Goal: Communication & Community: Answer question/provide support

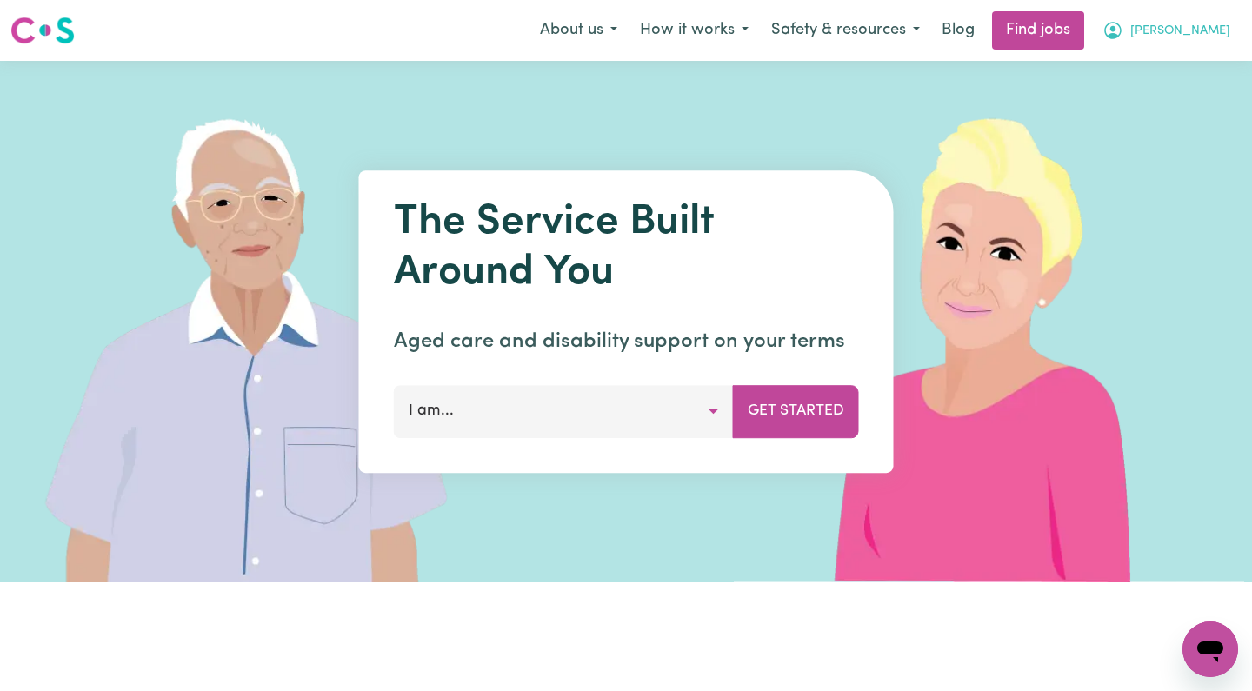
click at [1199, 30] on span "[PERSON_NAME]" at bounding box center [1180, 31] width 100 height 19
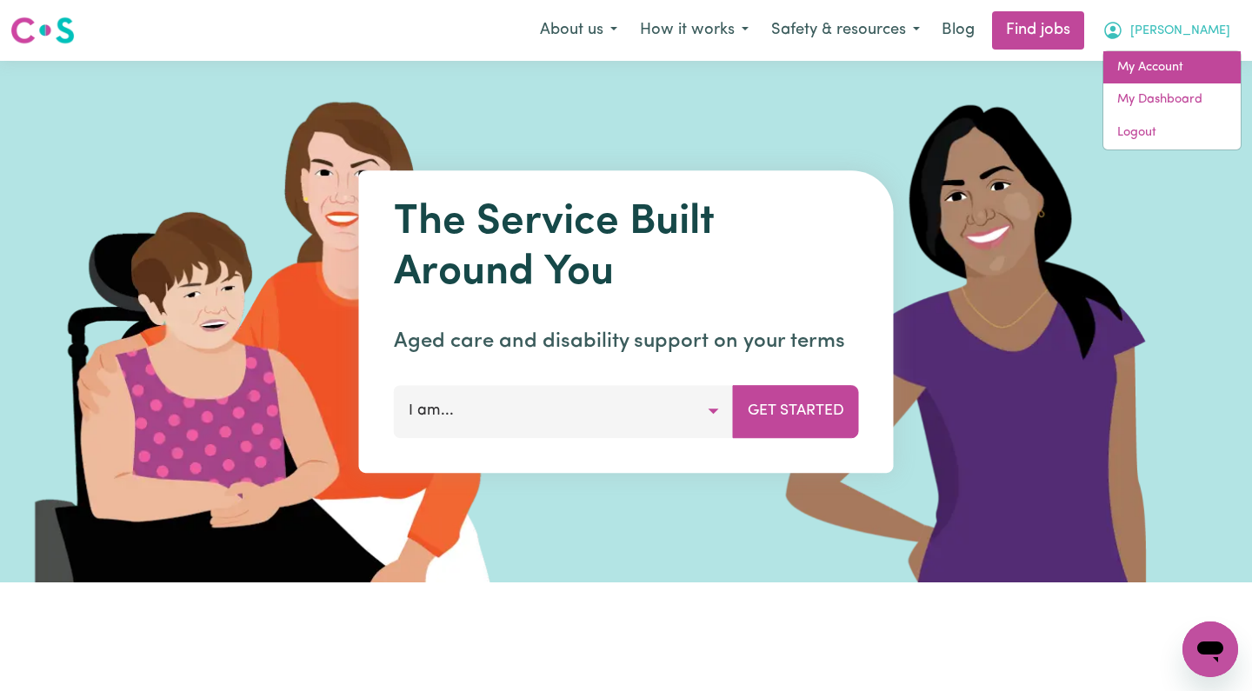
click at [1143, 69] on link "My Account" at bounding box center [1171, 67] width 137 height 33
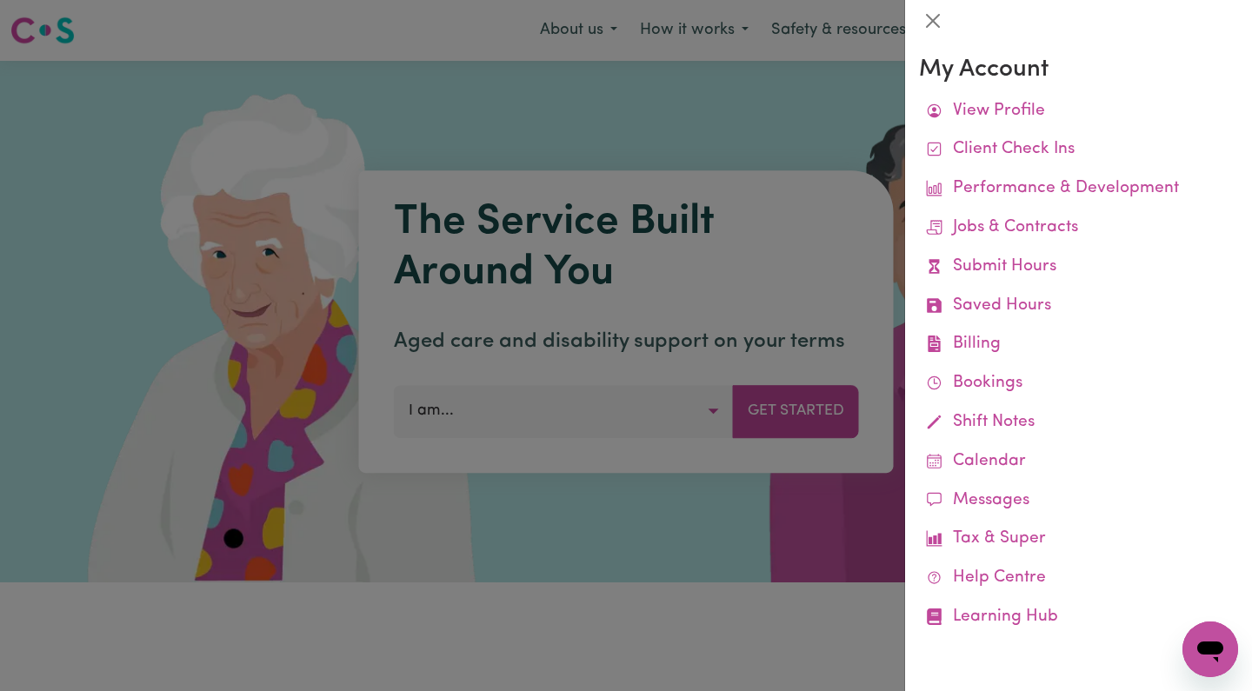
click at [825, 97] on div at bounding box center [626, 345] width 1252 height 691
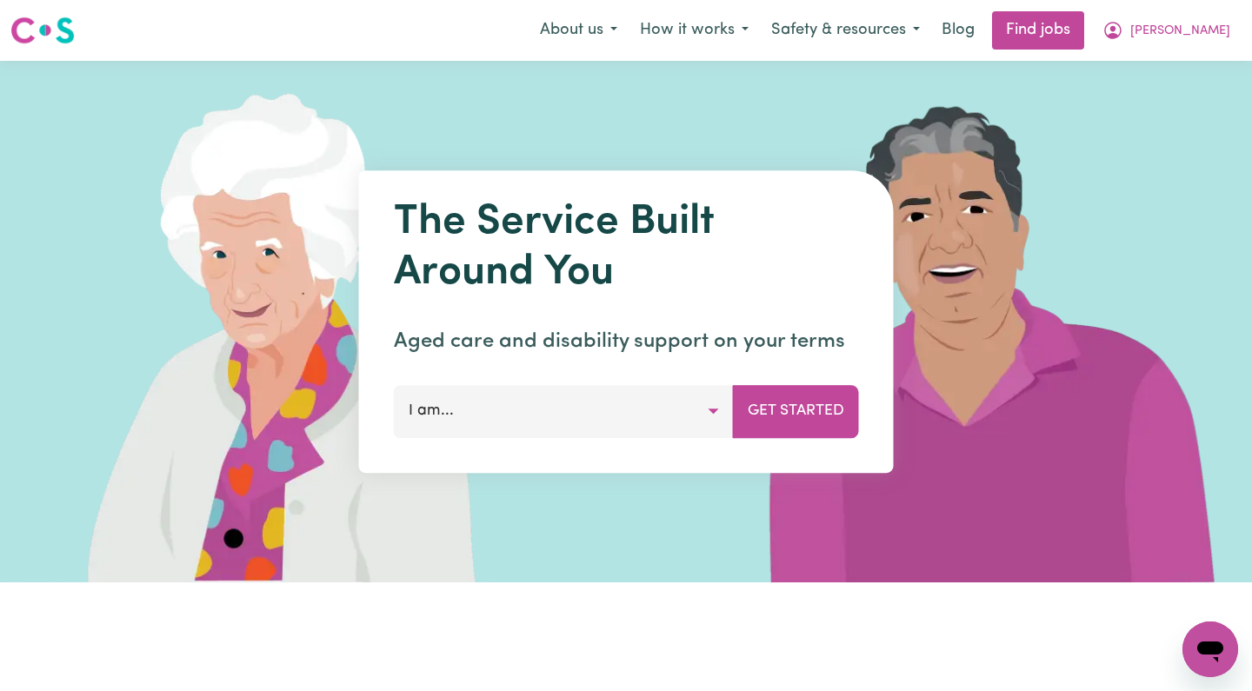
click at [1208, 643] on icon "Open messaging window" at bounding box center [1210, 652] width 26 height 21
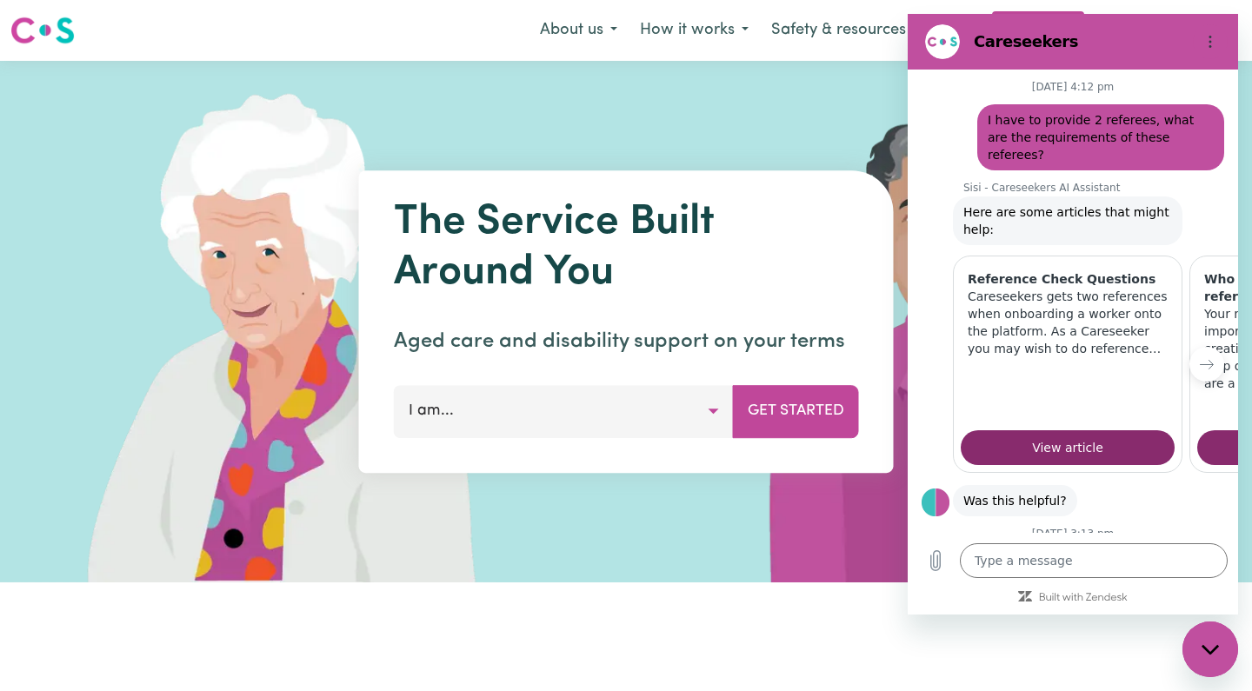
type textarea "x"
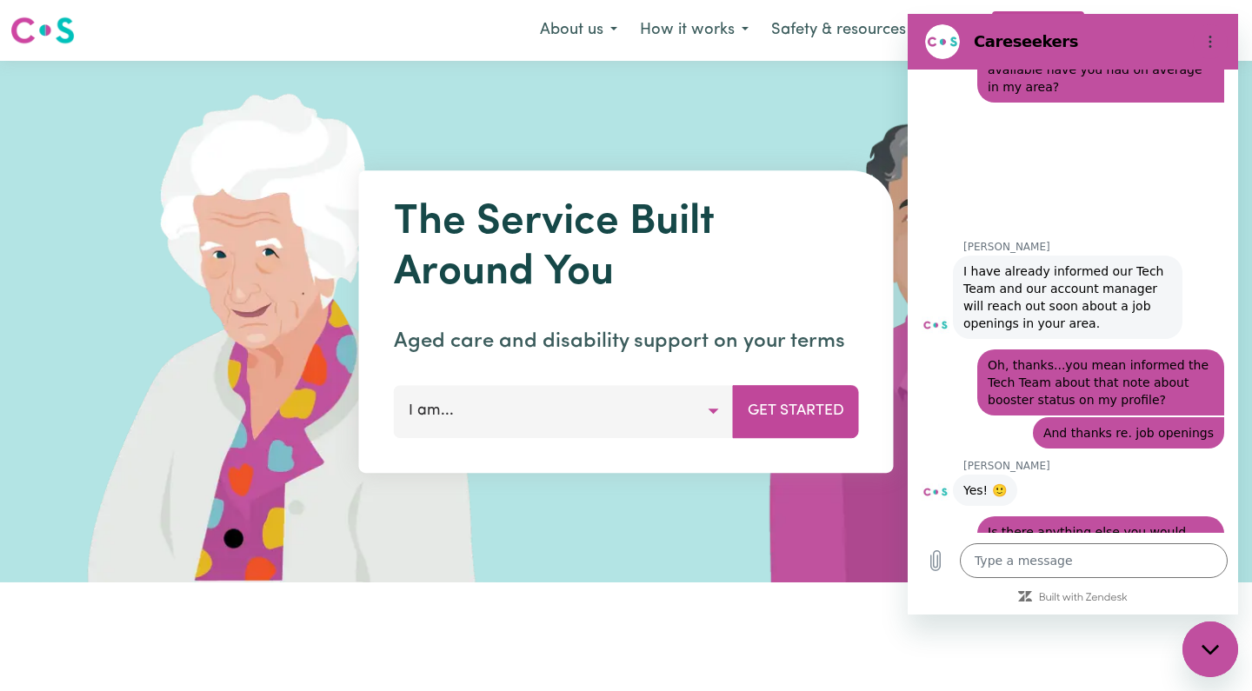
scroll to position [8217, 0]
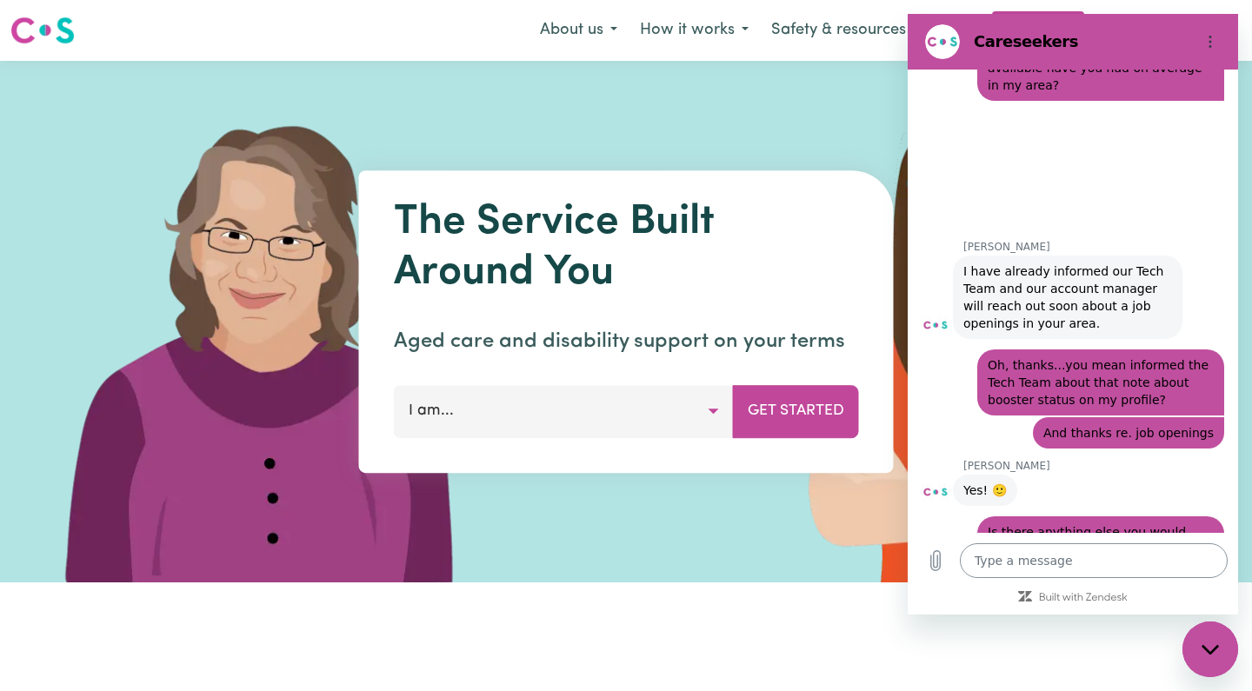
click at [1010, 559] on textarea at bounding box center [1094, 560] width 268 height 35
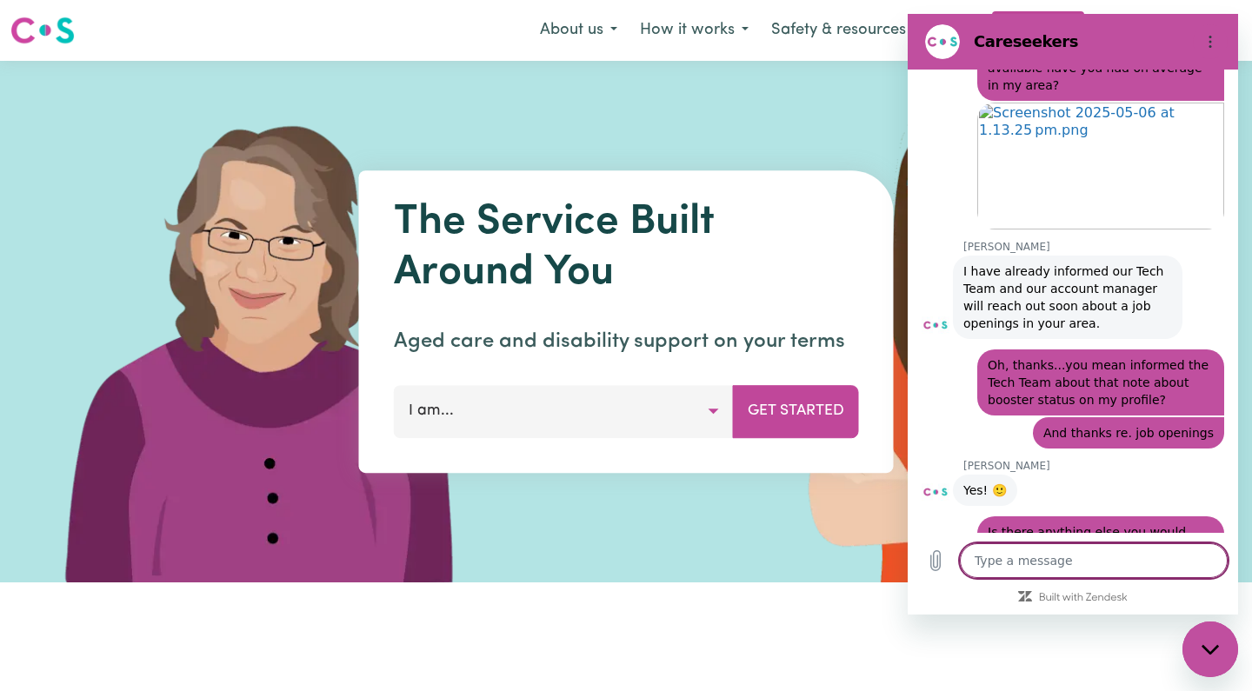
type textarea "H"
type textarea "x"
type textarea "Hi"
type textarea "x"
type textarea "Hi,"
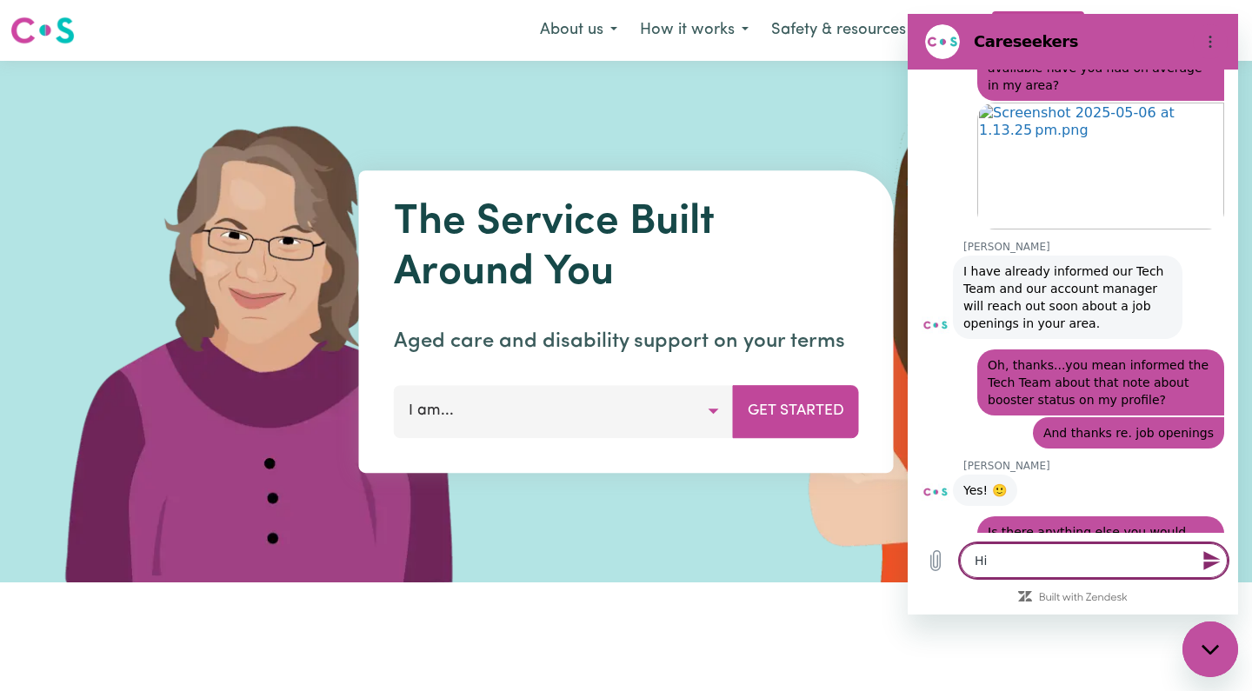
type textarea "x"
type textarea "Hi,"
type textarea "x"
type textarea "Hi, a"
type textarea "x"
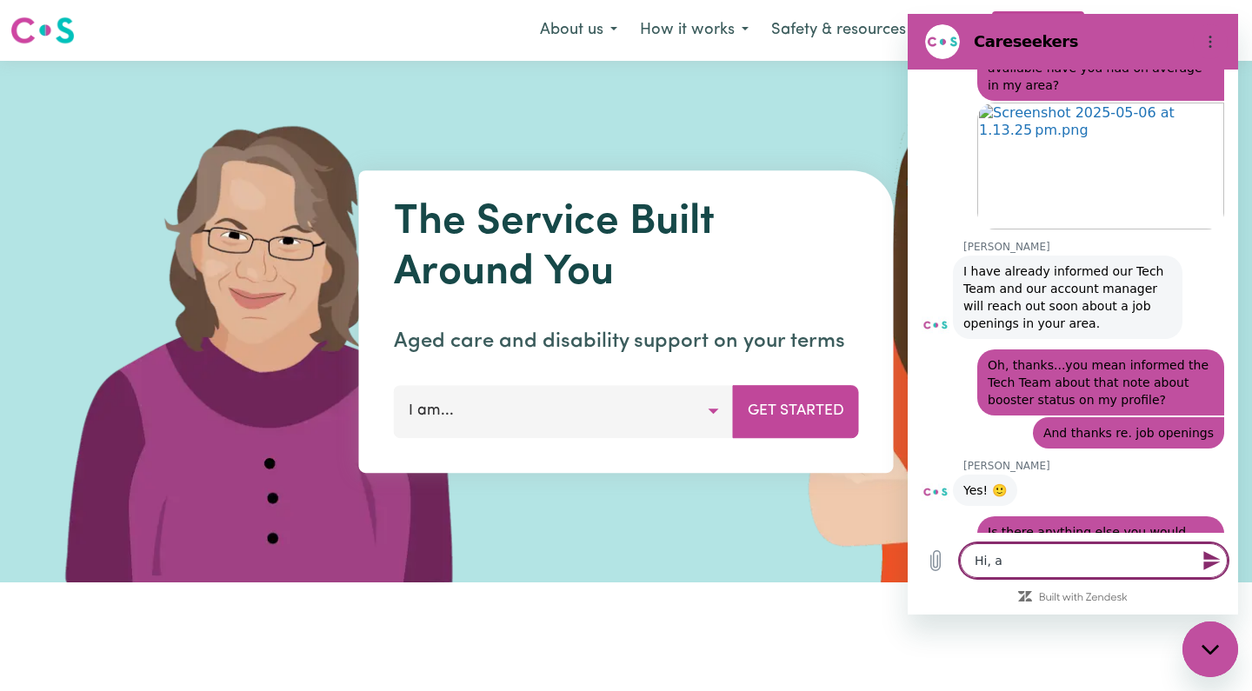
type textarea "Hi, an"
type textarea "x"
type textarea "Hi, any"
type textarea "x"
type textarea "Hi, anyo"
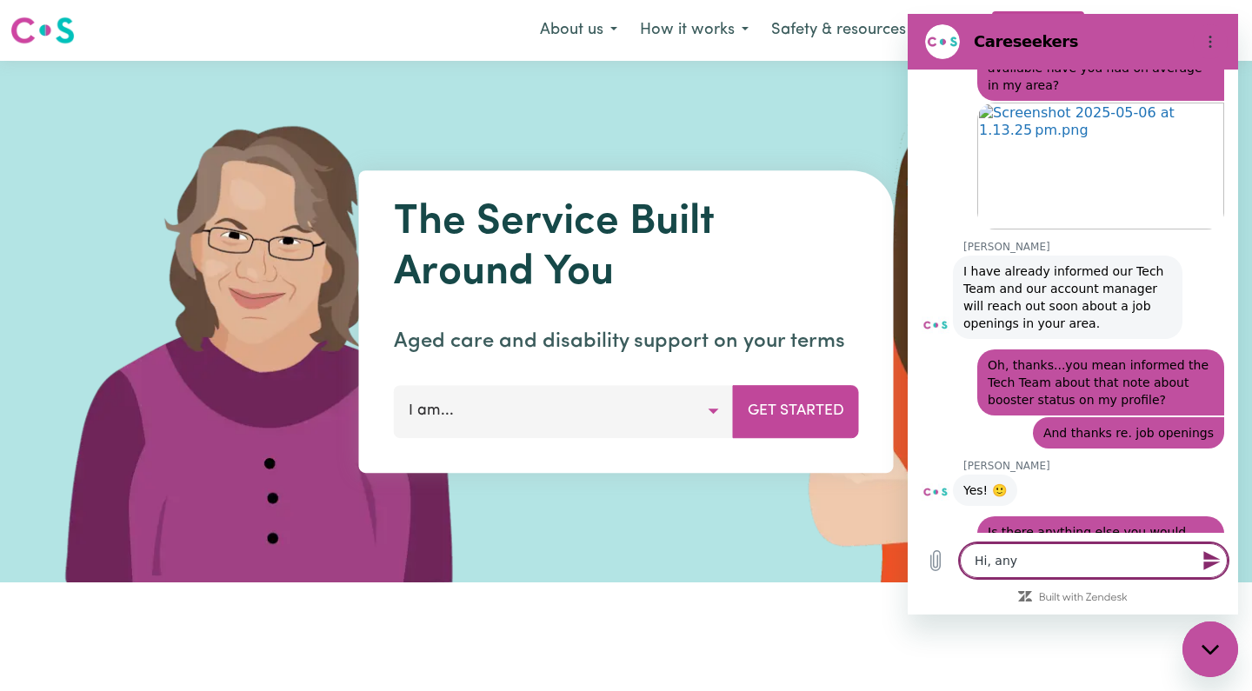
type textarea "x"
type textarea "Hi, anyon"
type textarea "x"
type textarea "Hi, anyone"
type textarea "x"
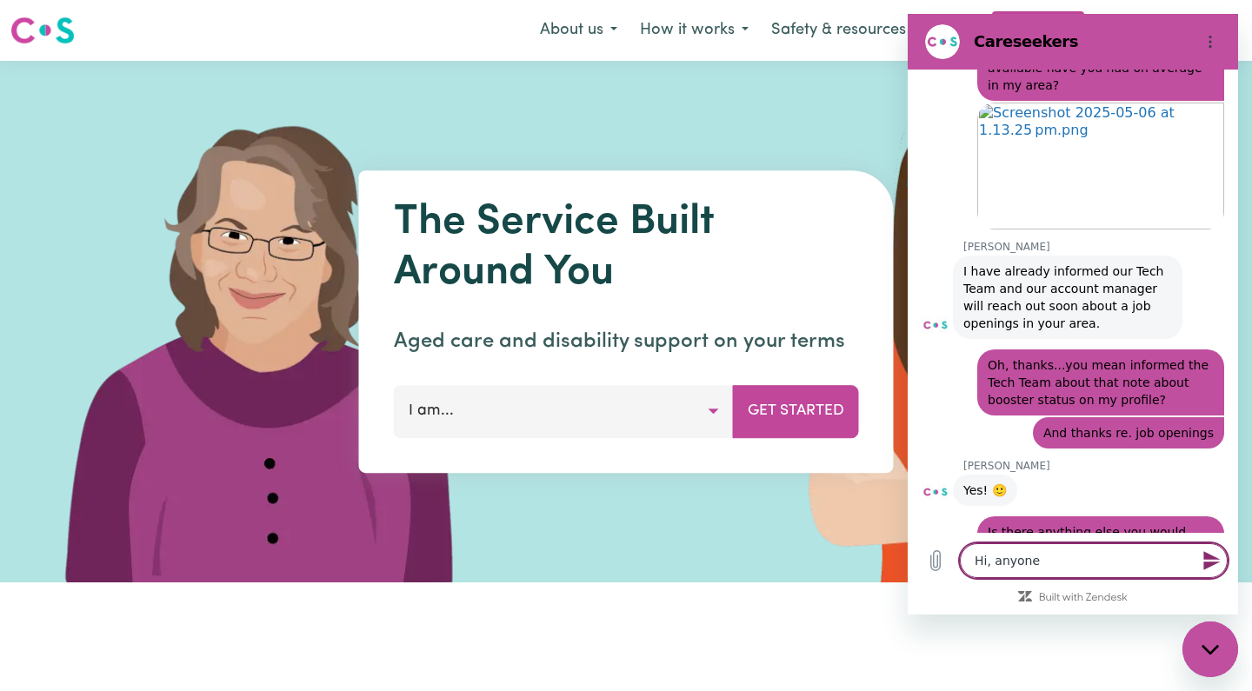
type textarea "Hi, anyone"
type textarea "x"
type textarea "Hi, anyone a"
type textarea "x"
type textarea "Hi, anyone ar"
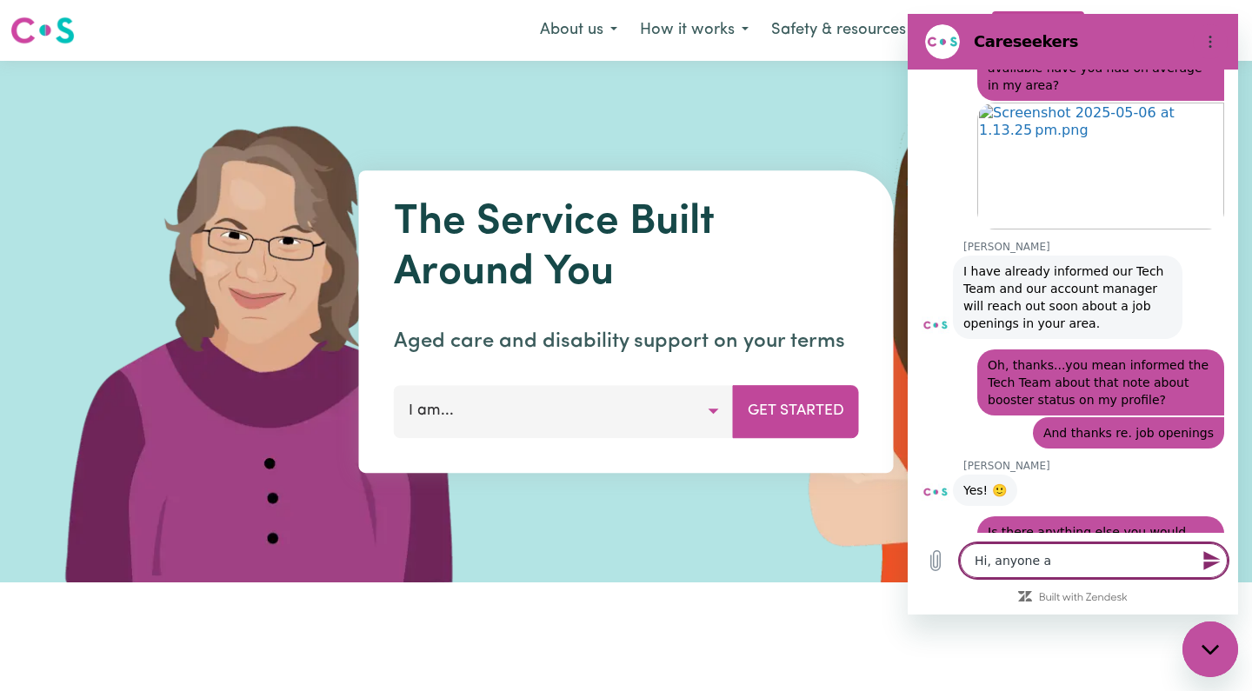
type textarea "x"
type textarea "Hi, anyone aro"
type textarea "x"
type textarea "Hi, anyone arou"
type textarea "x"
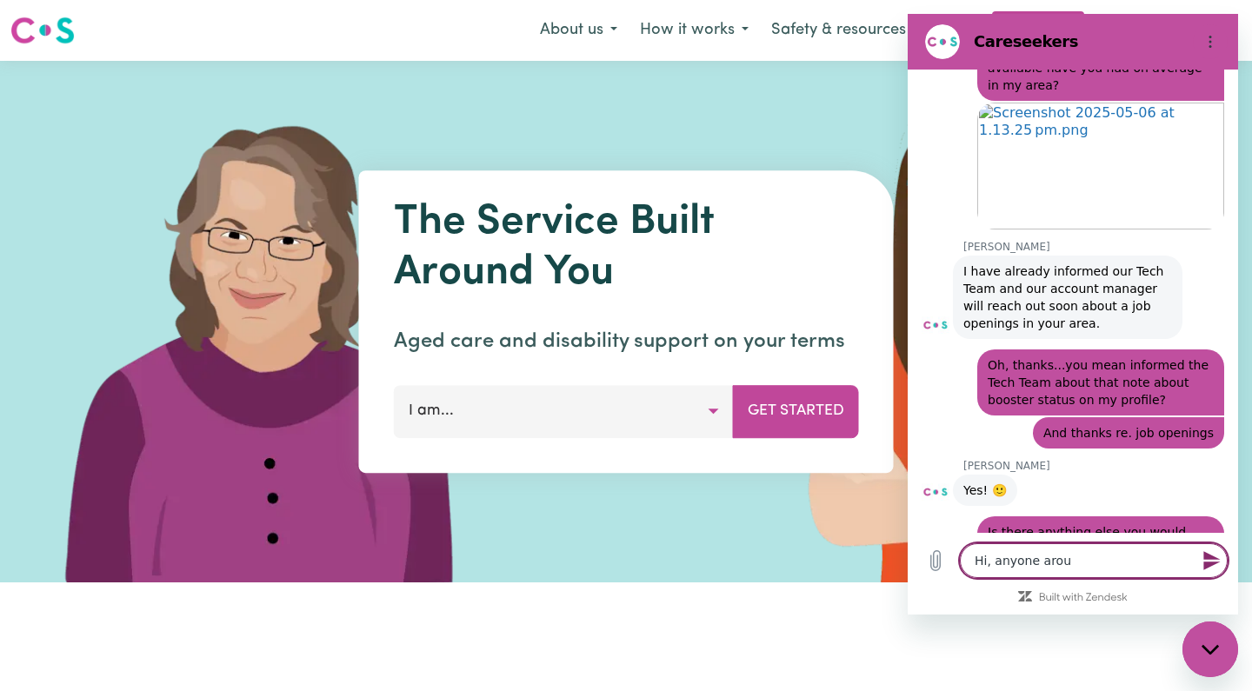
type textarea "Hi, anyone aroun"
type textarea "x"
type textarea "Hi, anyone around"
type textarea "x"
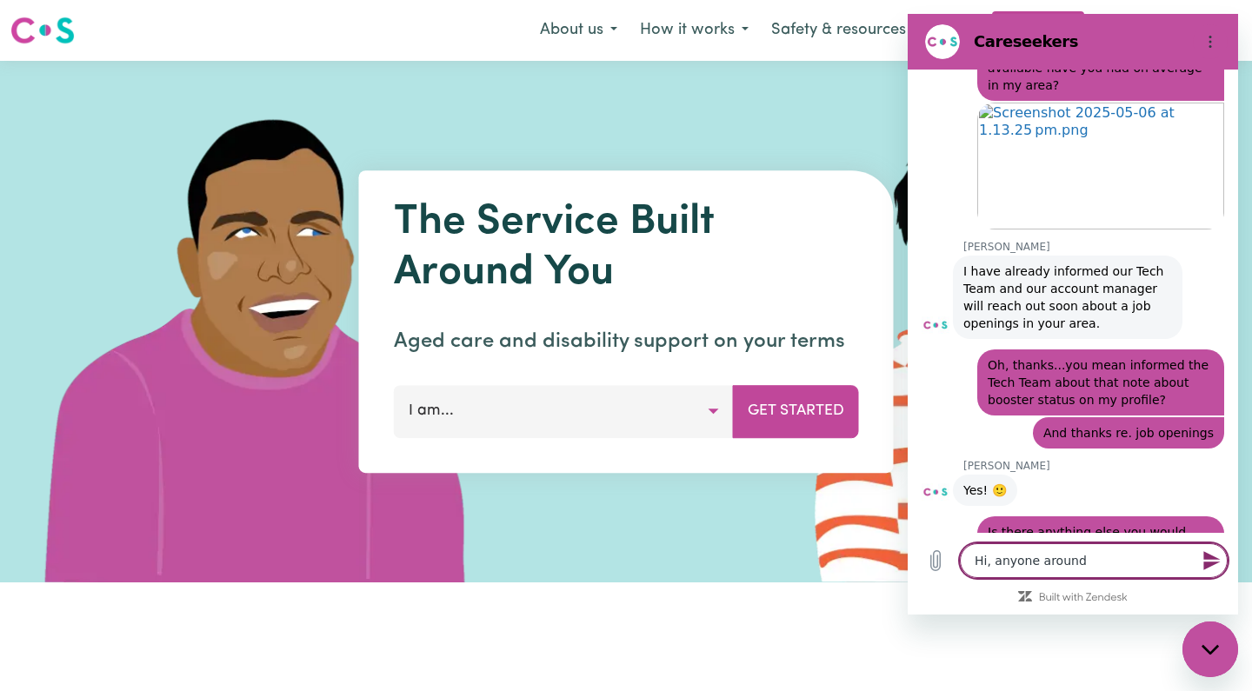
type textarea "Hi, anyone around"
type textarea "x"
type textarea "Hi, anyone around t"
type textarea "x"
type textarea "Hi, anyone around to"
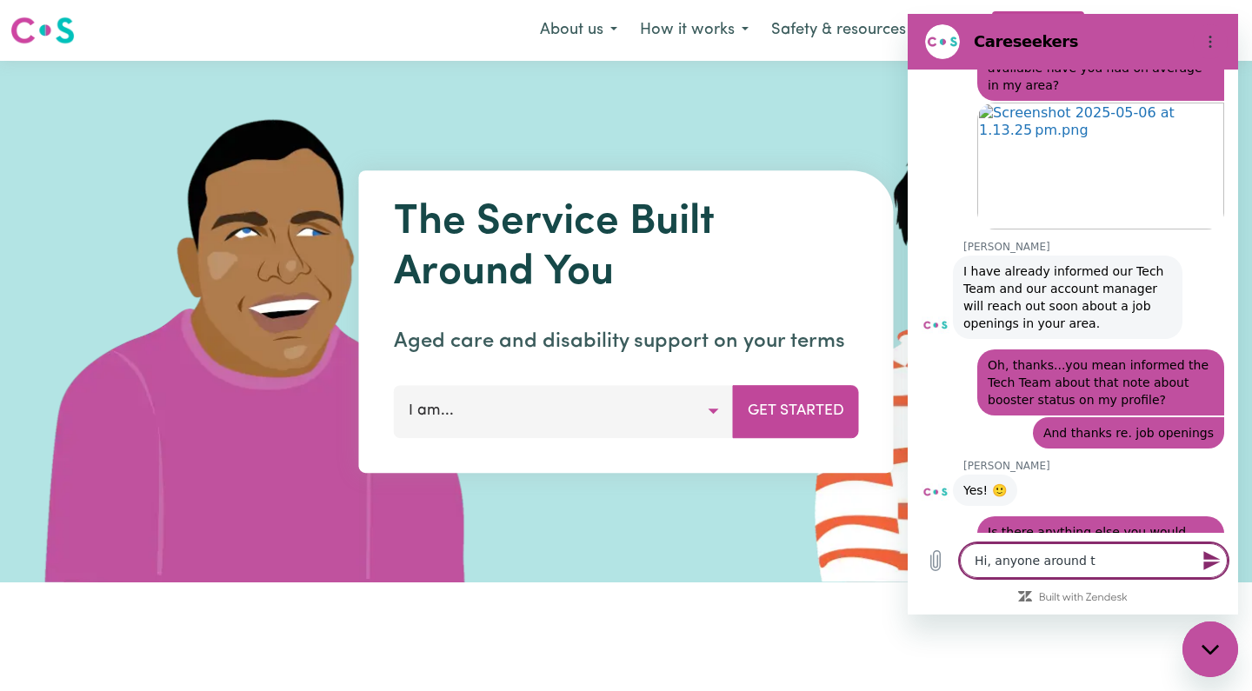
type textarea "x"
type textarea "Hi, anyone around to"
type textarea "x"
type textarea "Hi, anyone around to h"
type textarea "x"
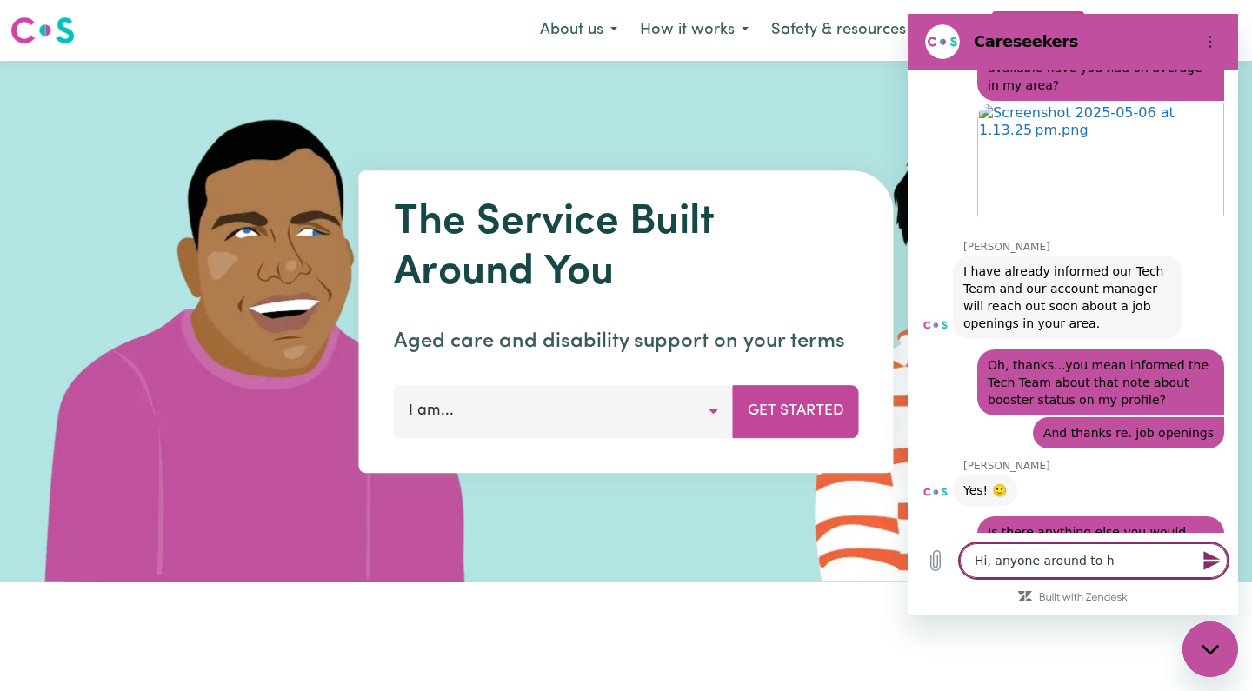
type textarea "Hi, anyone around to he"
type textarea "x"
type textarea "Hi, anyone around to hel"
type textarea "x"
type textarea "Hi, anyone around to help"
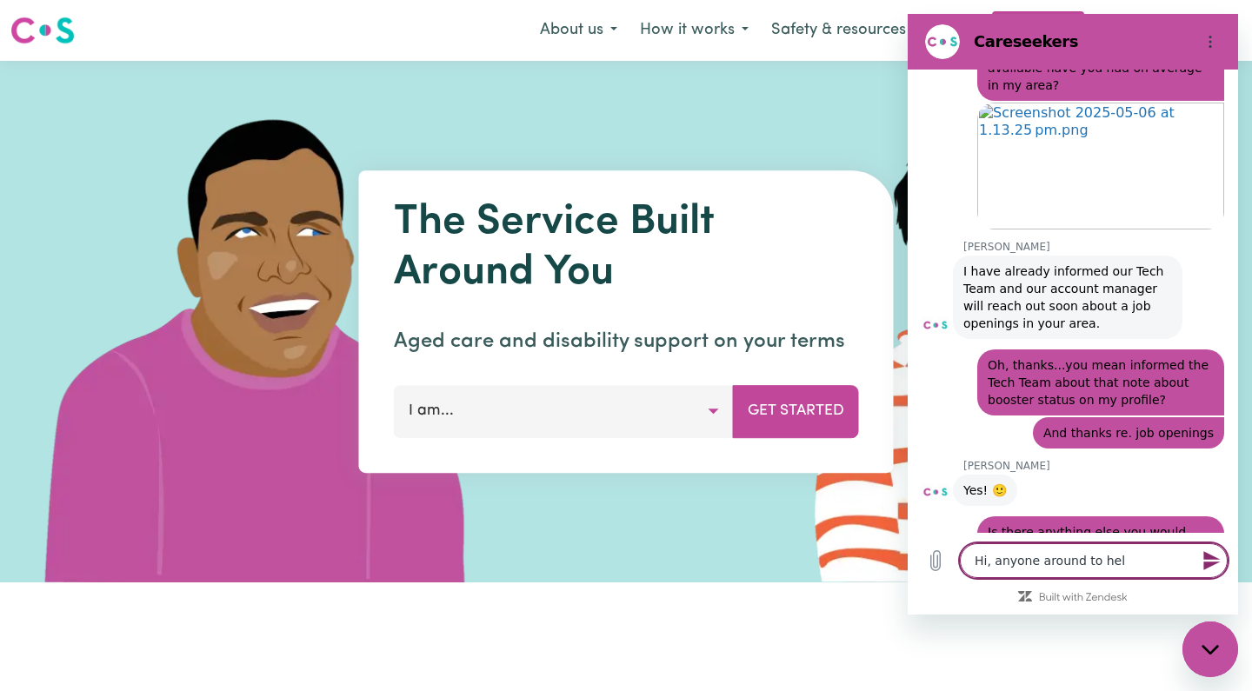
type textarea "x"
type textarea "Hi, anyone around to help"
type textarea "x"
type textarea "Hi, anyone around to help w"
type textarea "x"
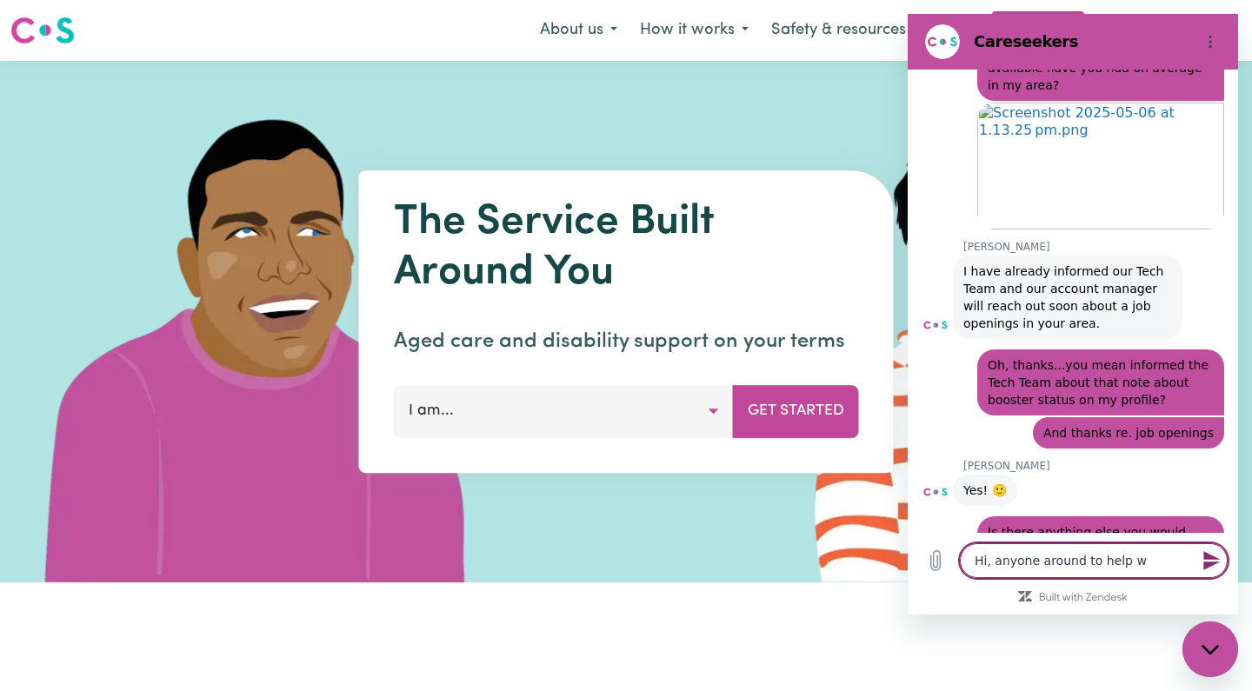
type textarea "Hi, anyone around to help wi"
type textarea "x"
type textarea "Hi, anyone around to help wit"
type textarea "x"
type textarea "Hi, anyone around to help with"
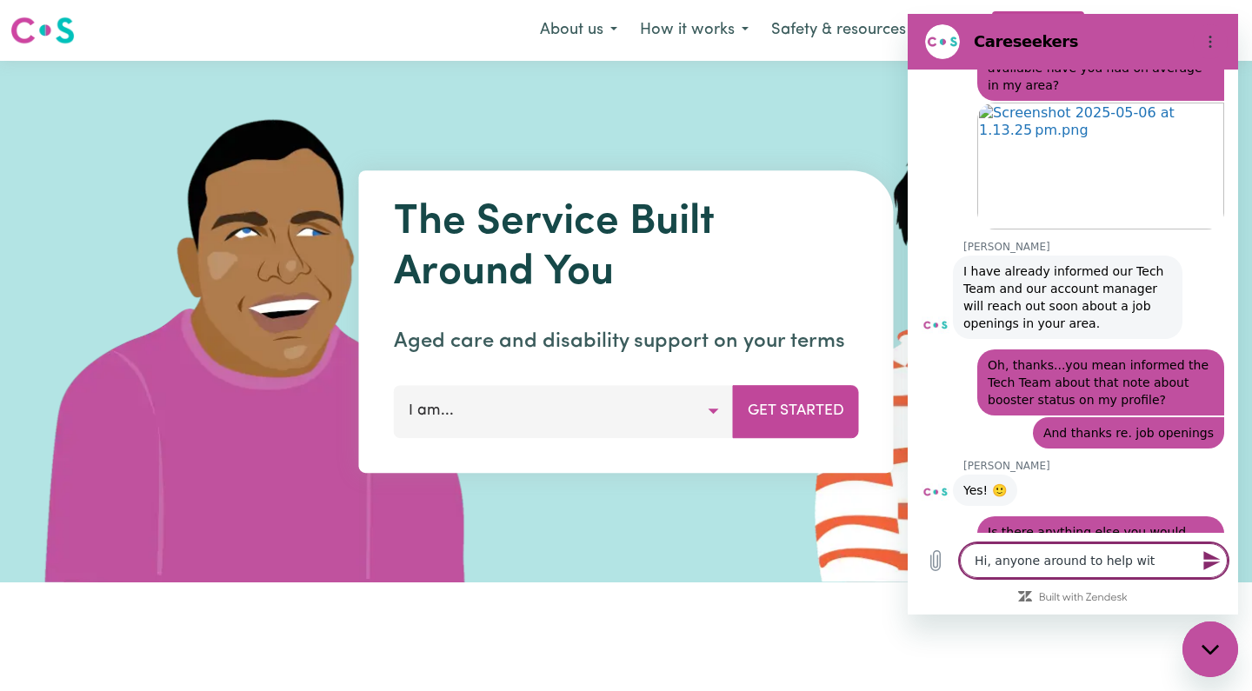
type textarea "x"
type textarea "Hi, anyone around to help with"
type textarea "x"
type textarea "Hi, anyone around to help with b"
type textarea "x"
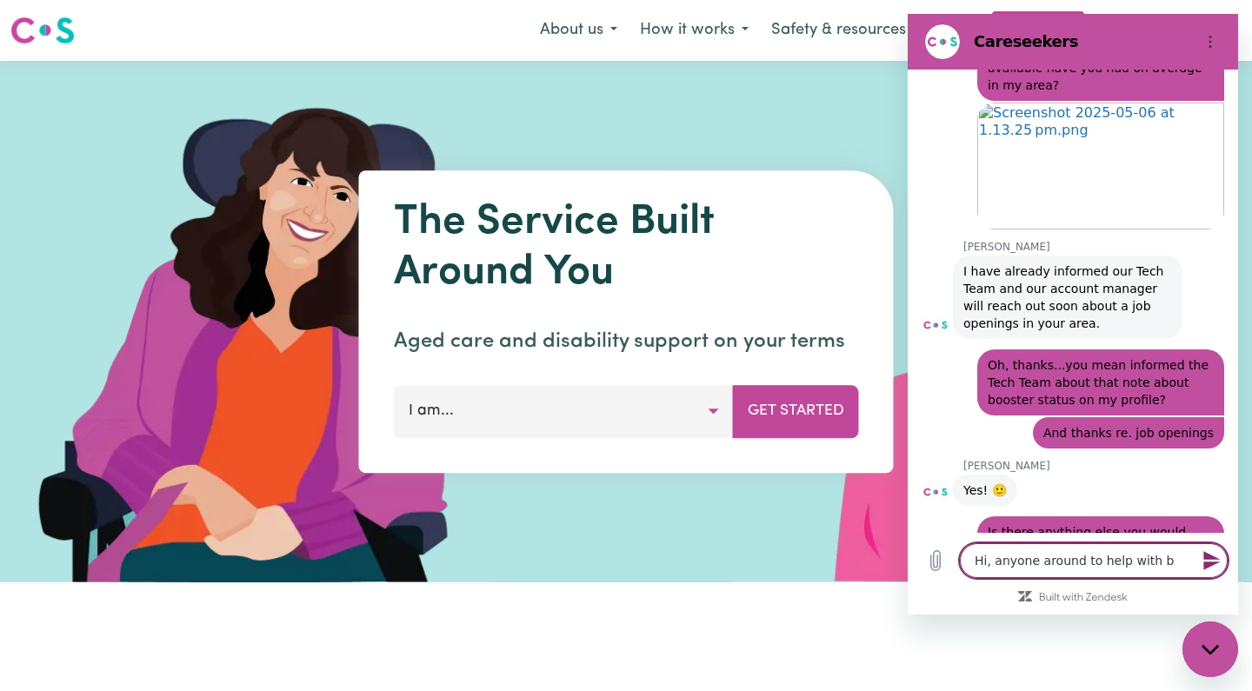
type textarea "Hi, anyone around to help with br"
type textarea "x"
type textarea "Hi, anyone around to help with [PERSON_NAME]"
type textarea "x"
type textarea "Hi, anyone around to help with brin"
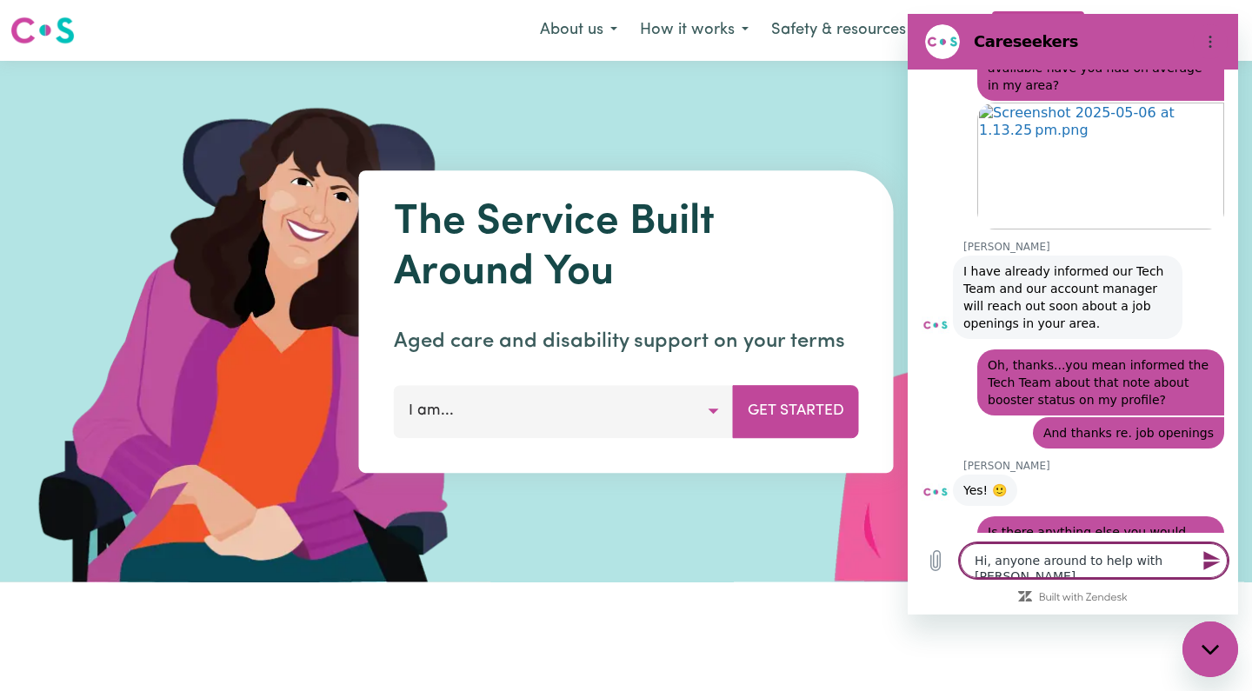
type textarea "x"
type textarea "Hi, anyone around to help with bring"
type textarea "x"
type textarea "Hi, anyone around to help with bringi"
type textarea "x"
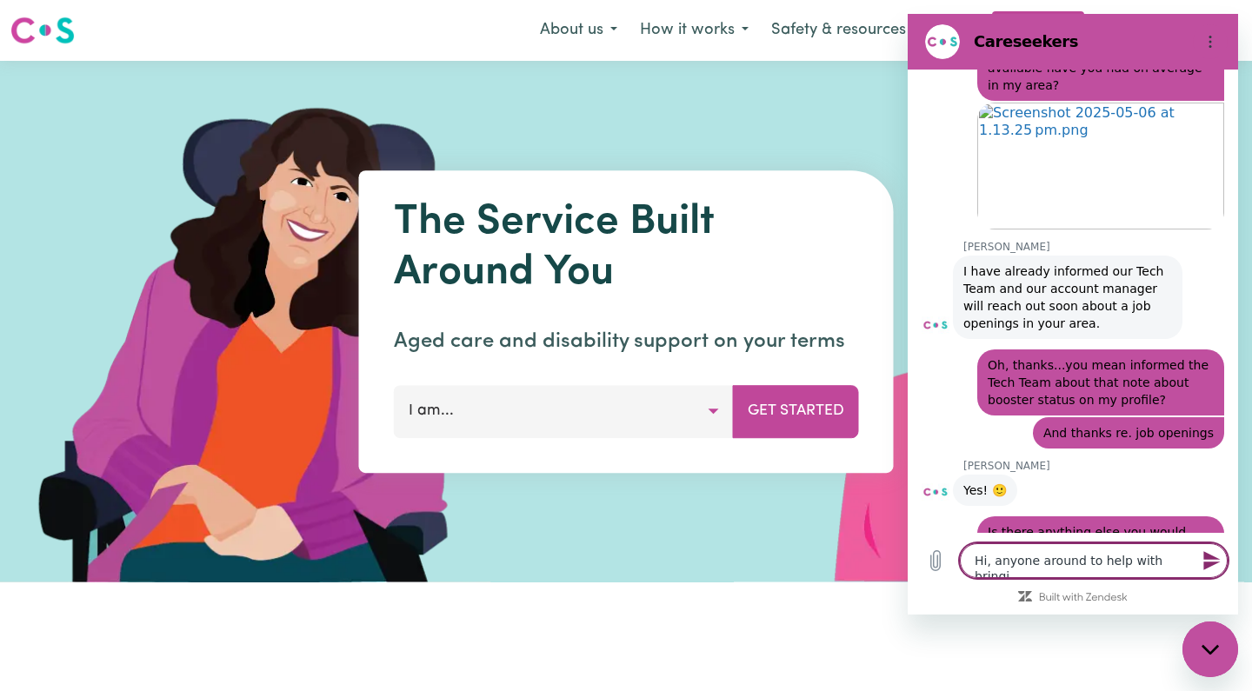
type textarea "Hi, anyone around to help with bringin"
type textarea "x"
type textarea "Hi, anyone around to help with bringing"
type textarea "x"
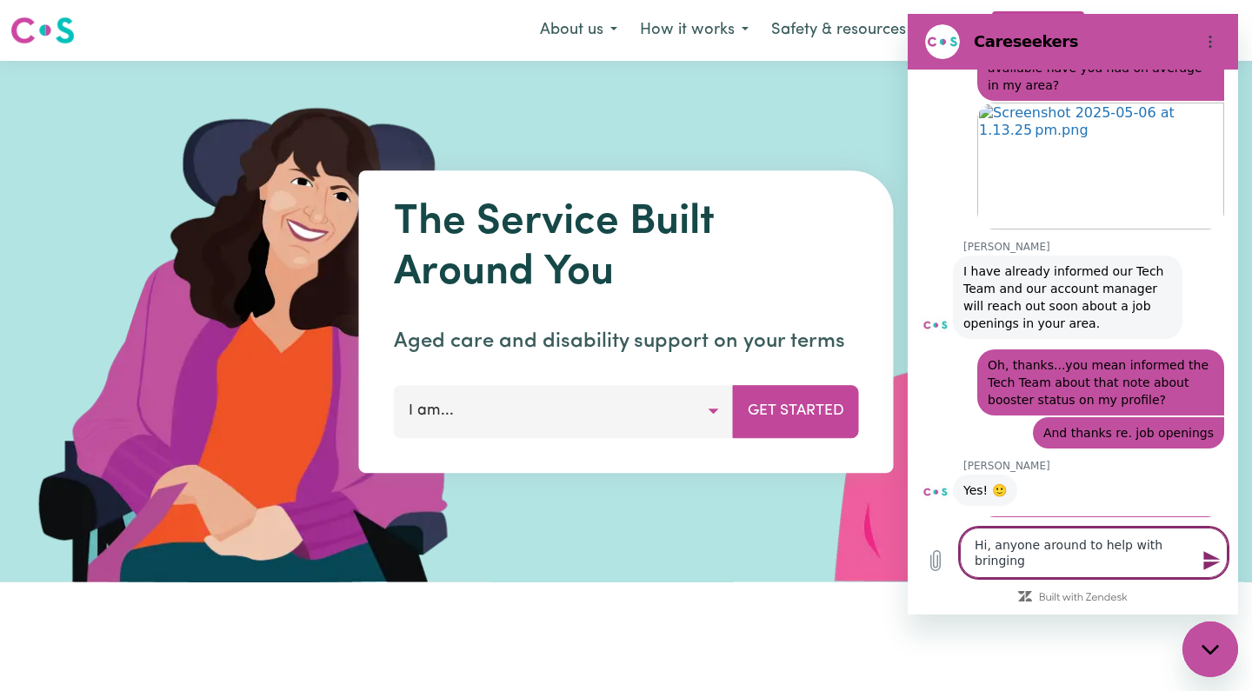
type textarea "Hi, anyone around to help with bringing"
type textarea "x"
type textarea "Hi, anyone around to help with bringing a"
type textarea "x"
type textarea "Hi, anyone around to help with bringing a"
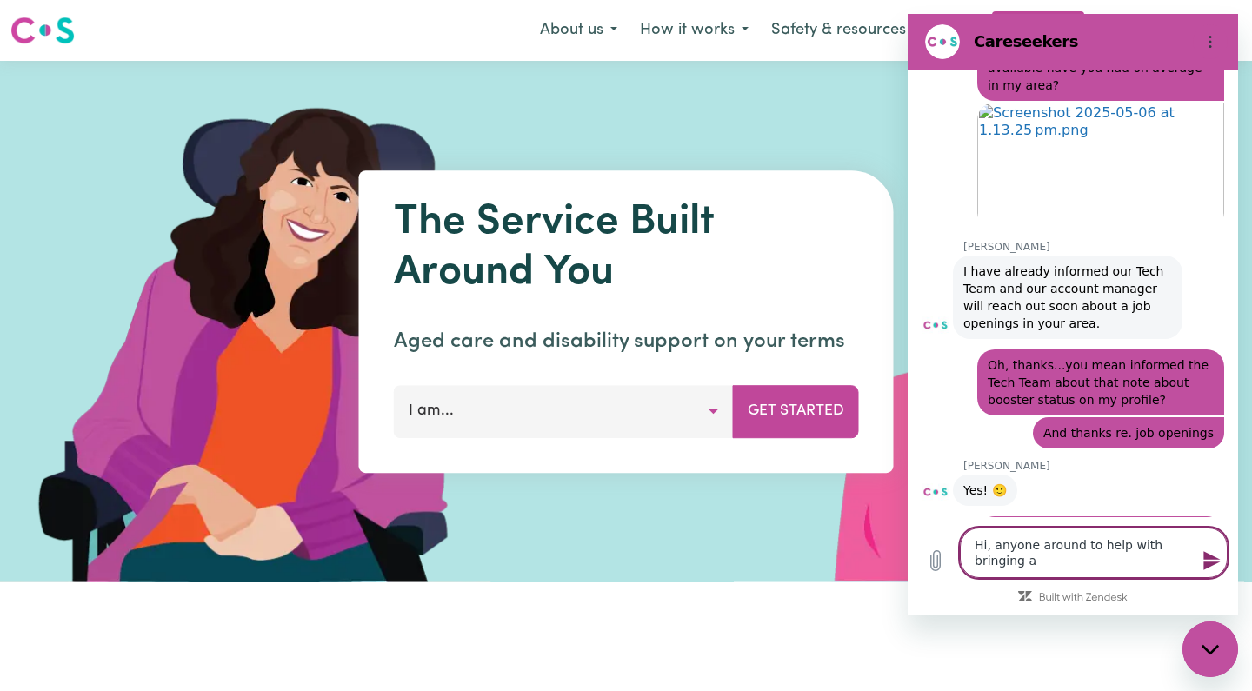
type textarea "x"
type textarea "Hi, anyone around to help with bringing a c"
type textarea "x"
type textarea "Hi, anyone around to help with bringing a cl"
type textarea "x"
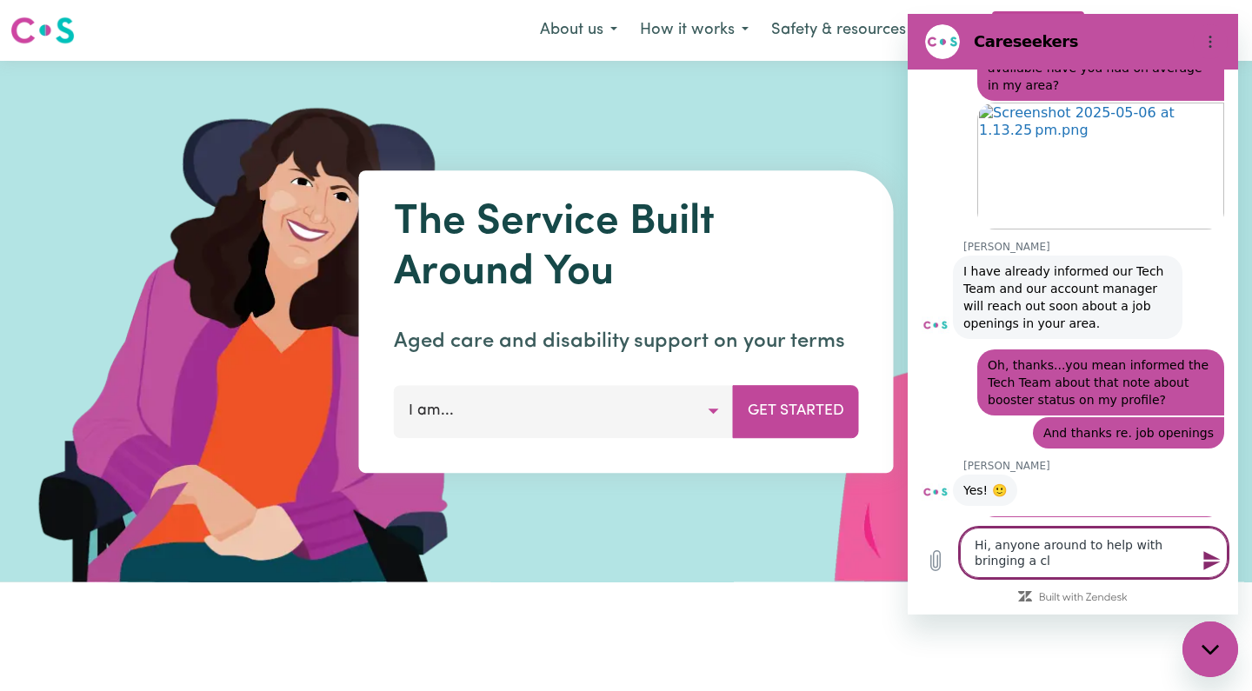
type textarea "Hi, anyone around to help with bringing a cli"
type textarea "x"
type textarea "Hi, anyone around to help with bringing a clie"
type textarea "x"
type textarea "Hi, anyone around to help with bringing a clien"
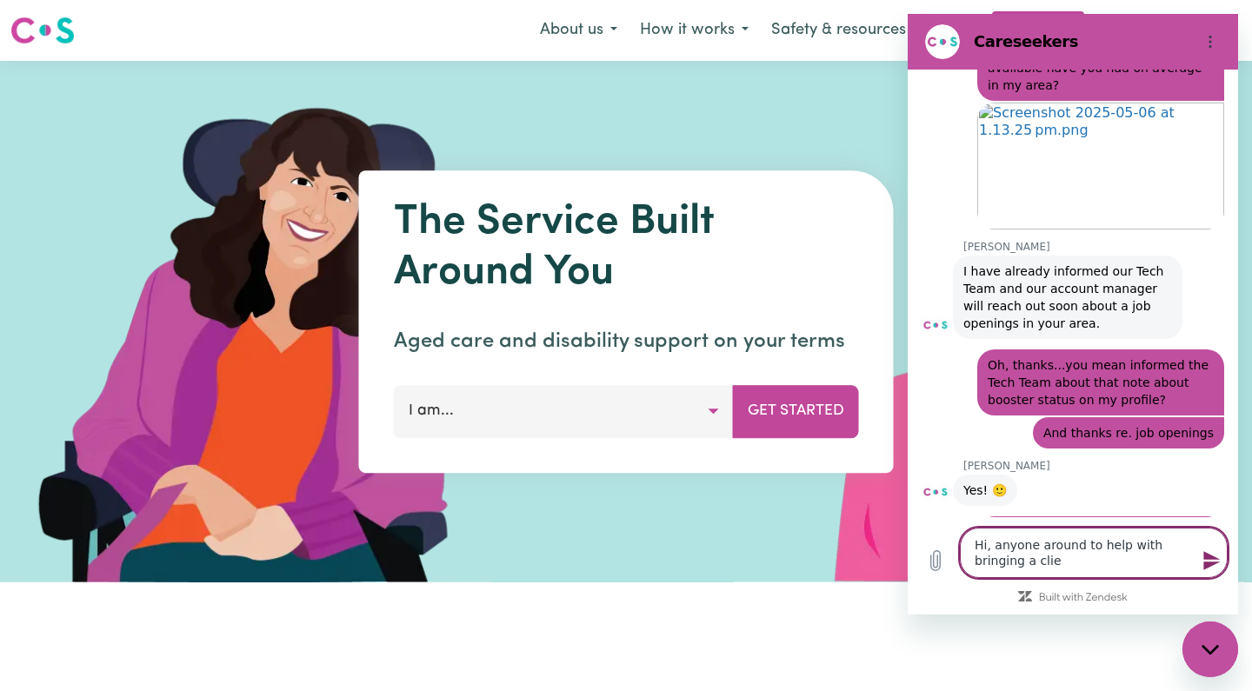
type textarea "x"
type textarea "Hi, anyone around to help with bringing a client"
type textarea "x"
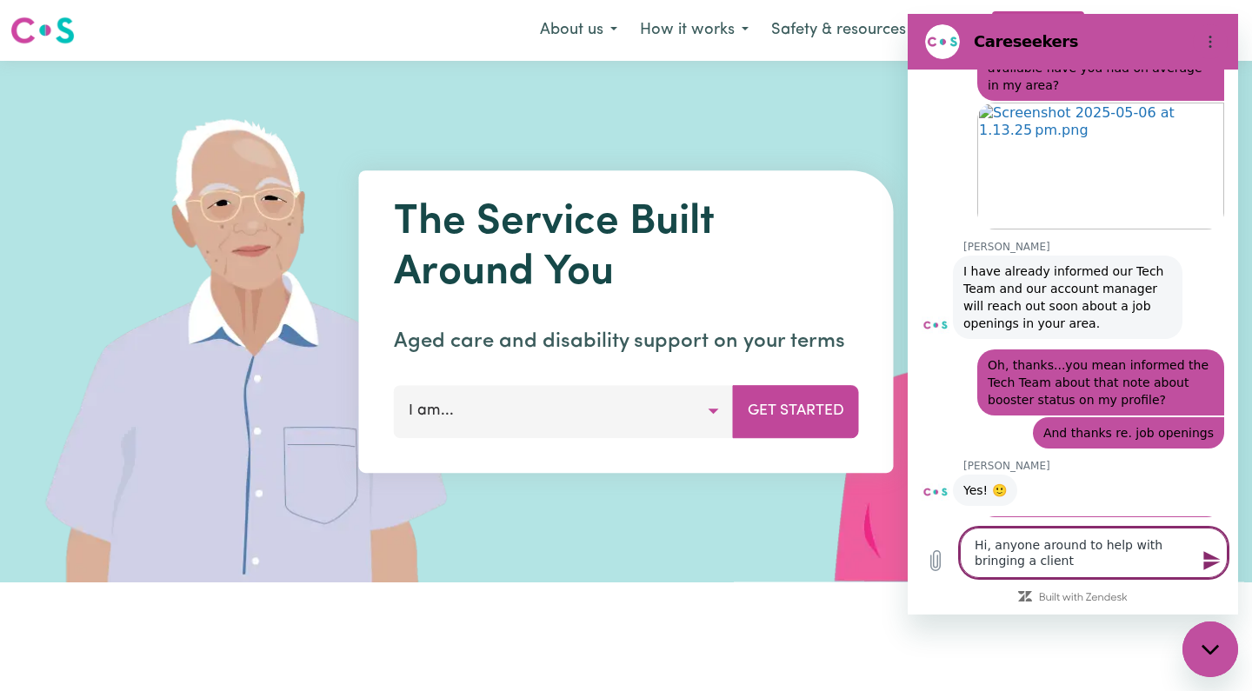
type textarea "Hi, anyone around to help with bringing a client"
type textarea "x"
type textarea "Hi, anyone around to help with bringing a client i"
type textarea "x"
type textarea "Hi, anyone around to help with bringing a client in"
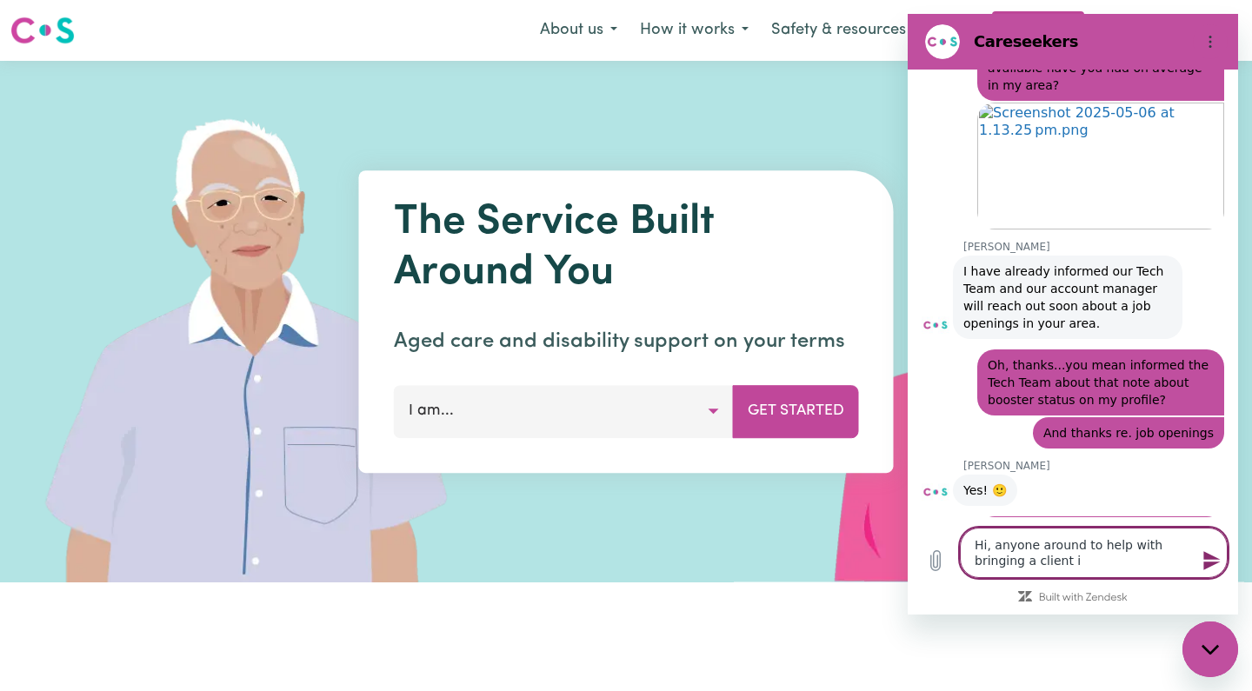
type textarea "x"
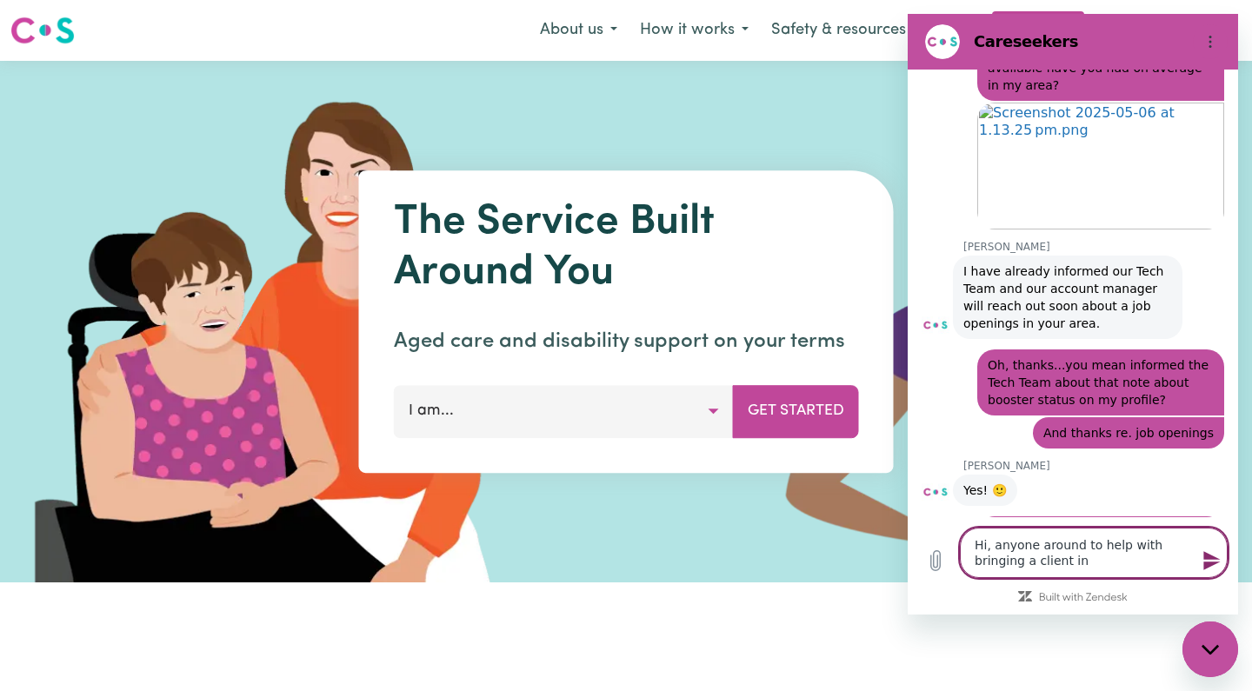
type textarea "Hi, anyone around to help with bringing a client int"
type textarea "x"
type textarea "Hi, anyone around to help with bringing a client into"
type textarea "x"
type textarea "Hi, anyone around to help with bringing a client int"
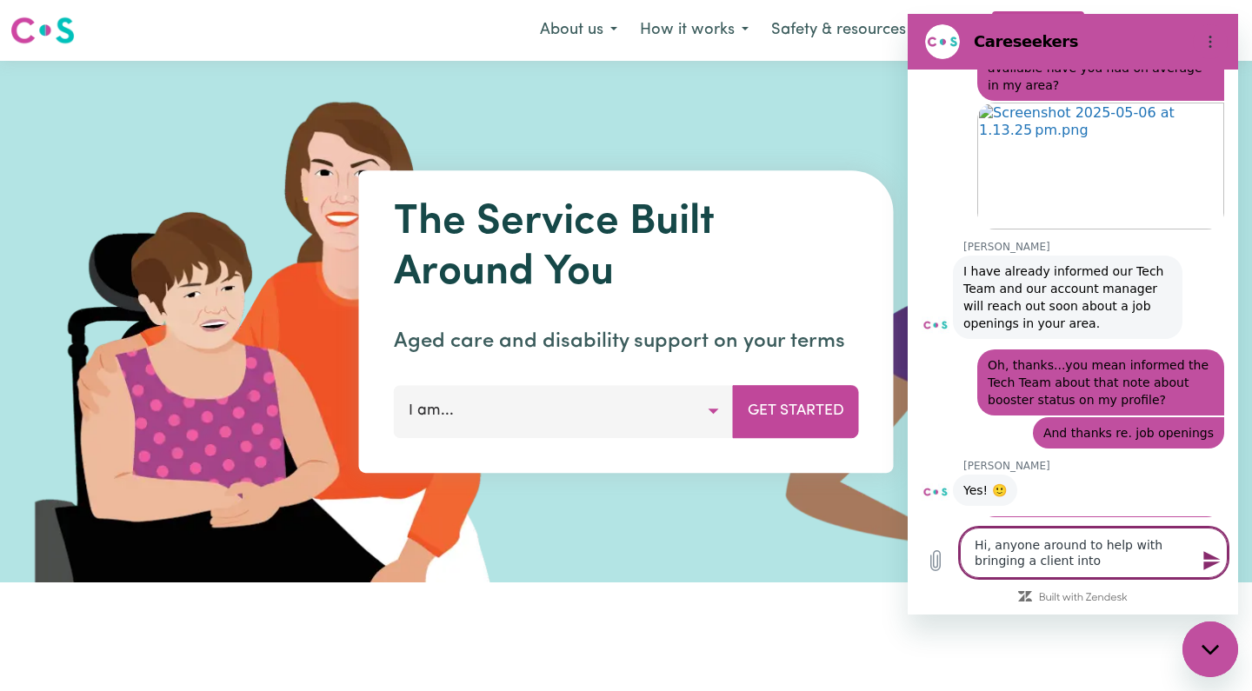
type textarea "x"
type textarea "Hi, anyone around to help with bringing a client in"
type textarea "x"
type textarea "Hi, anyone around to help with bringing a client i"
type textarea "x"
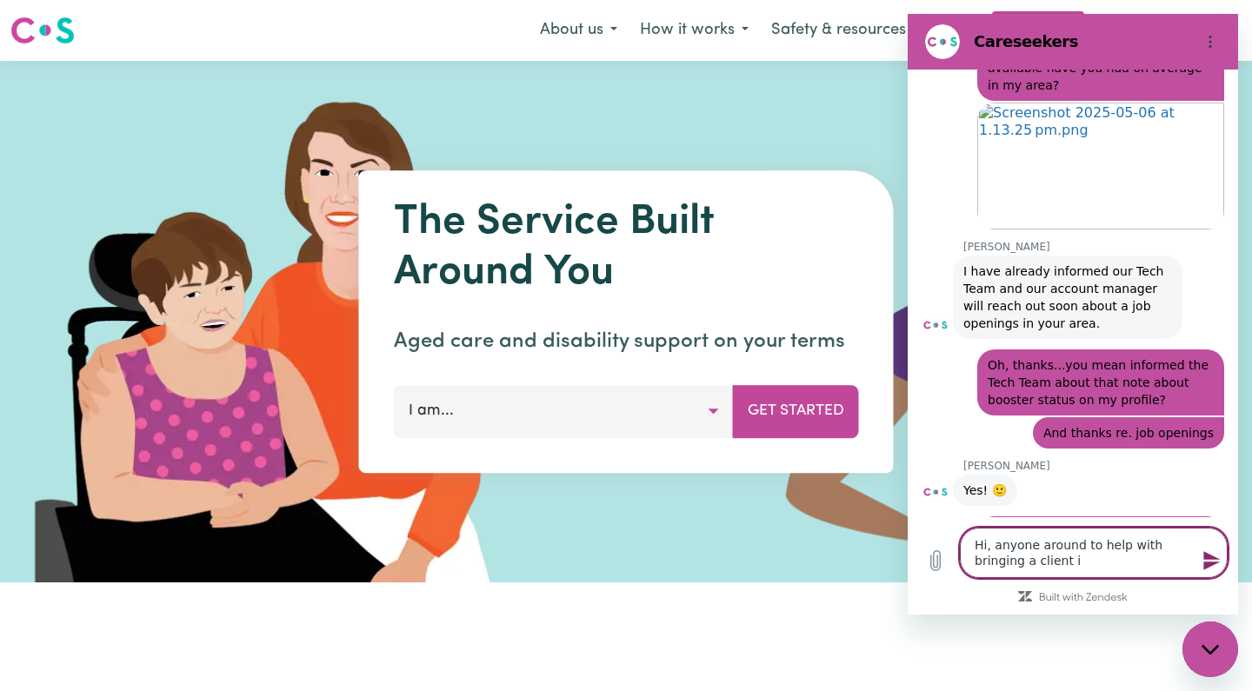
type textarea "Hi, anyone around to help with bringing a client"
type textarea "x"
type textarea "Hi, anyone around to help with bringing a client"
type textarea "x"
type textarea "Hi, anyone around to help with bringing a clien"
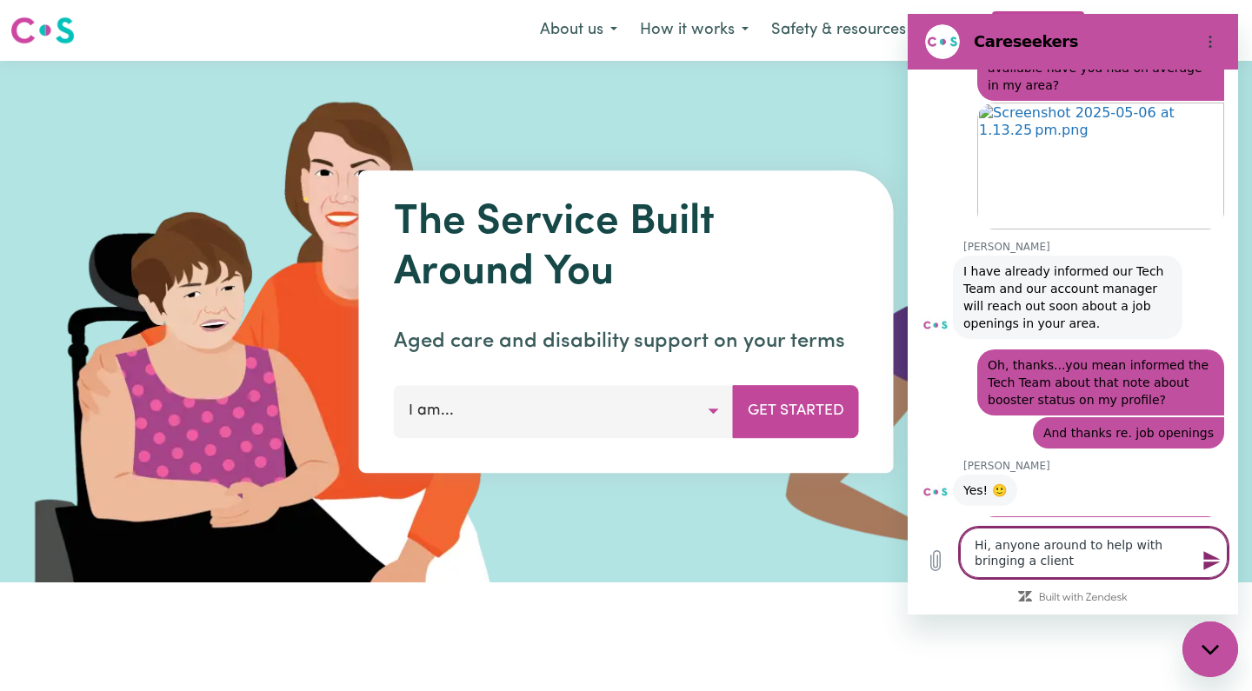
type textarea "x"
type textarea "Hi, anyone around to help with bringing a clie"
type textarea "x"
type textarea "Hi, anyone around to help with bringing a cli"
type textarea "x"
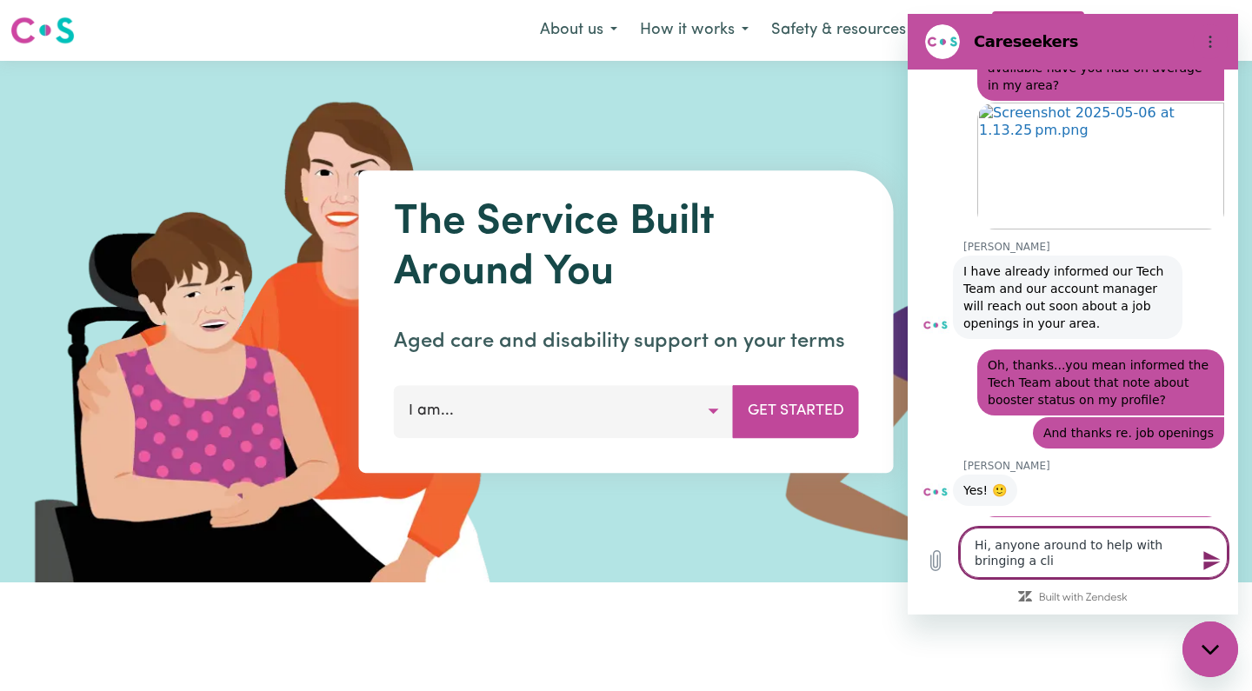
type textarea "Hi, anyone around to help with bringing a cl"
type textarea "x"
type textarea "Hi, anyone around to help with bringing a c"
type textarea "x"
type textarea "Hi, anyone around to help with bringing a"
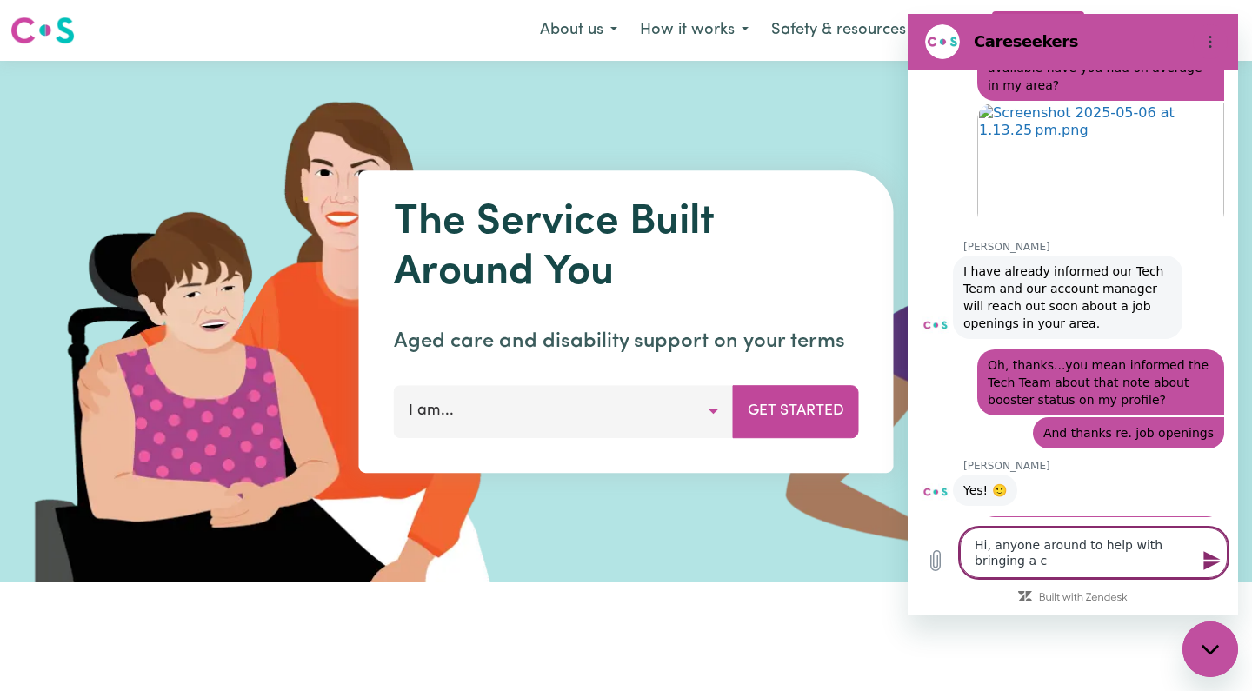
type textarea "x"
type textarea "Hi, anyone around to help with bringing a p"
type textarea "x"
type textarea "Hi, anyone around to help with bringing a po"
type textarea "x"
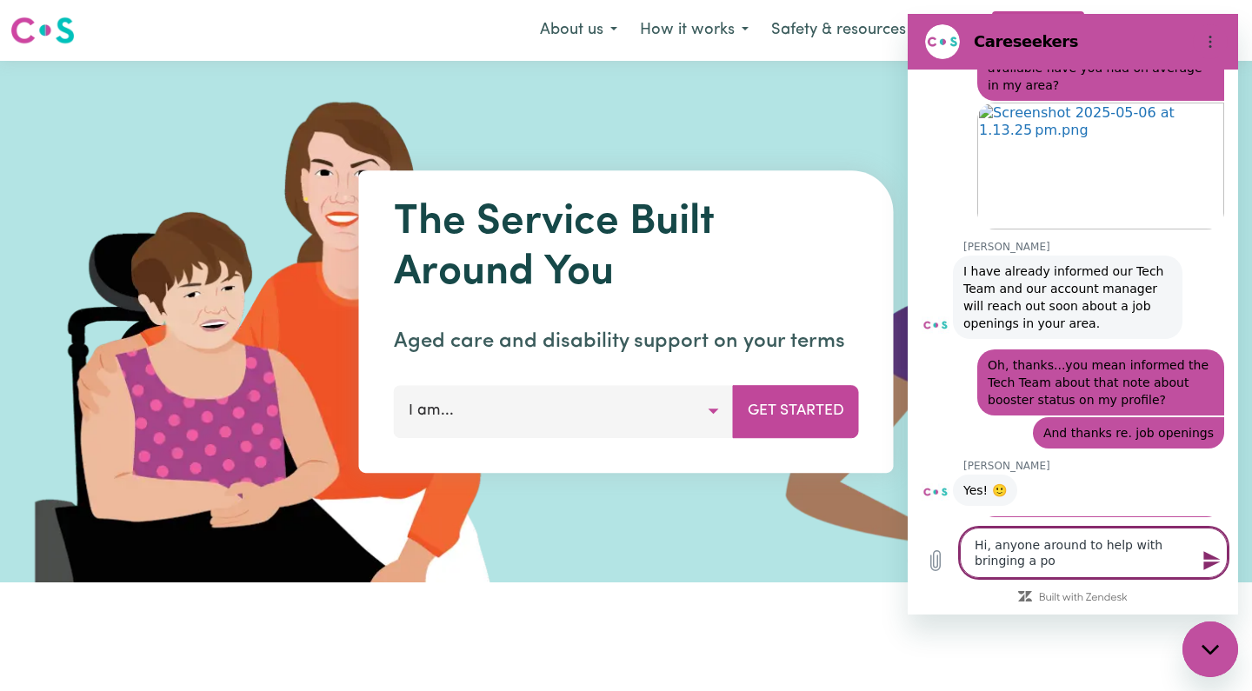
type textarea "Hi, anyone around to help with bringing a pot"
type textarea "x"
type textarea "Hi, anyone around to help with bringing a pote"
type textarea "x"
type textarea "Hi, anyone around to help with bringing a poten"
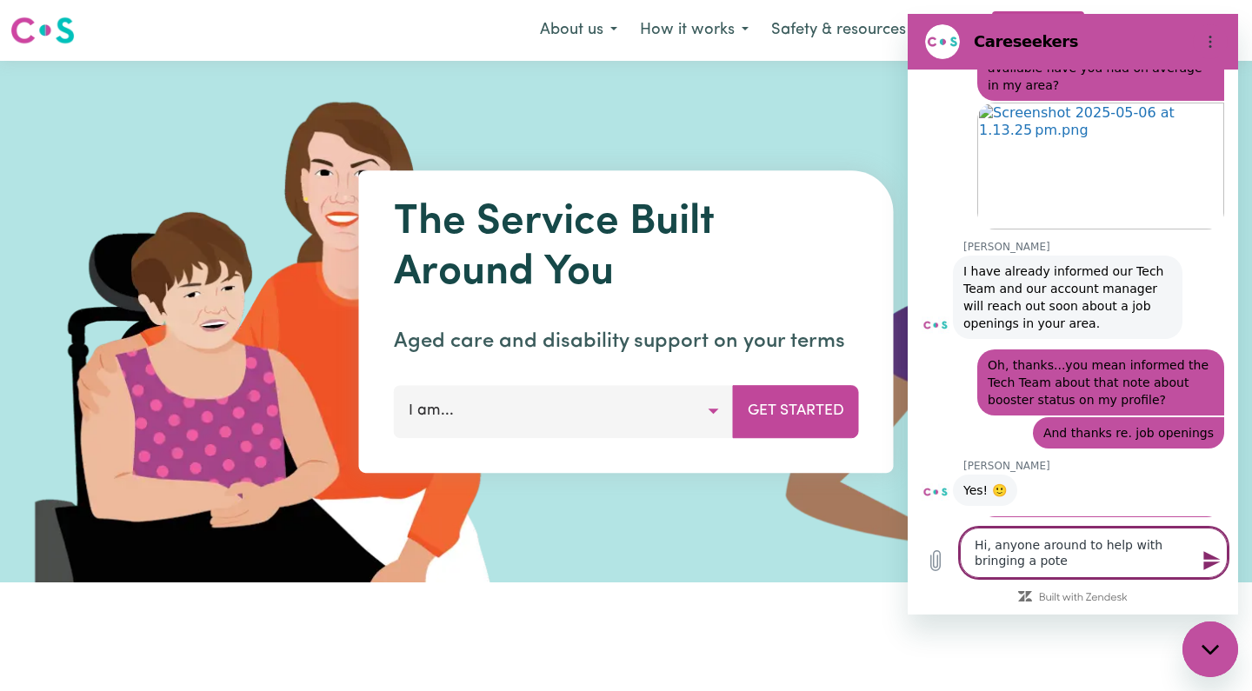
type textarea "x"
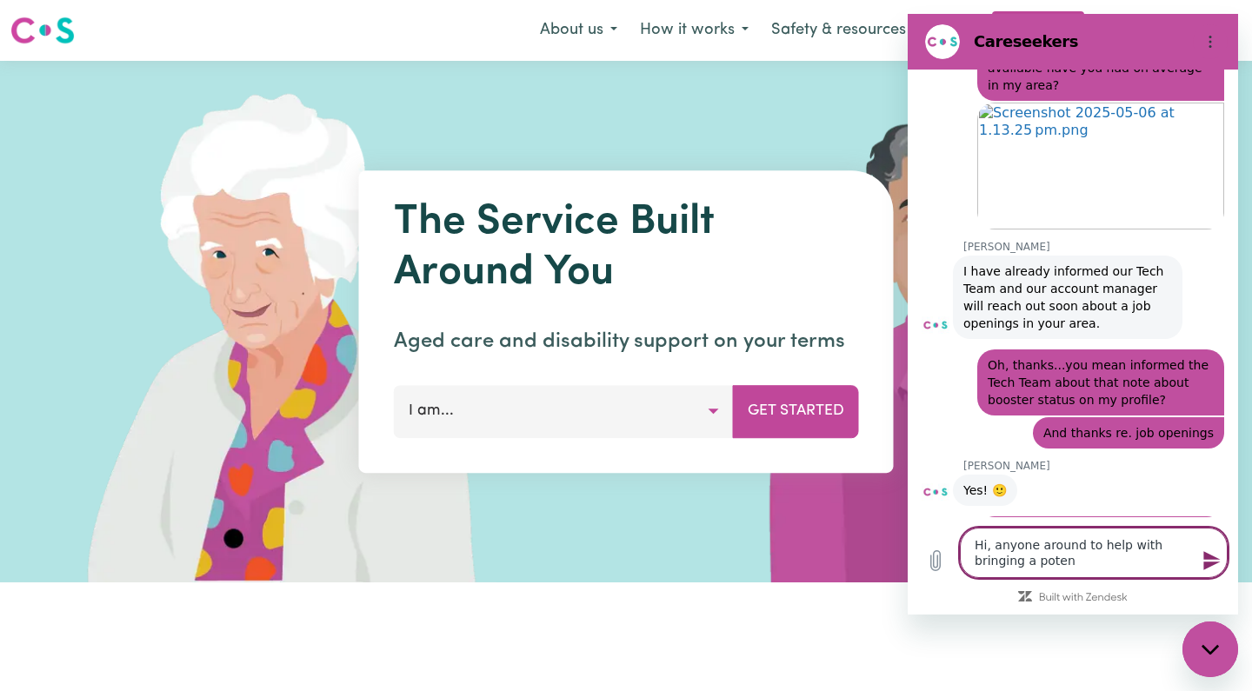
type textarea "Hi, anyone around to help with bringing a potent"
type textarea "x"
type textarea "Hi, anyone around to help with bringing a potenti"
type textarea "x"
type textarea "Hi, anyone around to help with bringing a potentia"
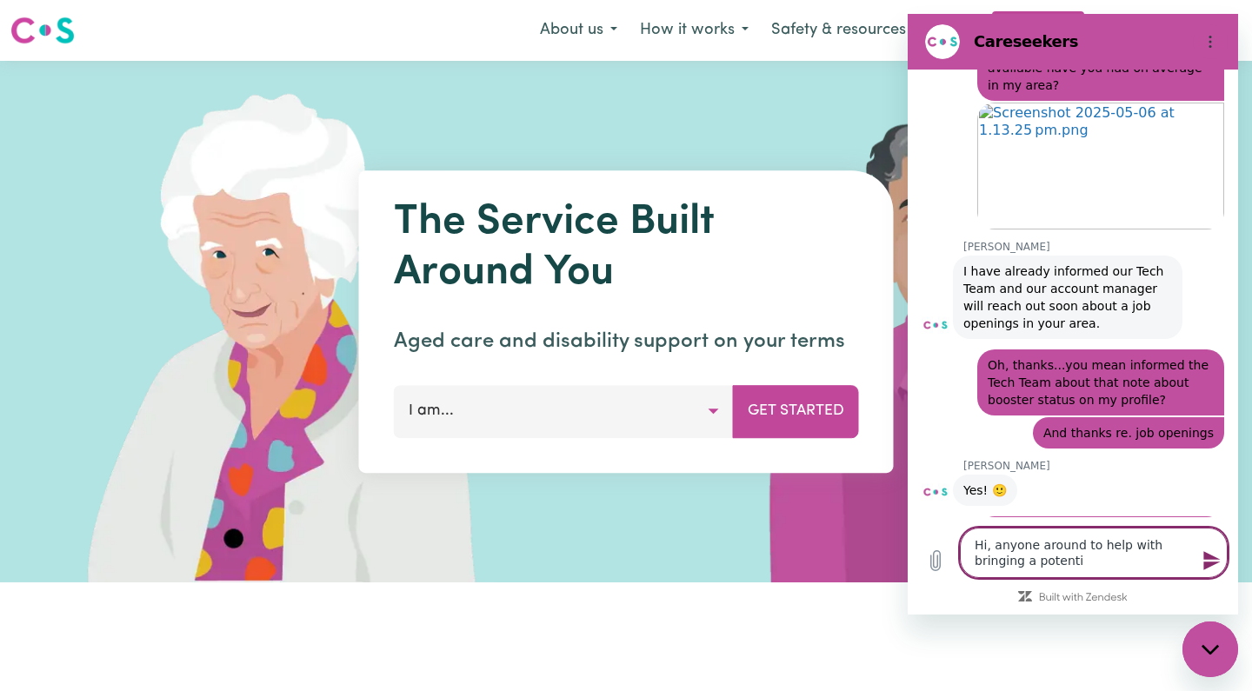
type textarea "x"
type textarea "Hi, anyone around to help with bringing a potential"
type textarea "x"
type textarea "Hi, anyone around to help with bringing a potential"
type textarea "x"
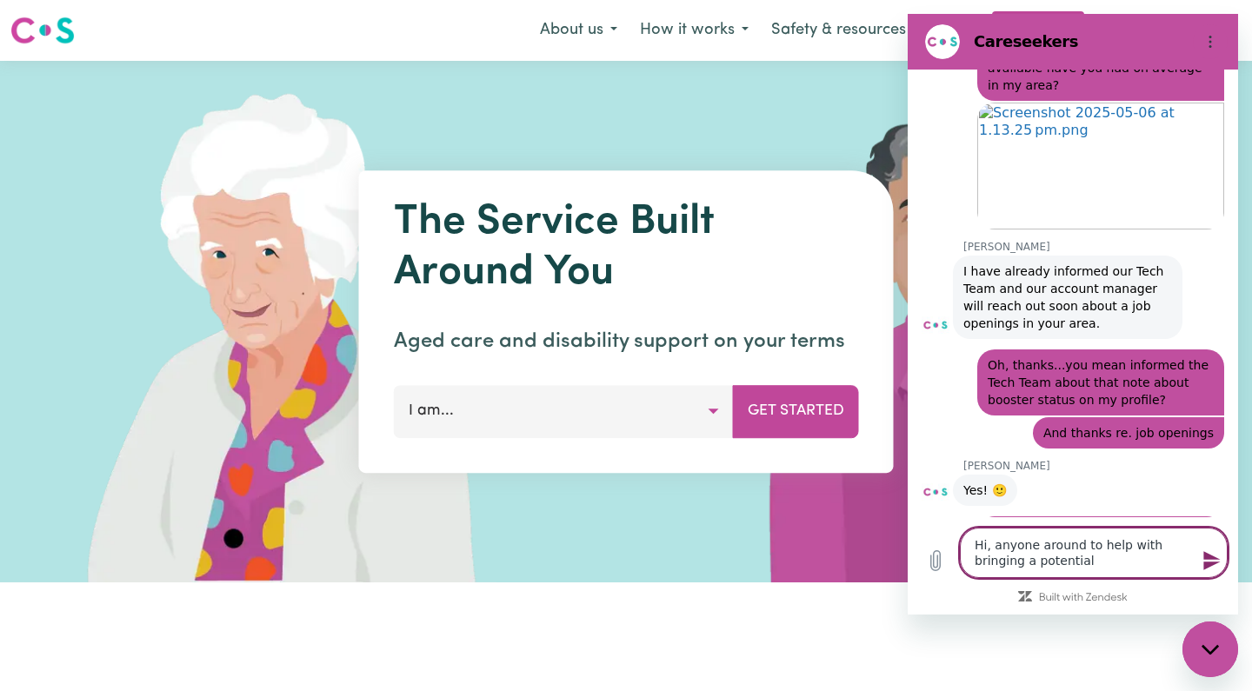
type textarea "Hi, anyone around to help with bringing a potential c"
type textarea "x"
type textarea "Hi, anyone around to help with bringing a potential cl"
type textarea "x"
type textarea "Hi, anyone around to help with bringing a potential cli"
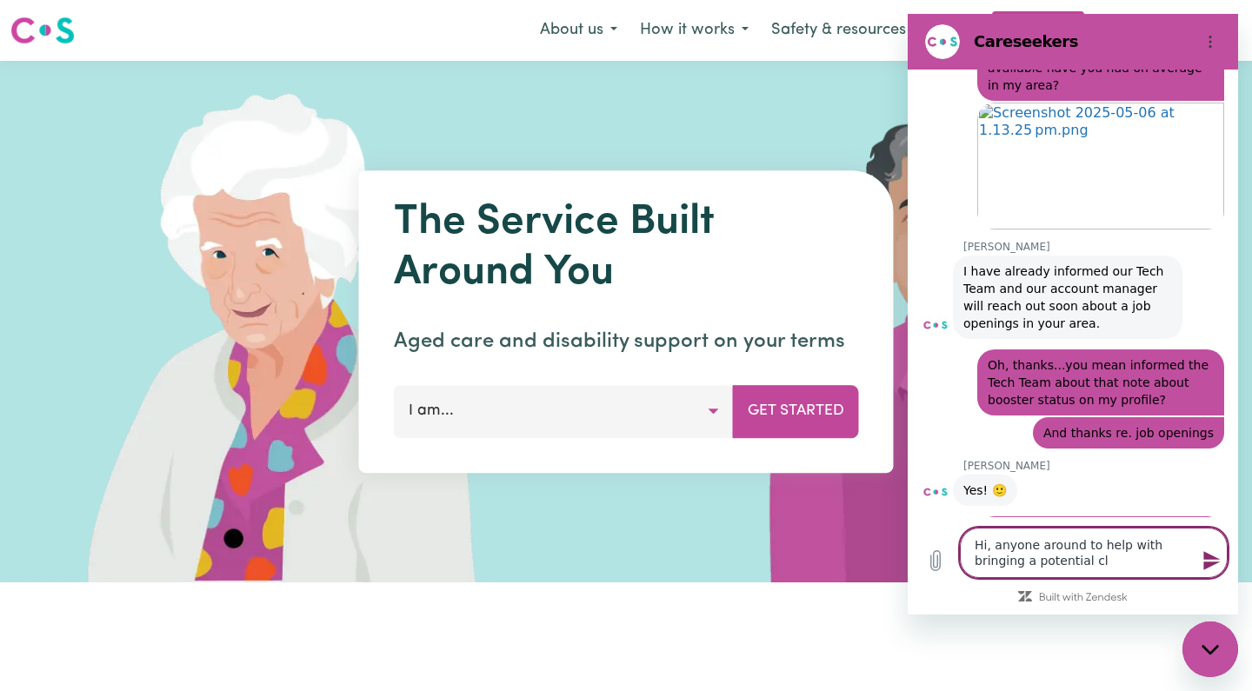
type textarea "x"
type textarea "Hi, anyone around to help with bringing a potential clie"
type textarea "x"
type textarea "Hi, anyone around to help with bringing a potential clien"
type textarea "x"
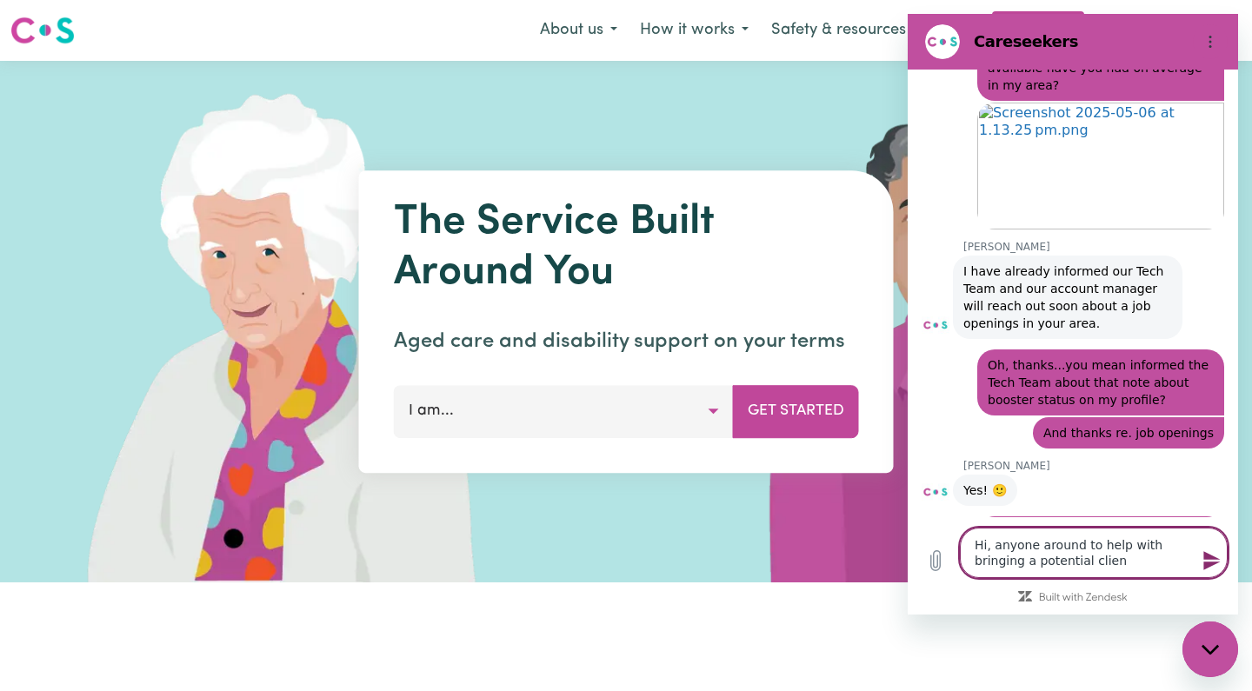
type textarea "Hi, anyone around to help with bringing a potential client"
type textarea "x"
type textarea "Hi, anyone around to help with bringing a potential client"
type textarea "x"
type textarea "Hi, anyone around to help with bringing a potential client o"
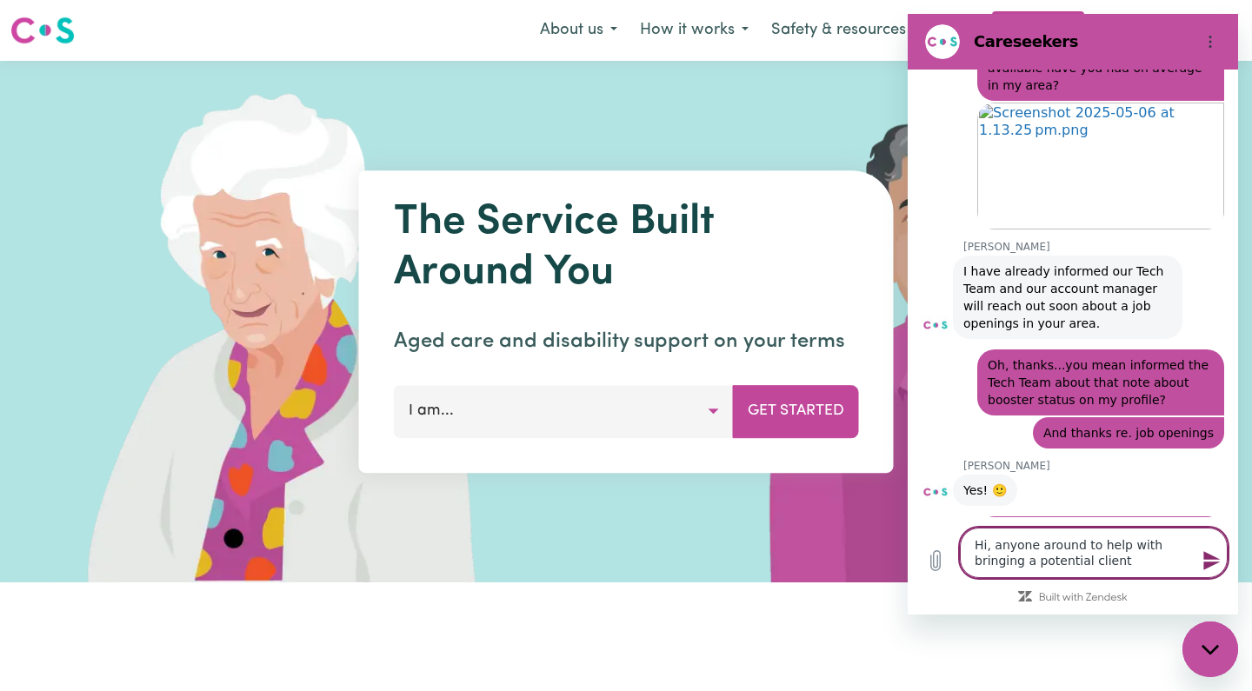
type textarea "x"
type textarea "Hi, anyone around to help with bringing a potential client on"
type textarea "x"
type textarea "Hi, anyone around to help with bringing a potential client on"
type textarea "x"
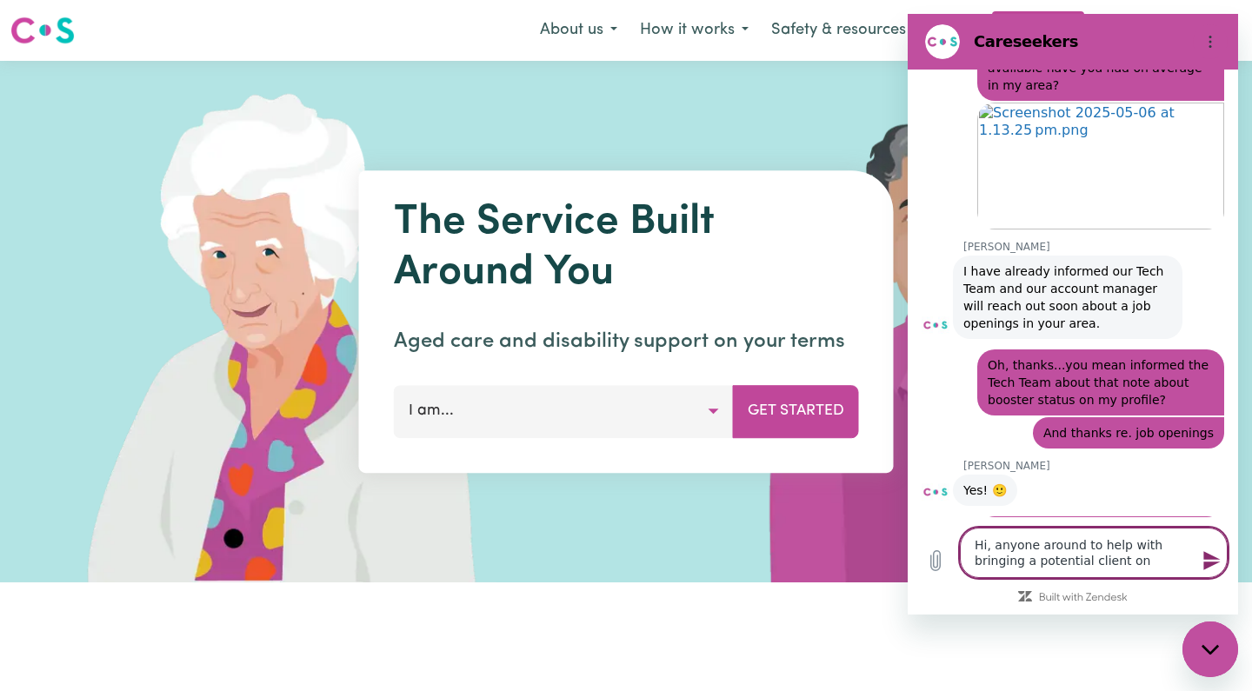
type textarea "Hi, anyone around to help with bringing a potential client on t"
type textarea "x"
type textarea "Hi, anyone around to help with bringing a potential client on to"
type textarea "x"
type textarea "Hi, anyone around to help with bringing a potential client on to"
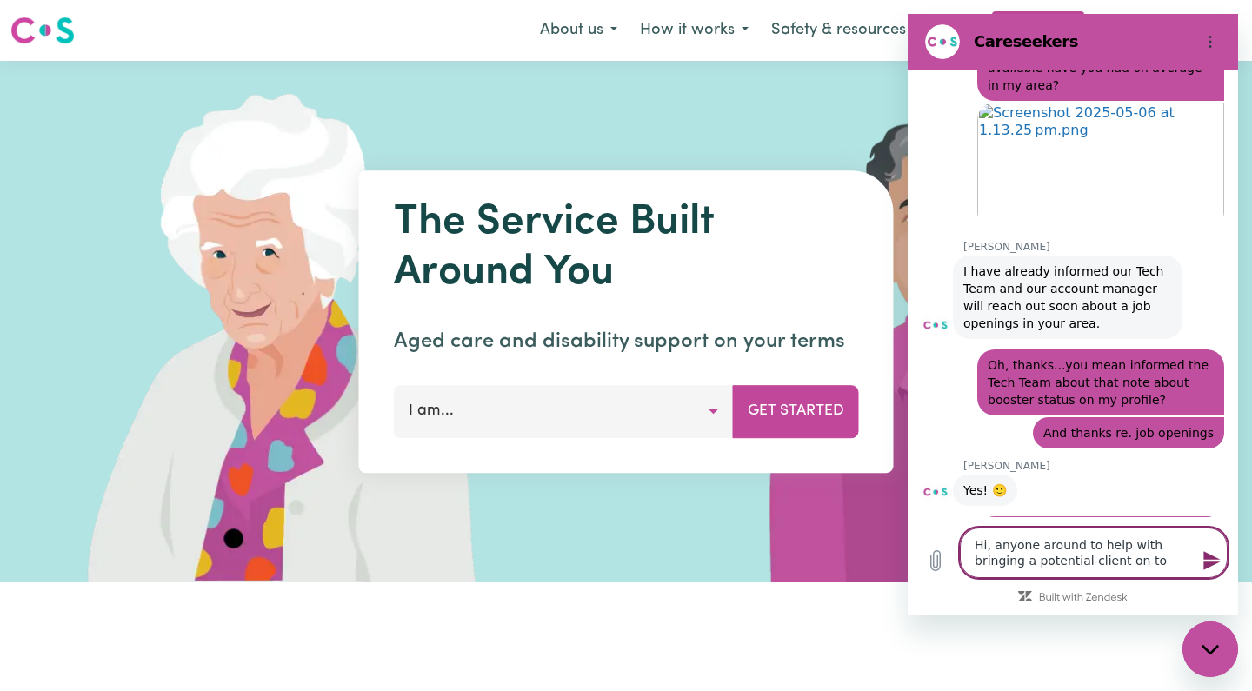
type textarea "x"
type textarea "Hi, anyone around to help with bringing a potential client on to C"
type textarea "x"
type textarea "Hi, anyone around to help with bringing a potential client on to Ca"
type textarea "x"
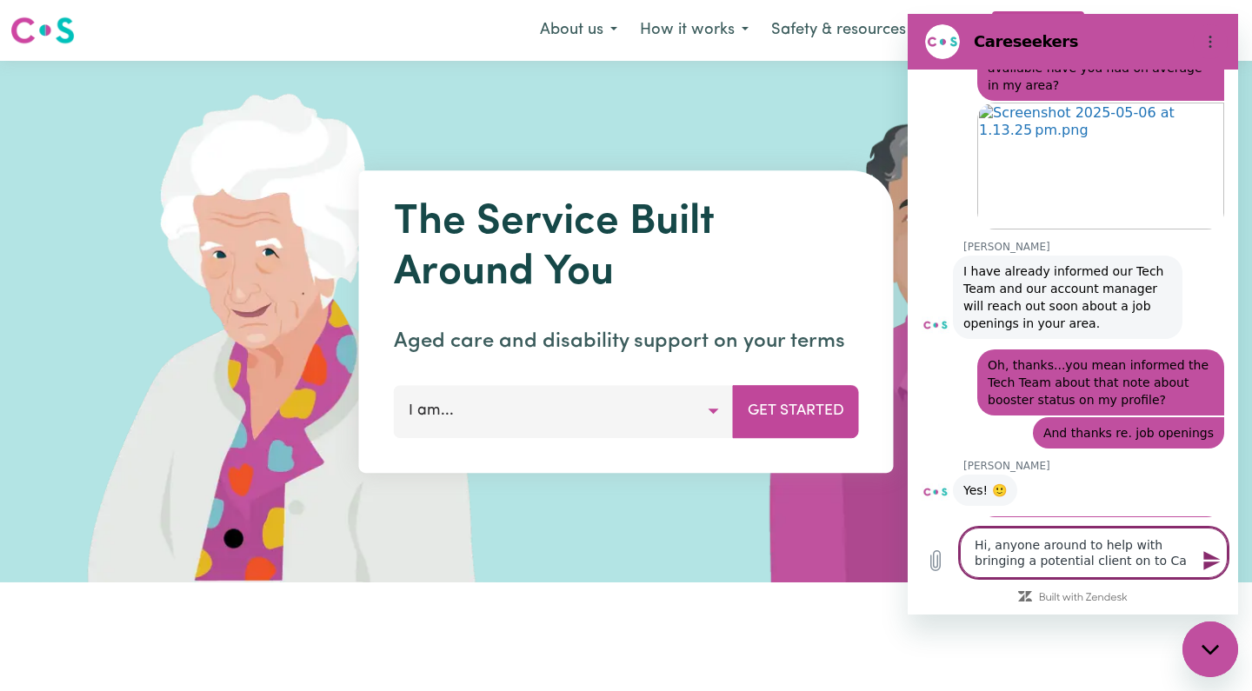
type textarea "Hi, anyone around to help with bringing a potential client on to Car"
type textarea "x"
type textarea "Hi, anyone around to help with bringing a potential client on to Care"
type textarea "x"
type textarea "Hi, anyone around to help with bringing a potential client on to Cares"
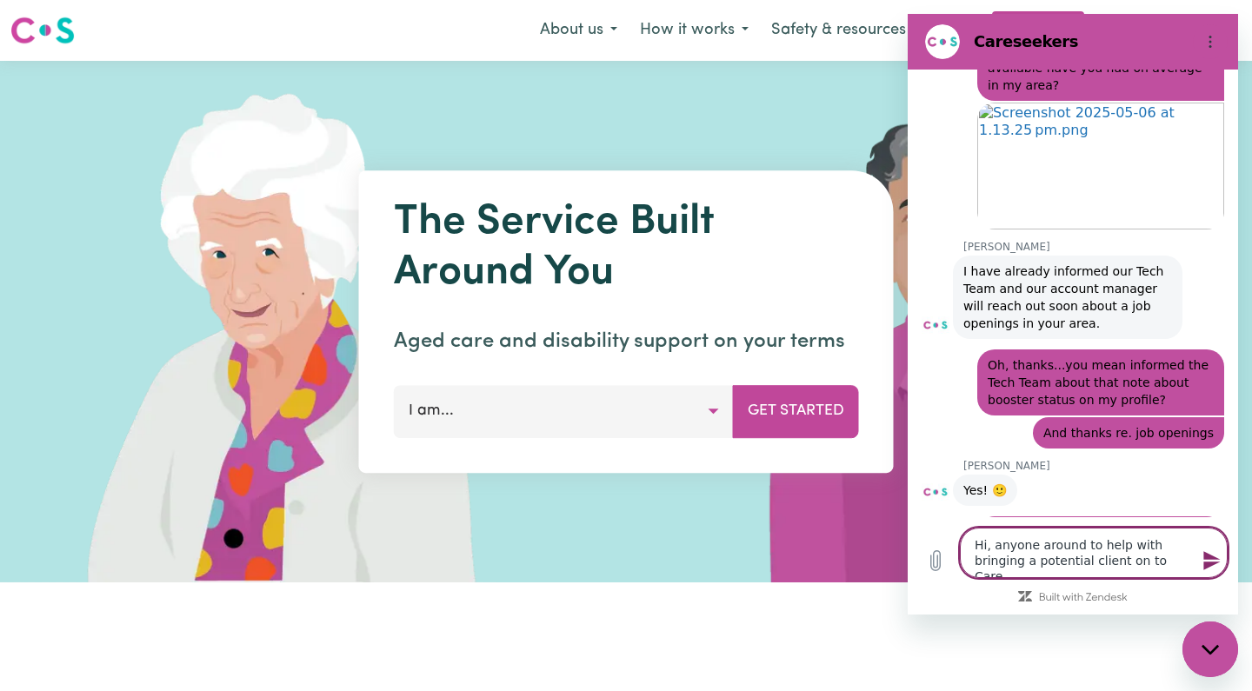
type textarea "x"
type textarea "Hi, anyone around to help with bringing a potential client on to Carese"
type textarea "x"
type textarea "Hi, anyone around to help with bringing a potential client on to Caresee"
type textarea "x"
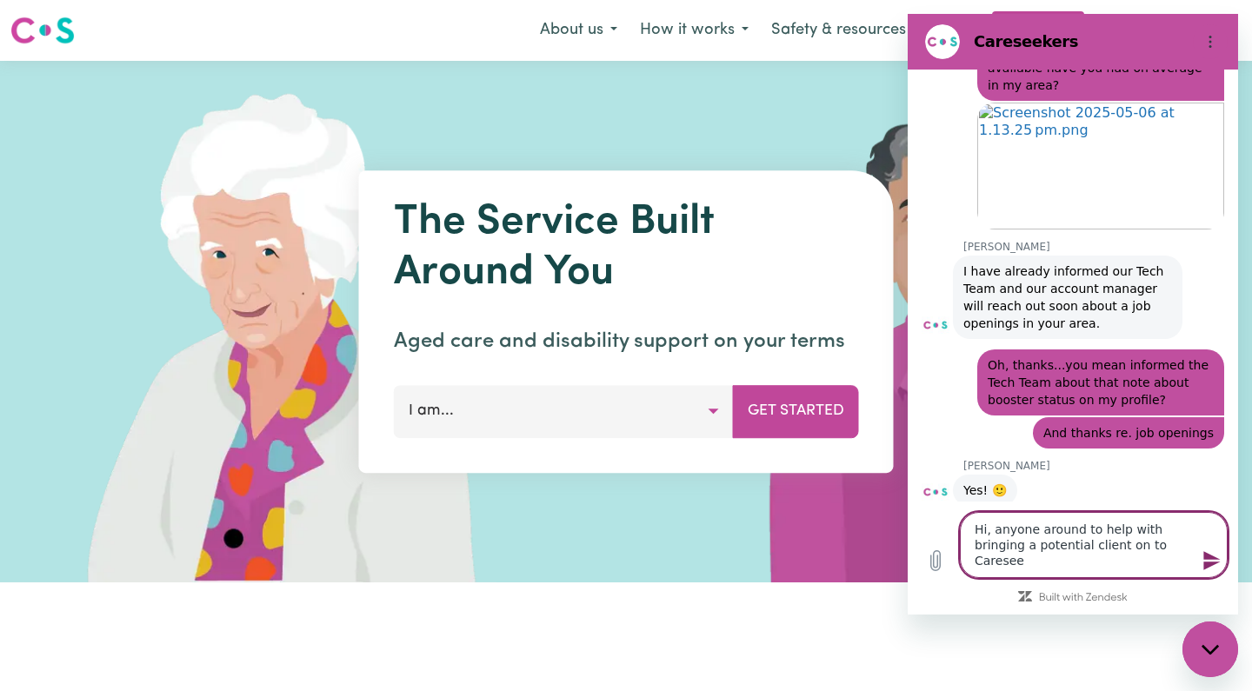
type textarea "Hi, anyone around to help with bringing a potential client on to Careseek"
type textarea "x"
type textarea "Hi, anyone around to help with bringing a potential client on to Careseeke"
type textarea "x"
type textarea "Hi, anyone around to help with bringing a potential client on to Careseeker"
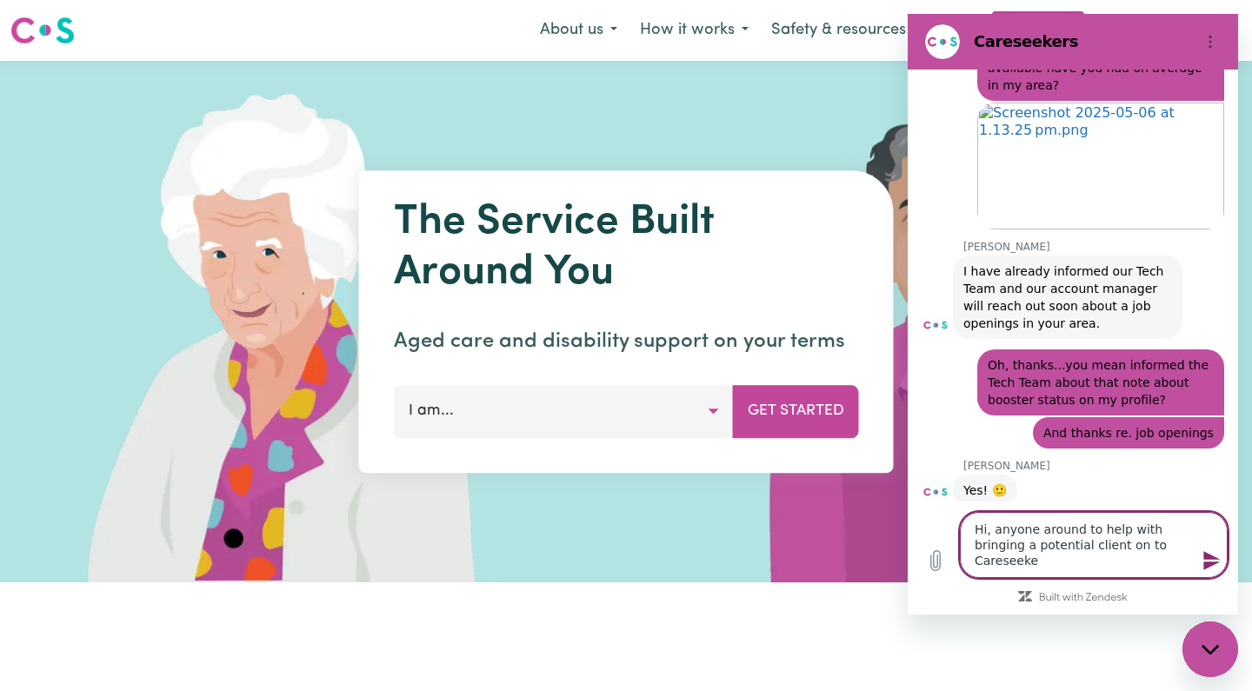
type textarea "x"
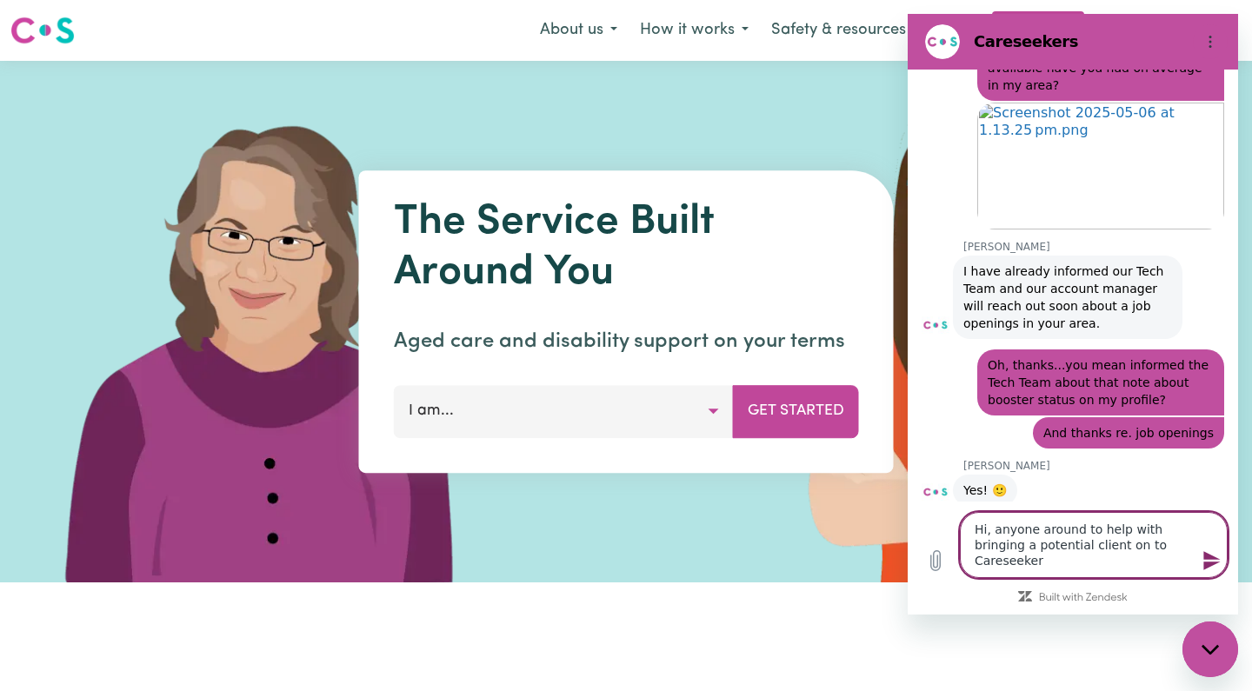
type textarea "Hi, anyone around to help with bringing a potential client on to Careseekers"
type textarea "x"
type textarea "Hi, anyone around to help with bringing a potential client on to Careseekers?"
type textarea "x"
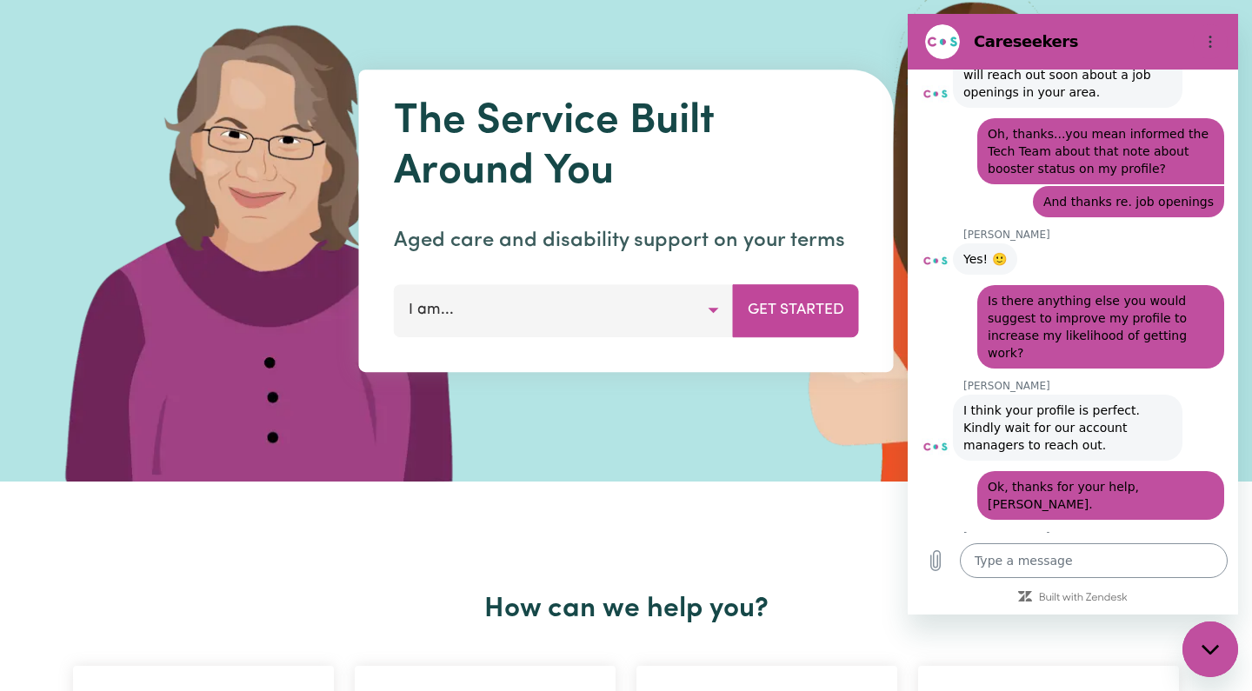
scroll to position [106, 0]
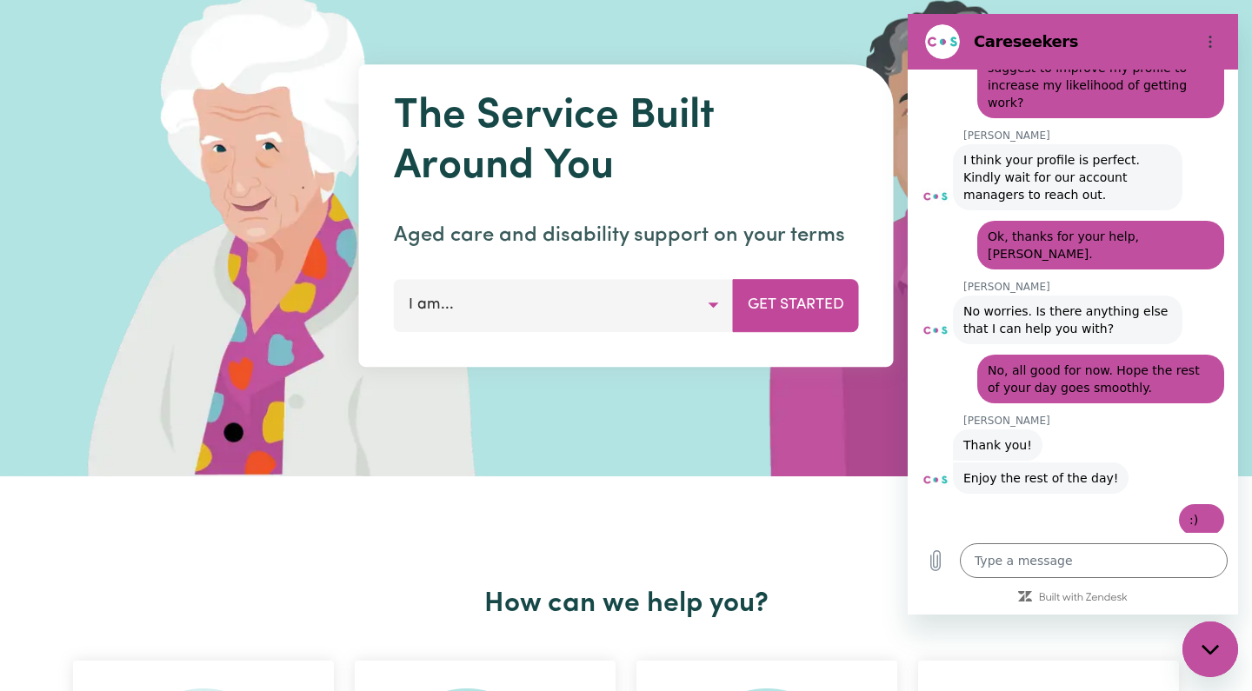
scroll to position [8789, 0]
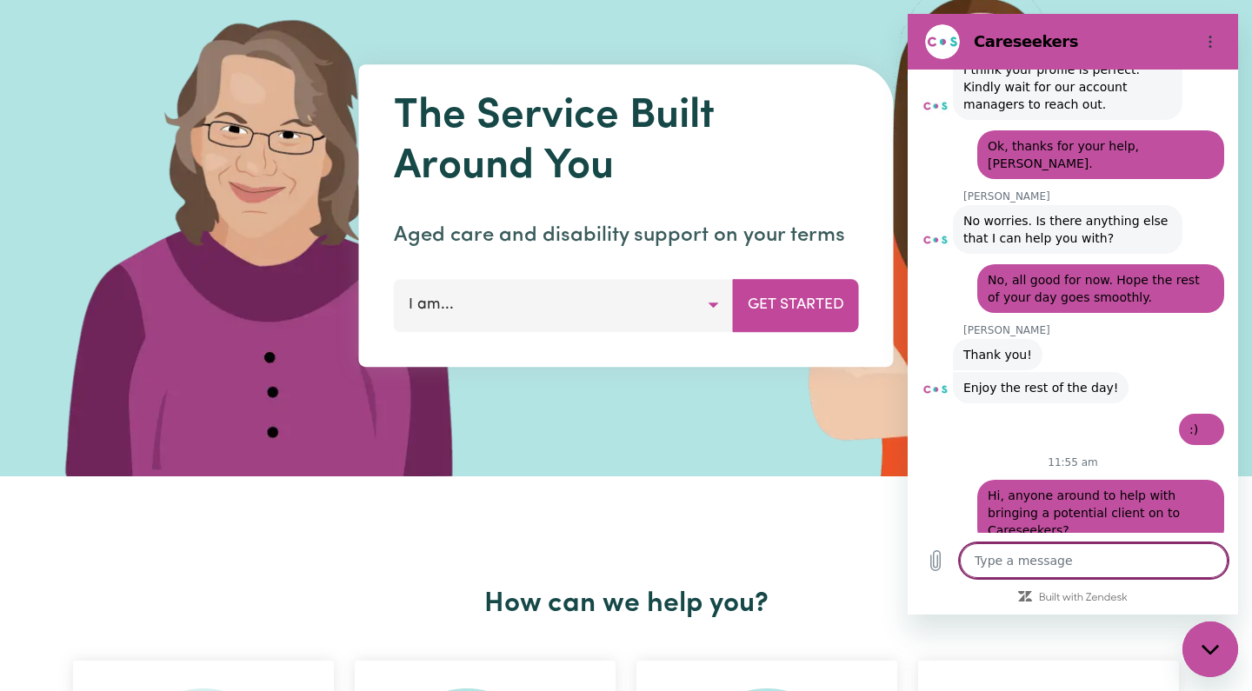
click at [1024, 559] on textarea at bounding box center [1094, 560] width 268 height 35
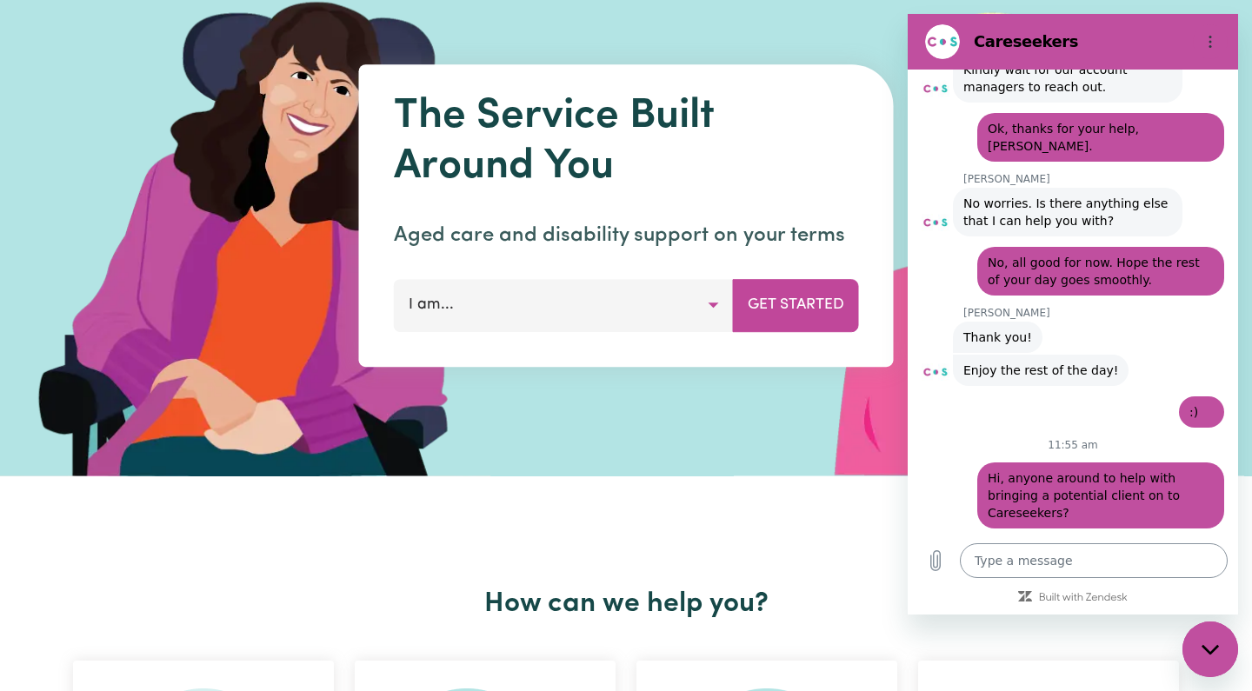
scroll to position [8804, 0]
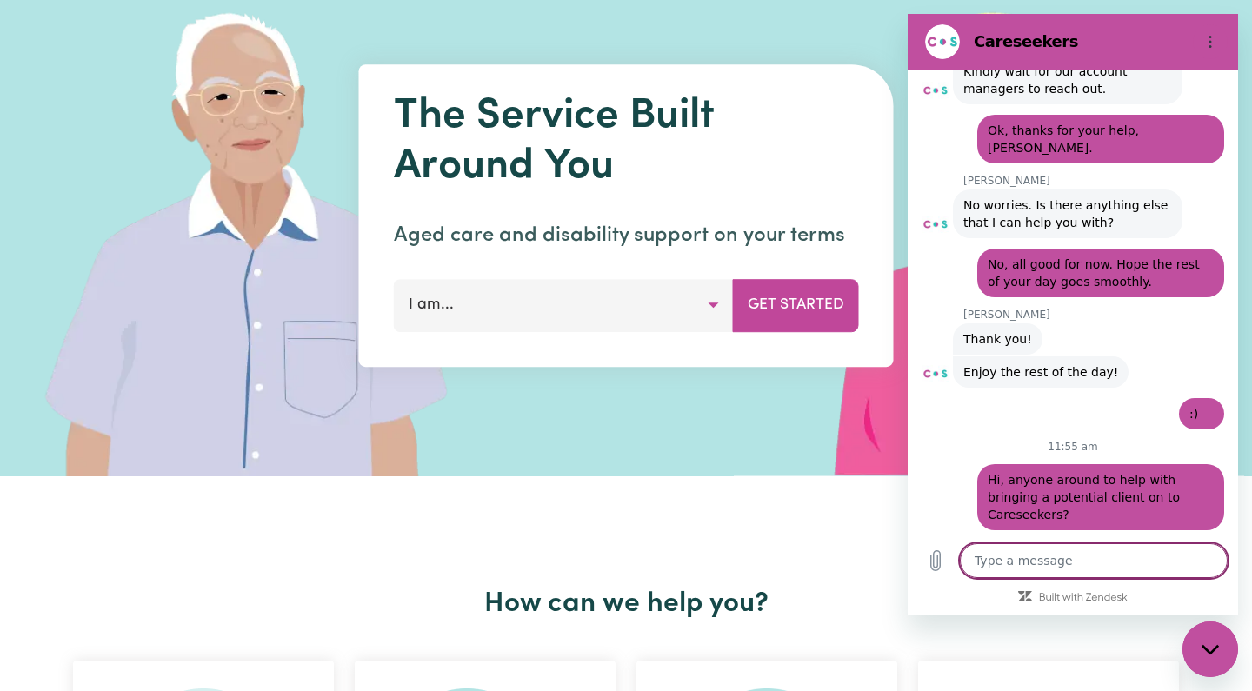
click at [1018, 563] on textarea at bounding box center [1094, 560] width 268 height 35
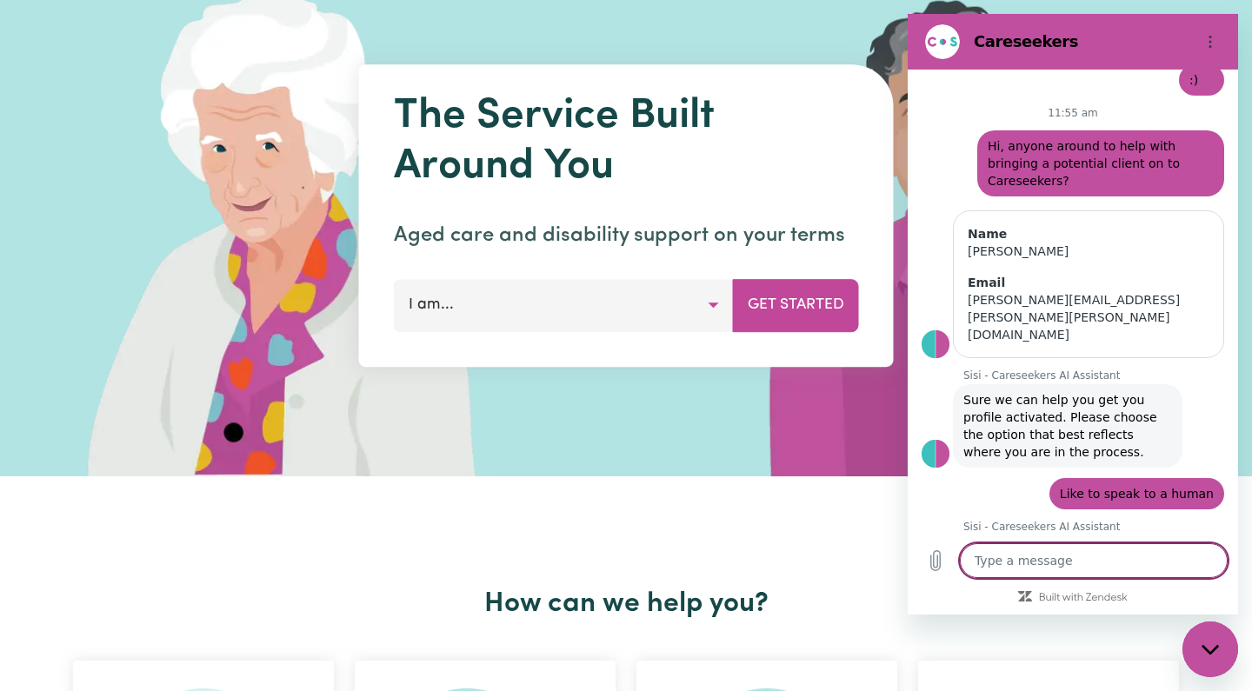
scroll to position [9182, 0]
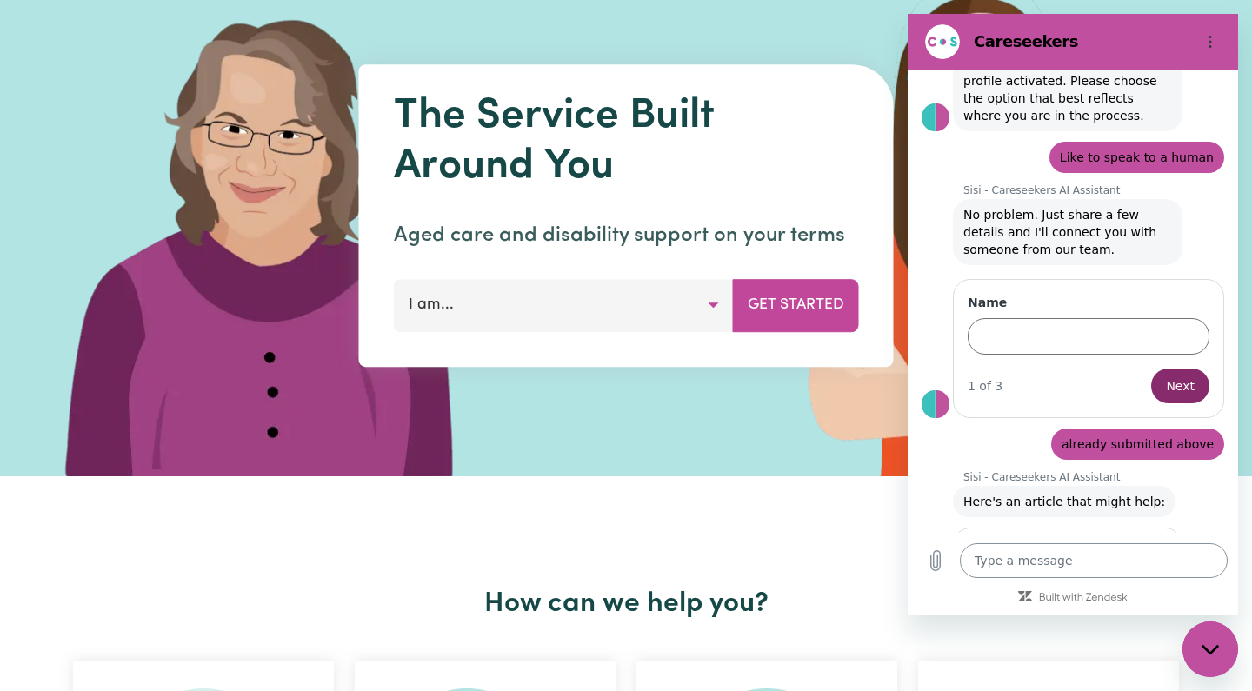
scroll to position [9476, 0]
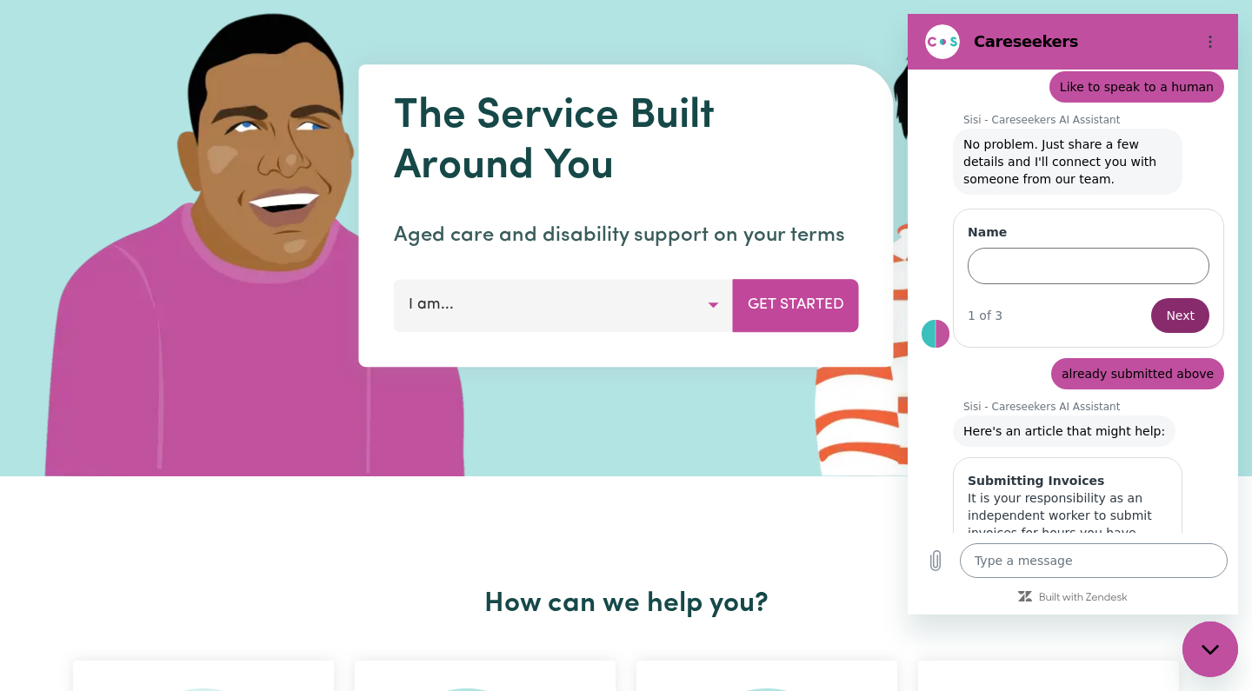
scroll to position [9543, 0]
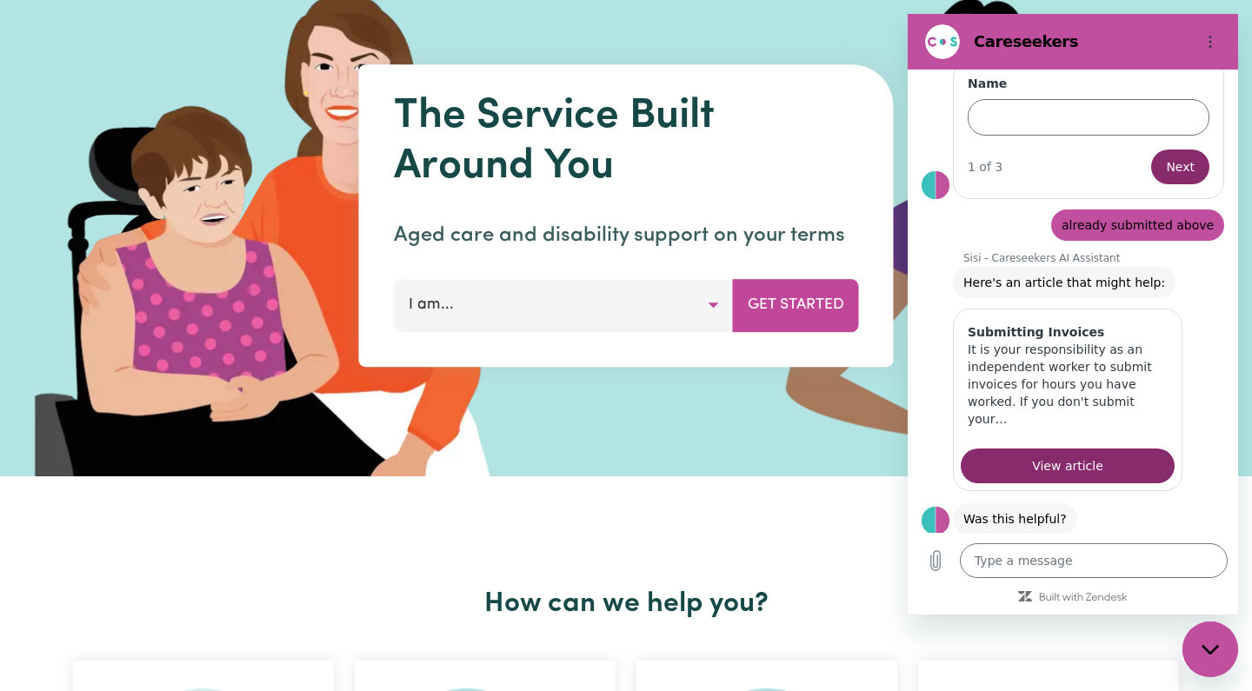
scroll to position [9693, 0]
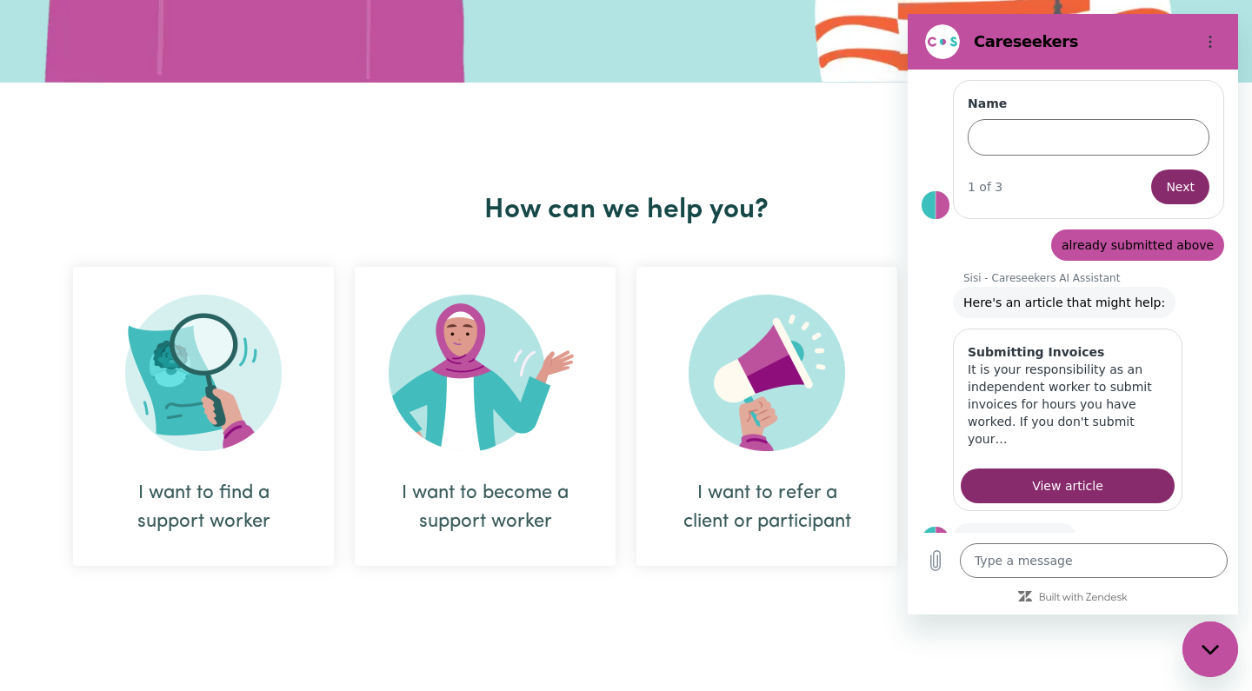
scroll to position [504, 0]
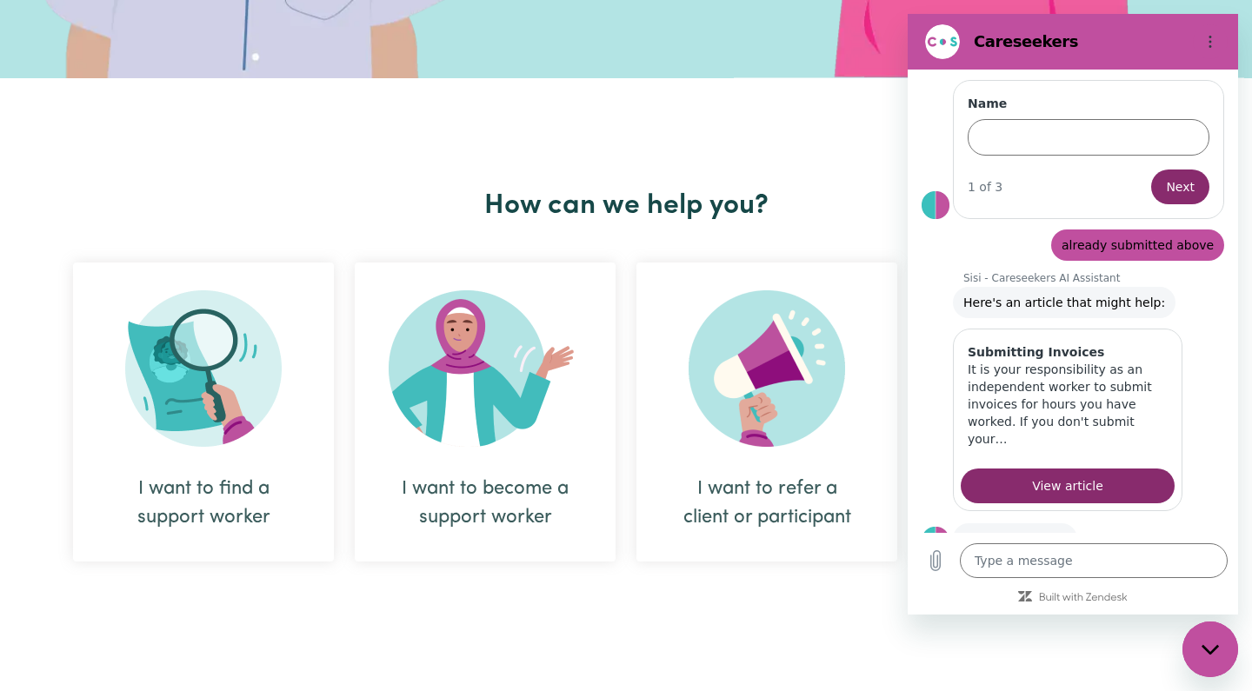
click at [773, 409] on img at bounding box center [767, 368] width 157 height 157
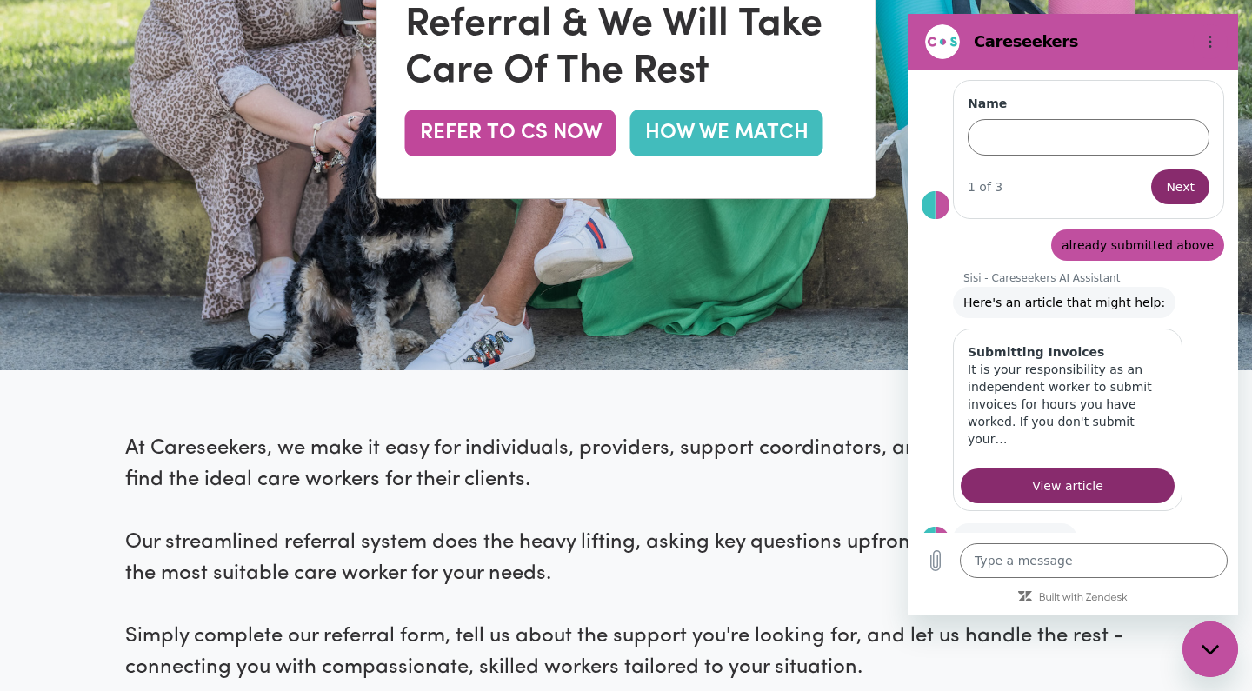
scroll to position [391, 0]
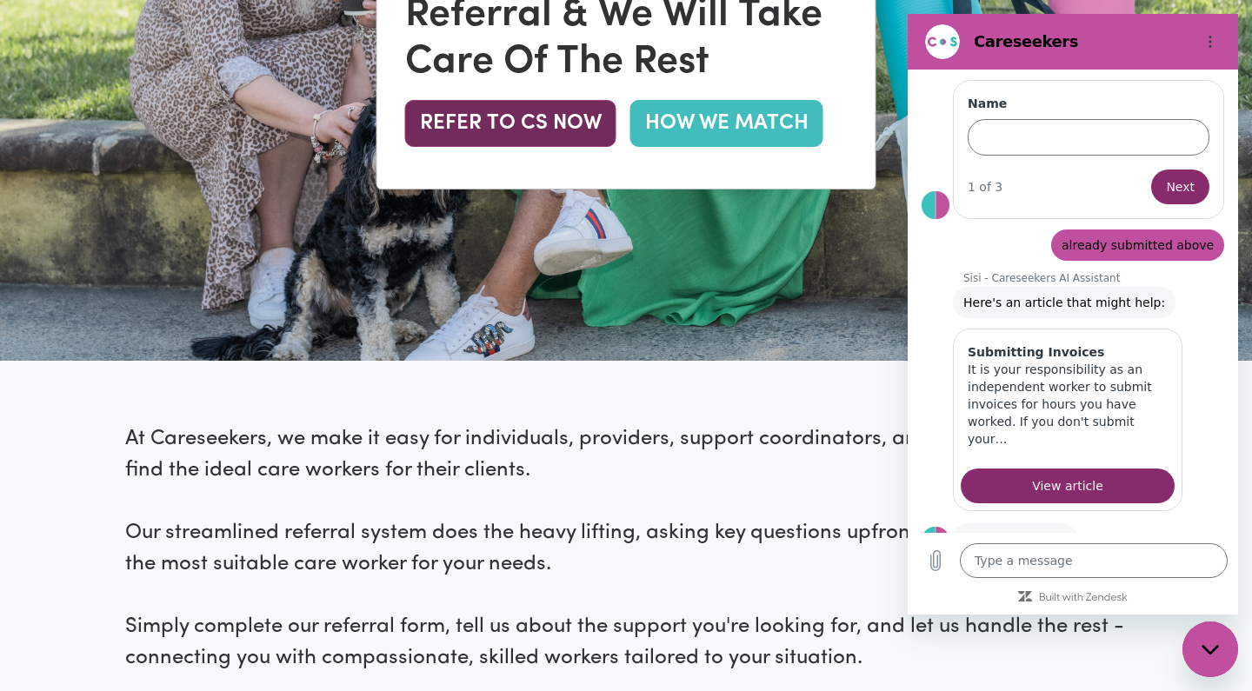
click at [531, 130] on button "REFER TO CS NOW" at bounding box center [510, 123] width 211 height 47
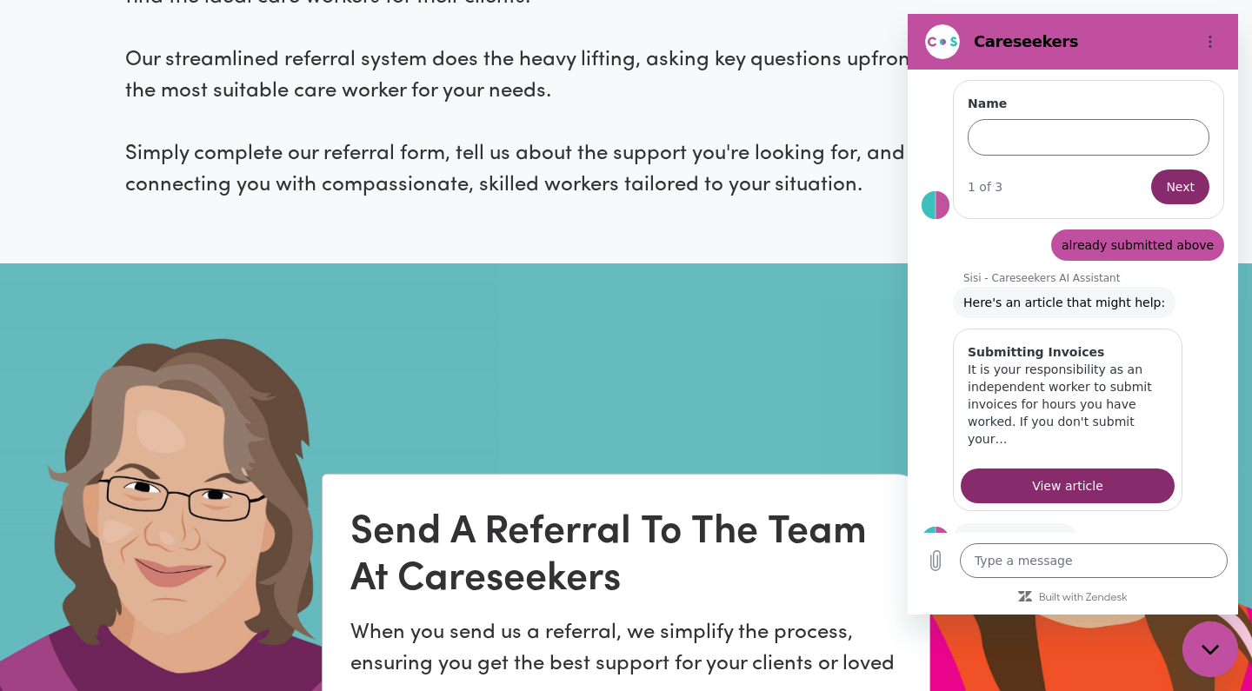
scroll to position [1128, 0]
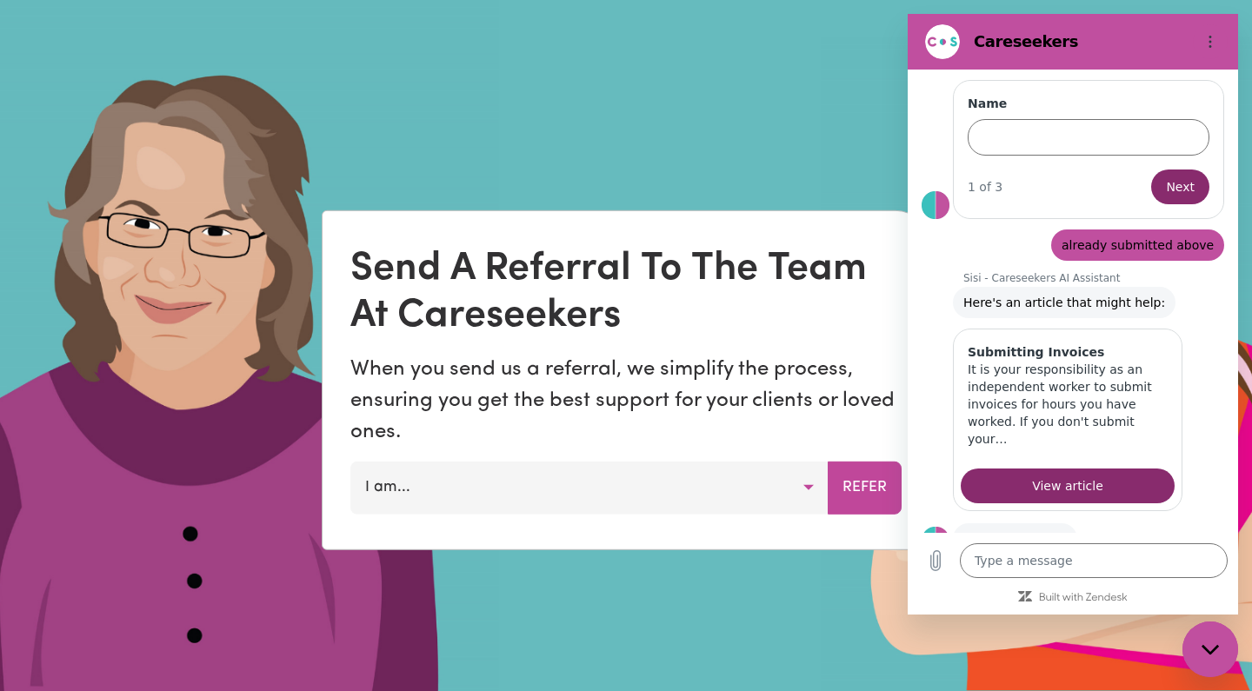
click at [813, 484] on button "I am..." at bounding box center [589, 488] width 478 height 52
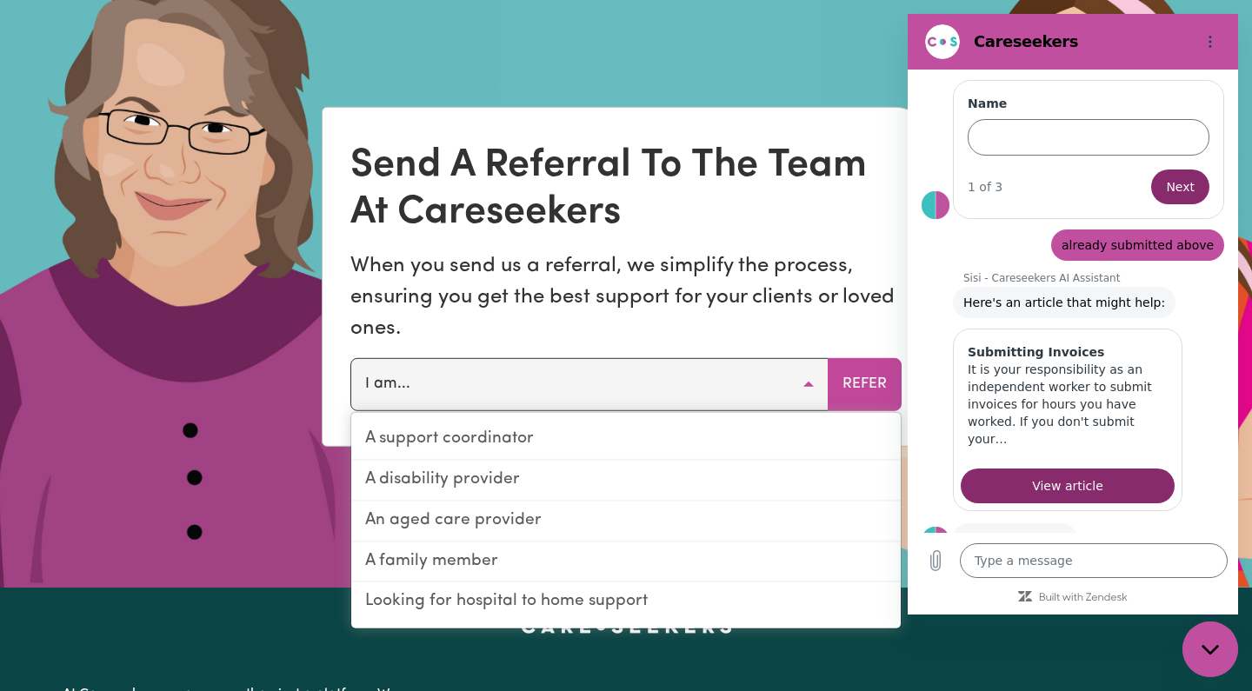
scroll to position [1220, 0]
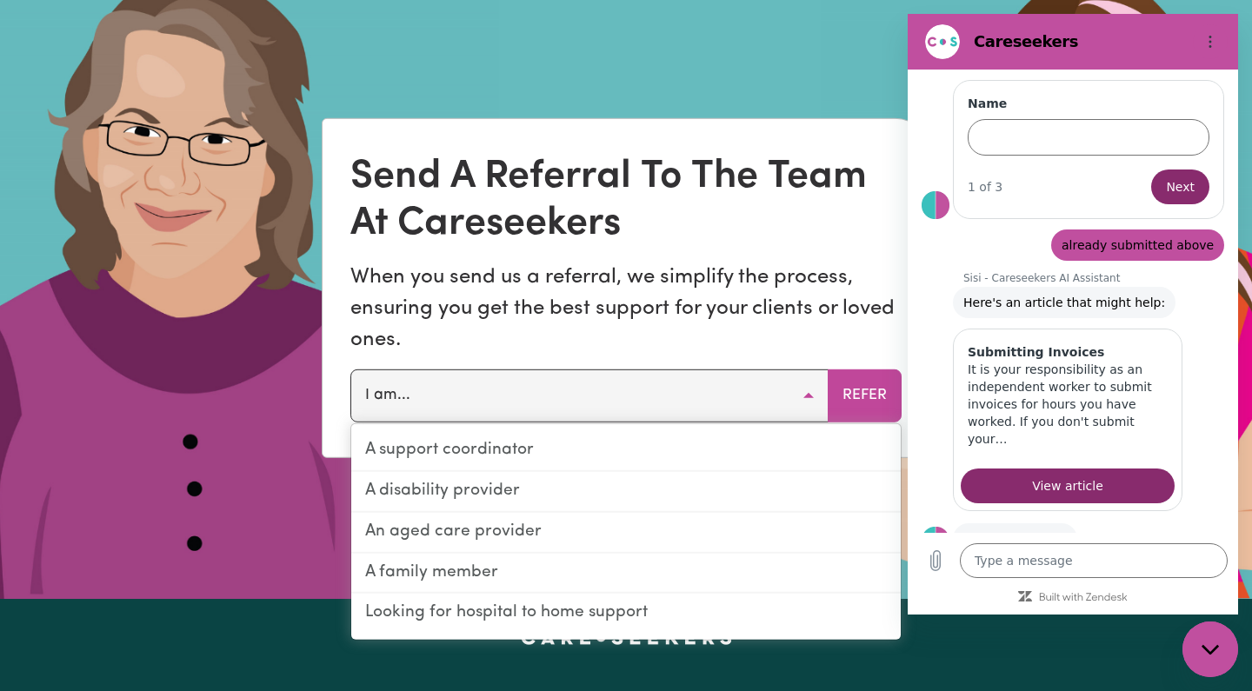
click at [771, 328] on p "When you send us a referral, we simplify the process, ensuring you get the best…" at bounding box center [625, 309] width 551 height 94
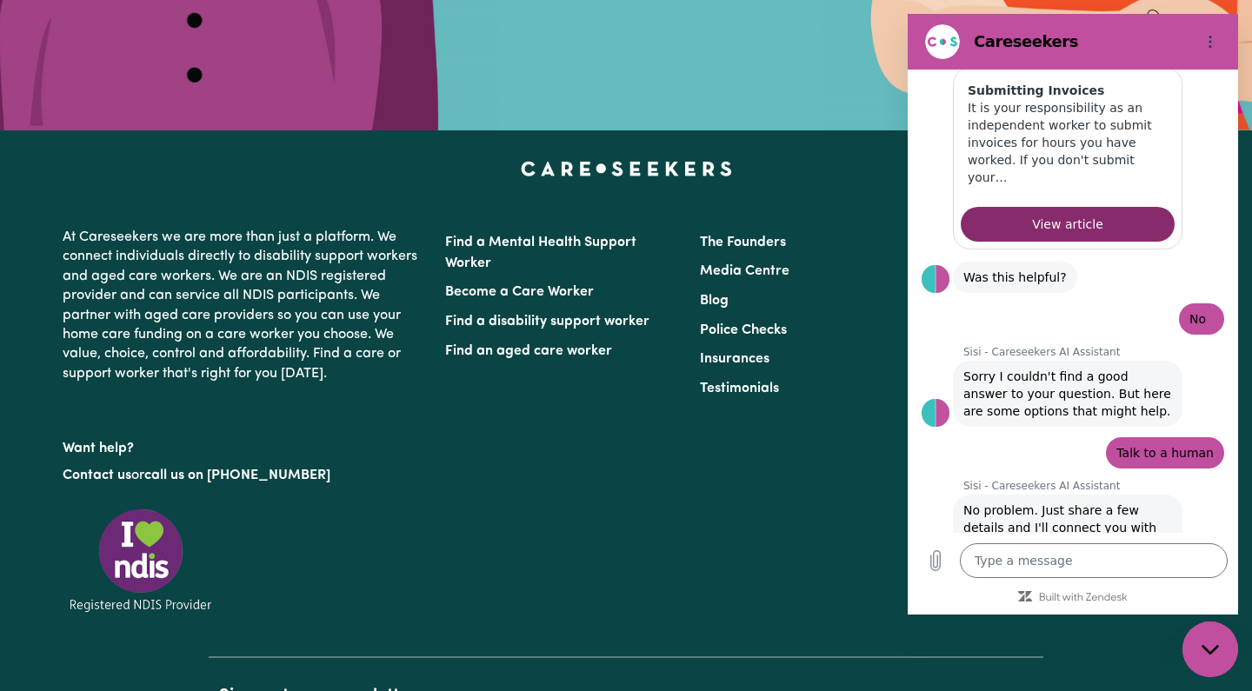
scroll to position [9935, 0]
click at [1002, 559] on textarea at bounding box center [1094, 560] width 268 height 35
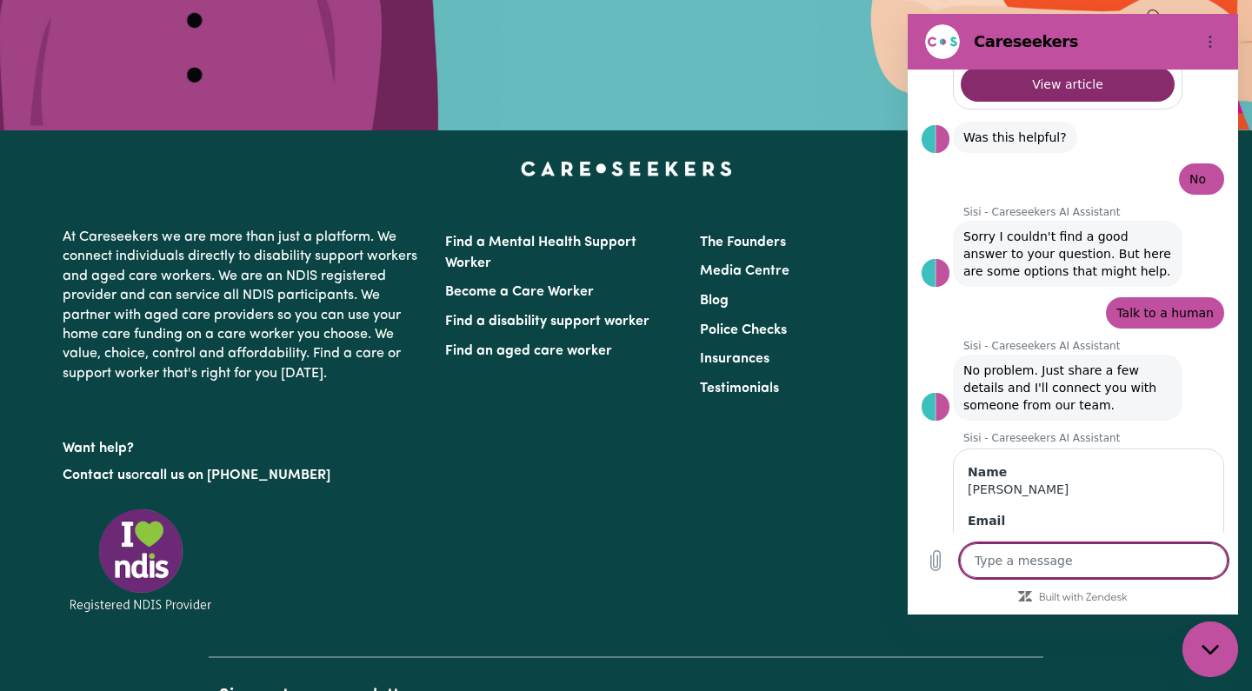
scroll to position [10079, 0]
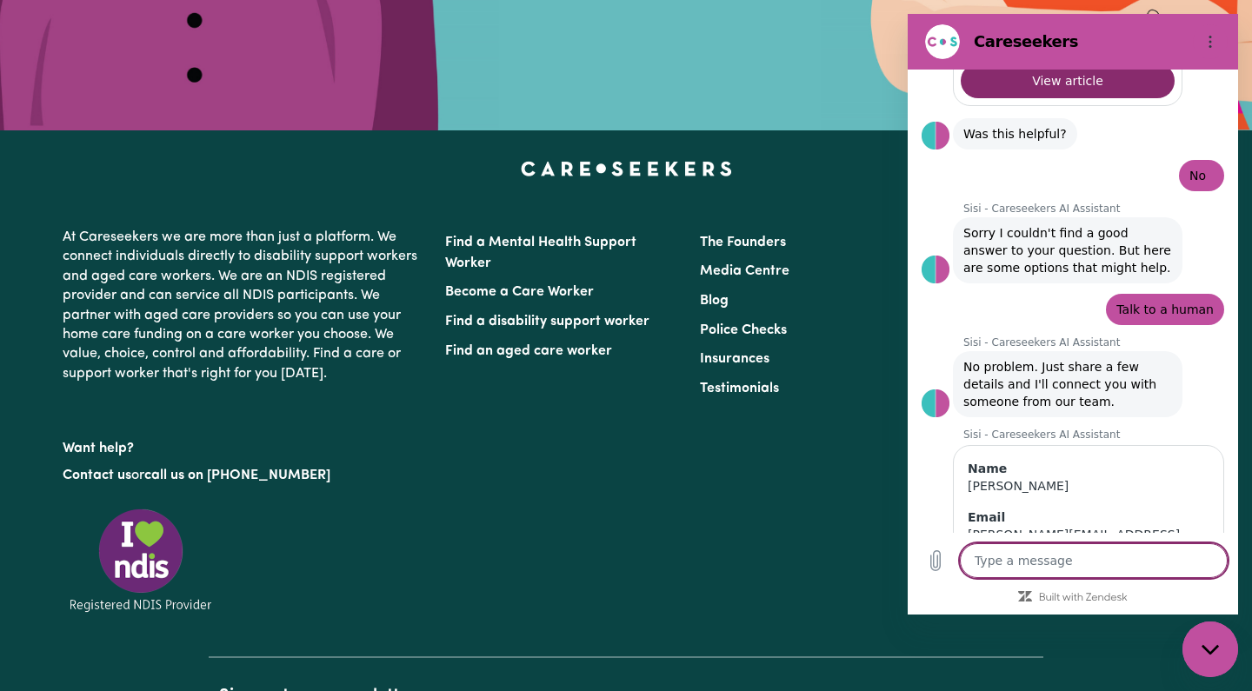
click at [1040, 562] on textarea at bounding box center [1094, 560] width 268 height 35
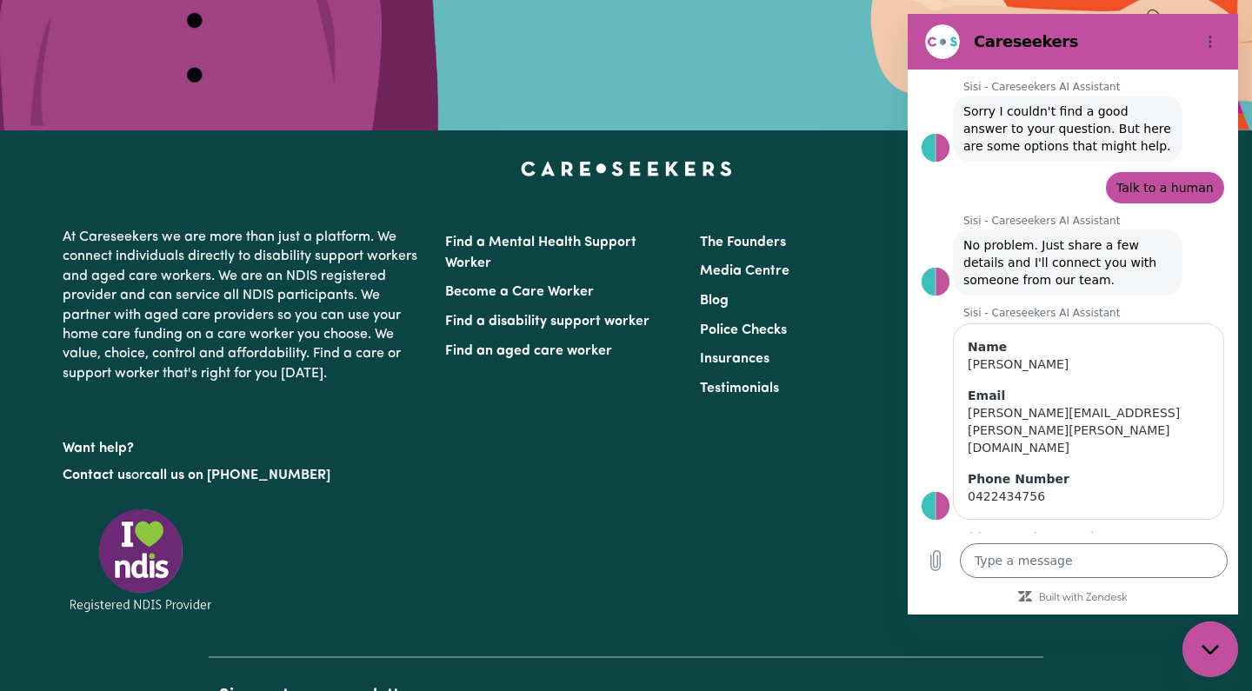
scroll to position [10204, 0]
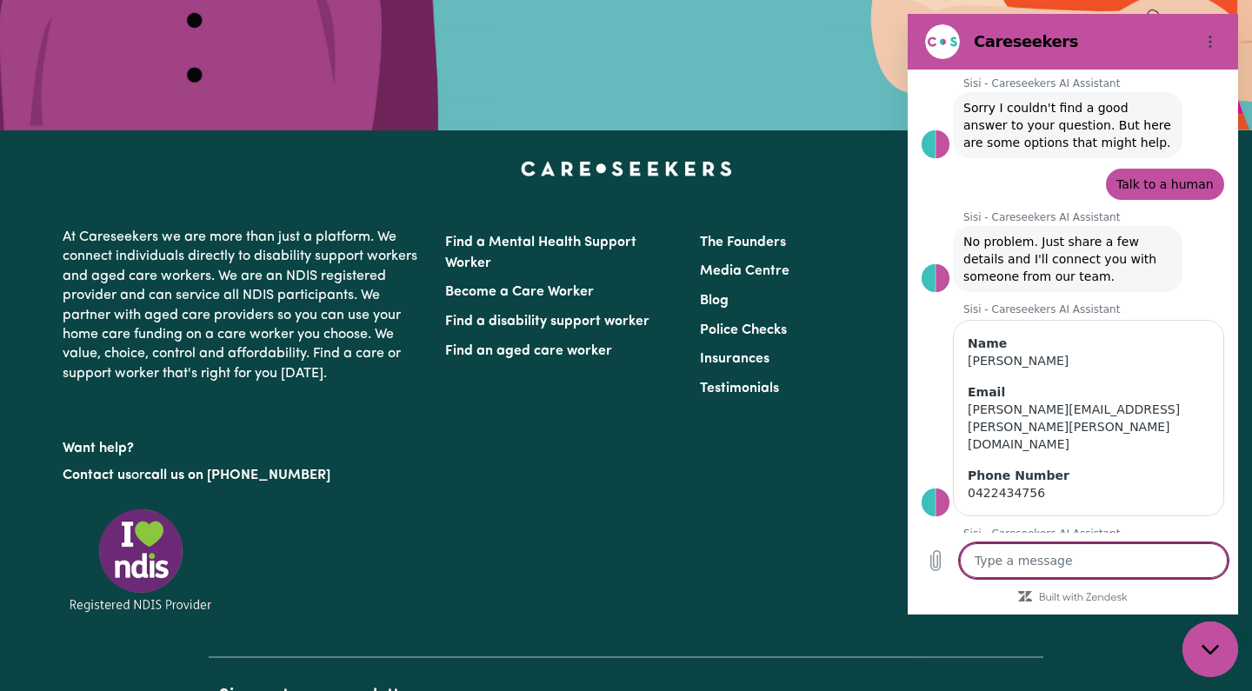
click at [1032, 555] on textarea at bounding box center [1094, 560] width 268 height 35
click at [1032, 559] on textarea at bounding box center [1094, 560] width 268 height 35
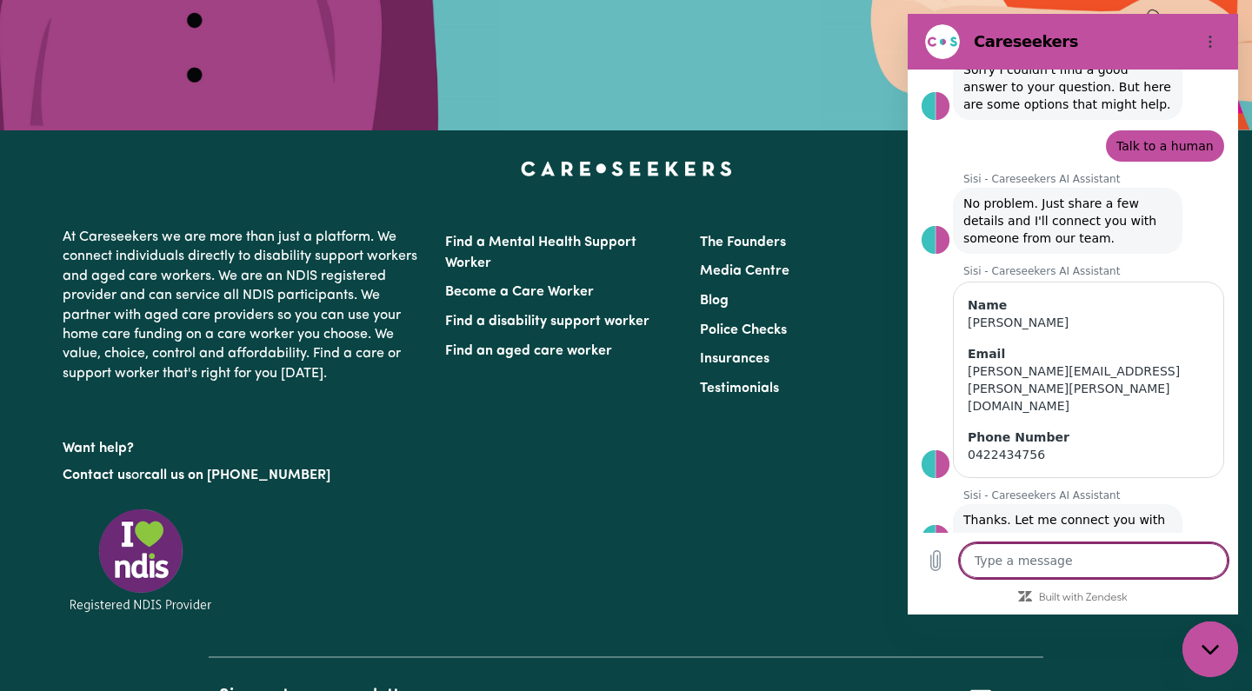
scroll to position [10246, 0]
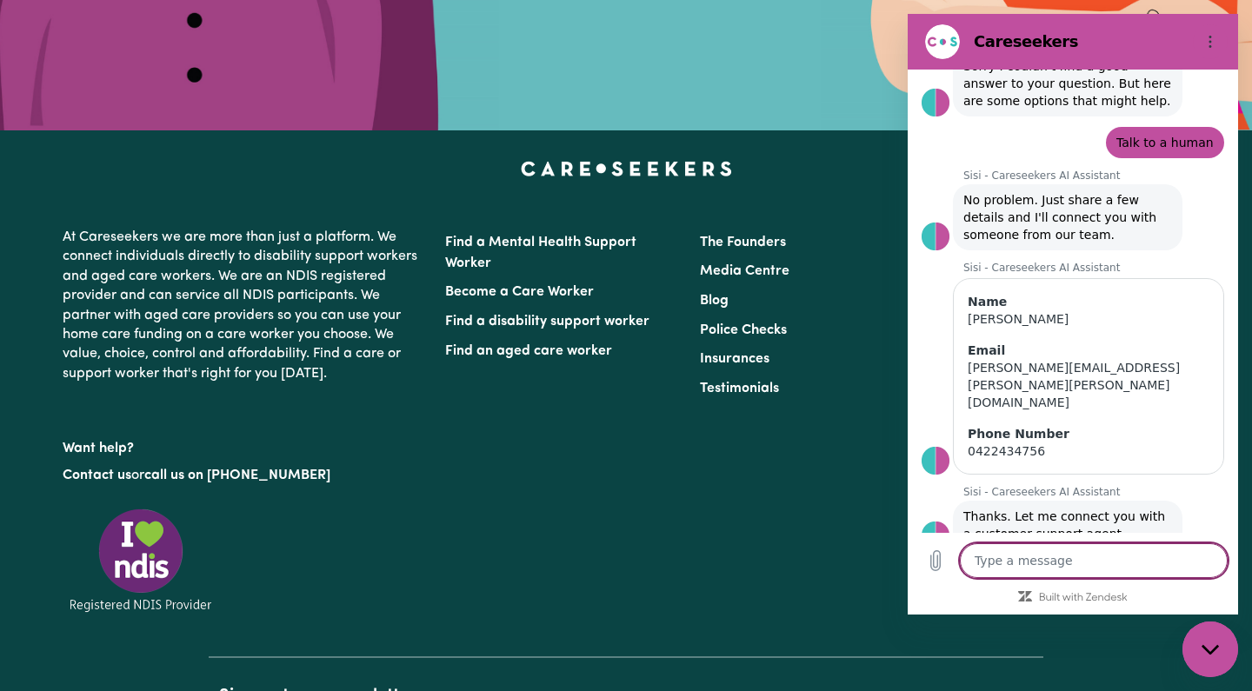
click at [1010, 558] on textarea at bounding box center [1094, 560] width 268 height 35
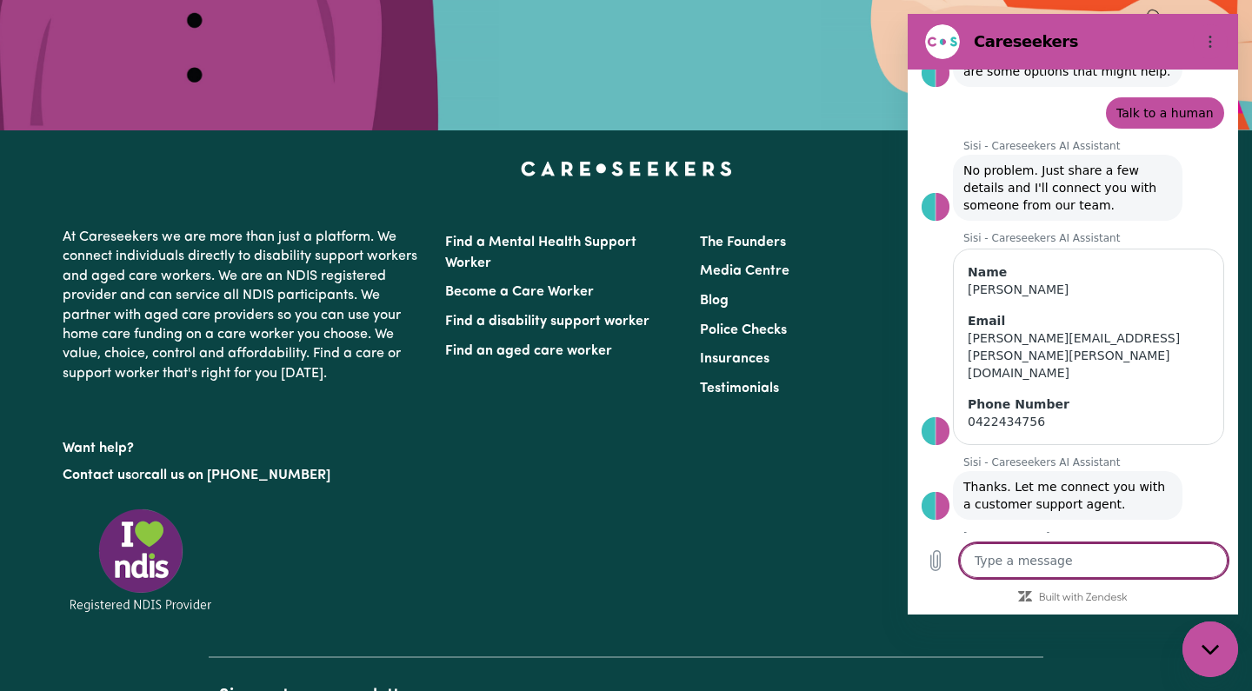
scroll to position [10279, 0]
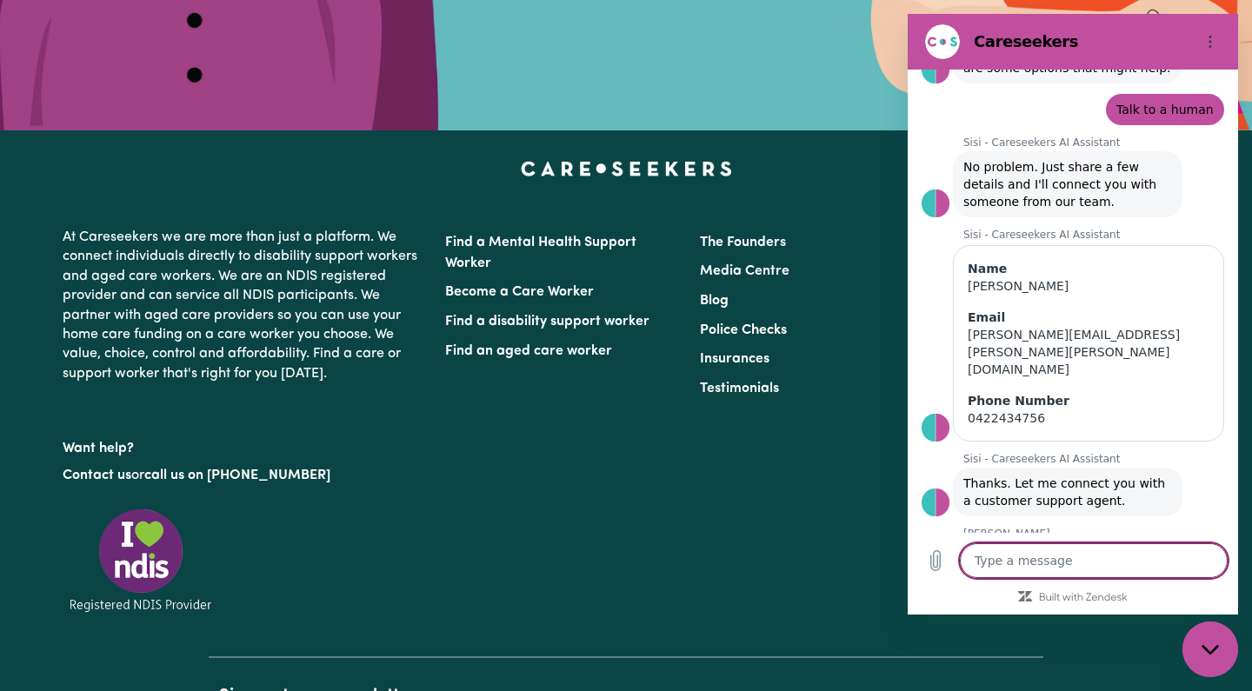
paste textarea "help at home – entry level Support (Commonwealth home support program)"
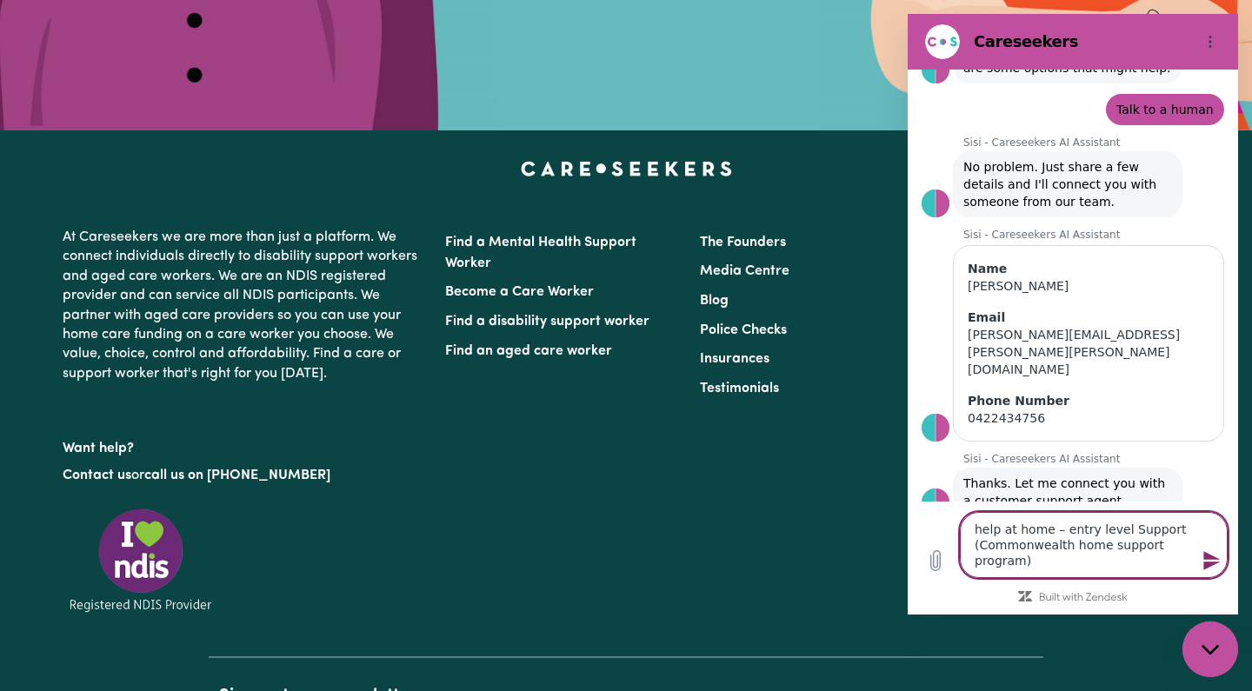
click at [976, 530] on textarea "help at home – entry level Support (Commonwealth home support program)" at bounding box center [1094, 545] width 268 height 66
click at [1077, 562] on textarea "He has a "help at home – entry level Support (Commonwealth home support program)" at bounding box center [1094, 545] width 268 height 66
click at [1022, 545] on textarea "He has a "help at home – entry level Support (Commonwealth home support program)" at bounding box center [1094, 545] width 268 height 66
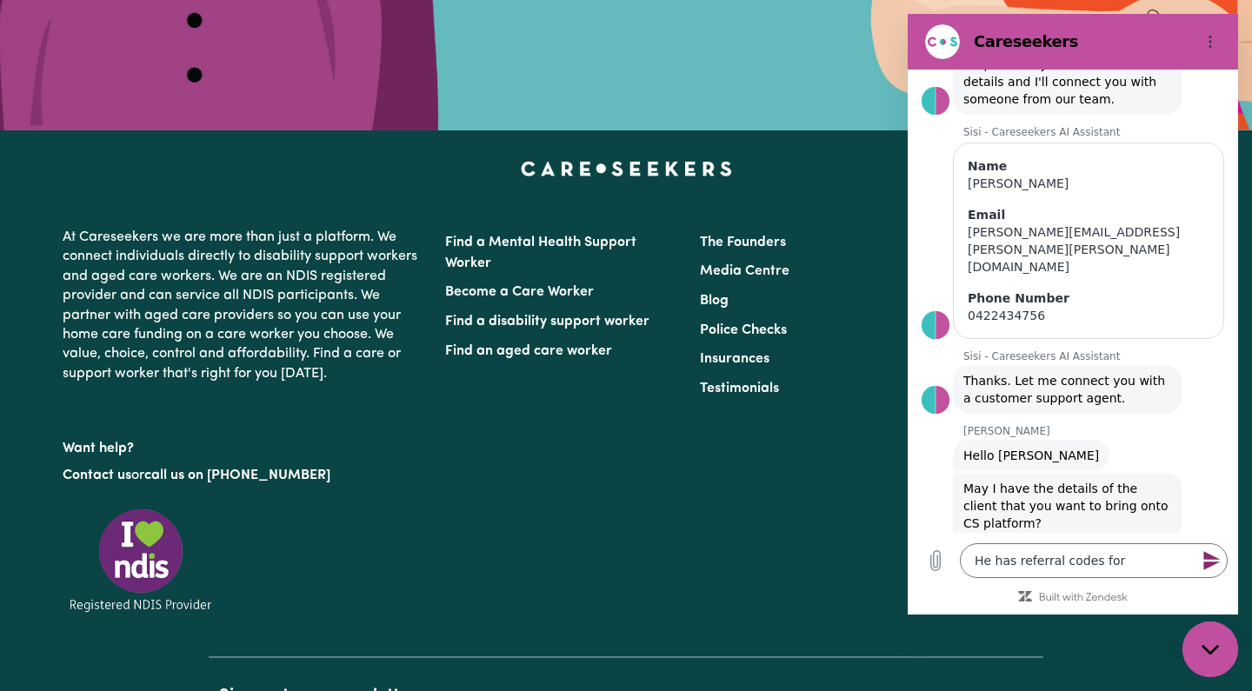
scroll to position [10380, 0]
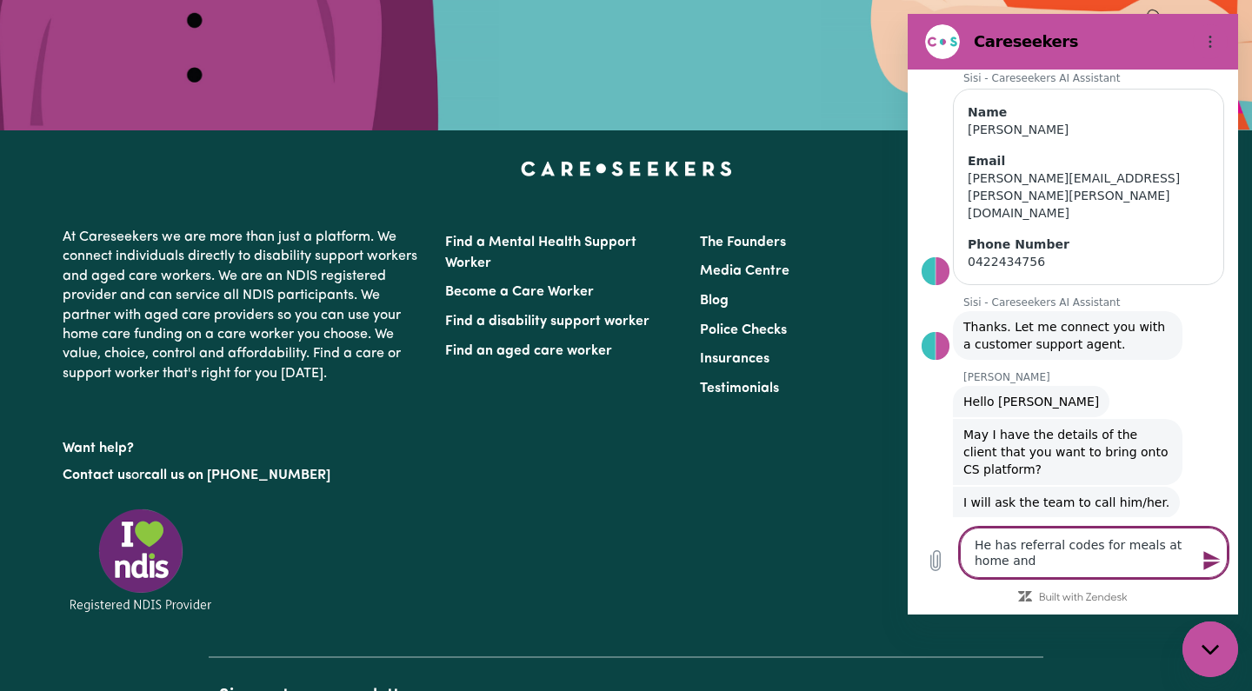
paste textarea "Social Support Individual: Visiting, Accompanied Activities e.g Shopping"
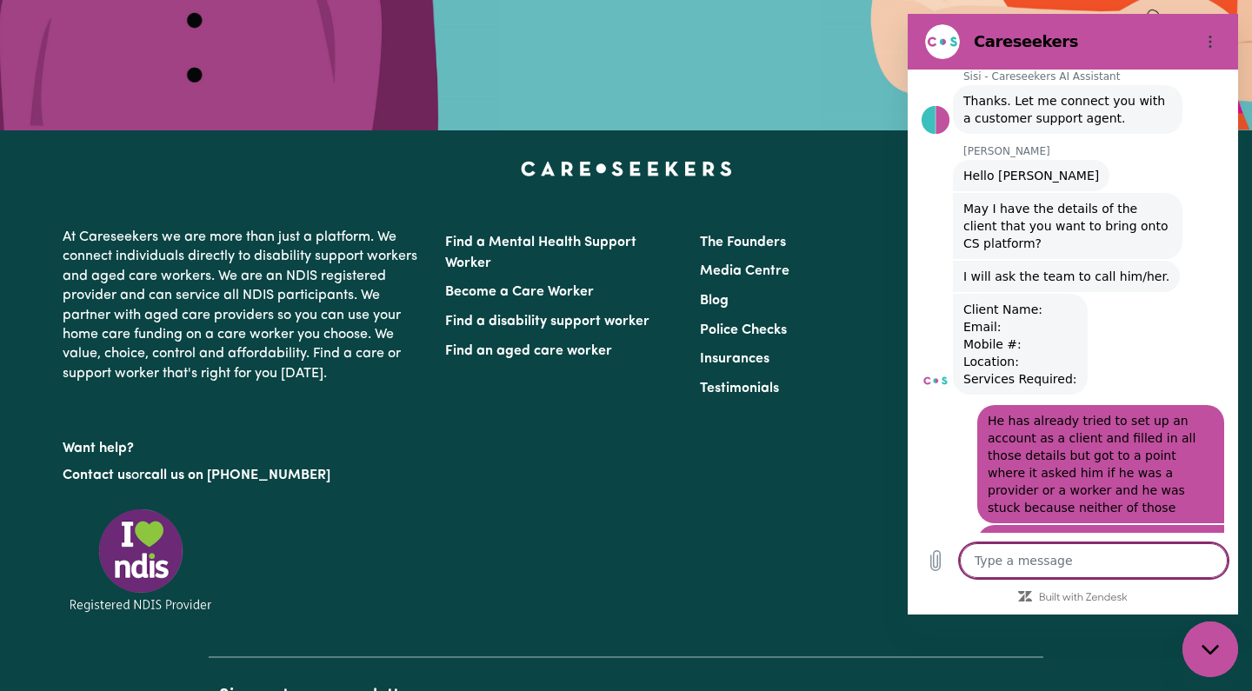
scroll to position [10665, 0]
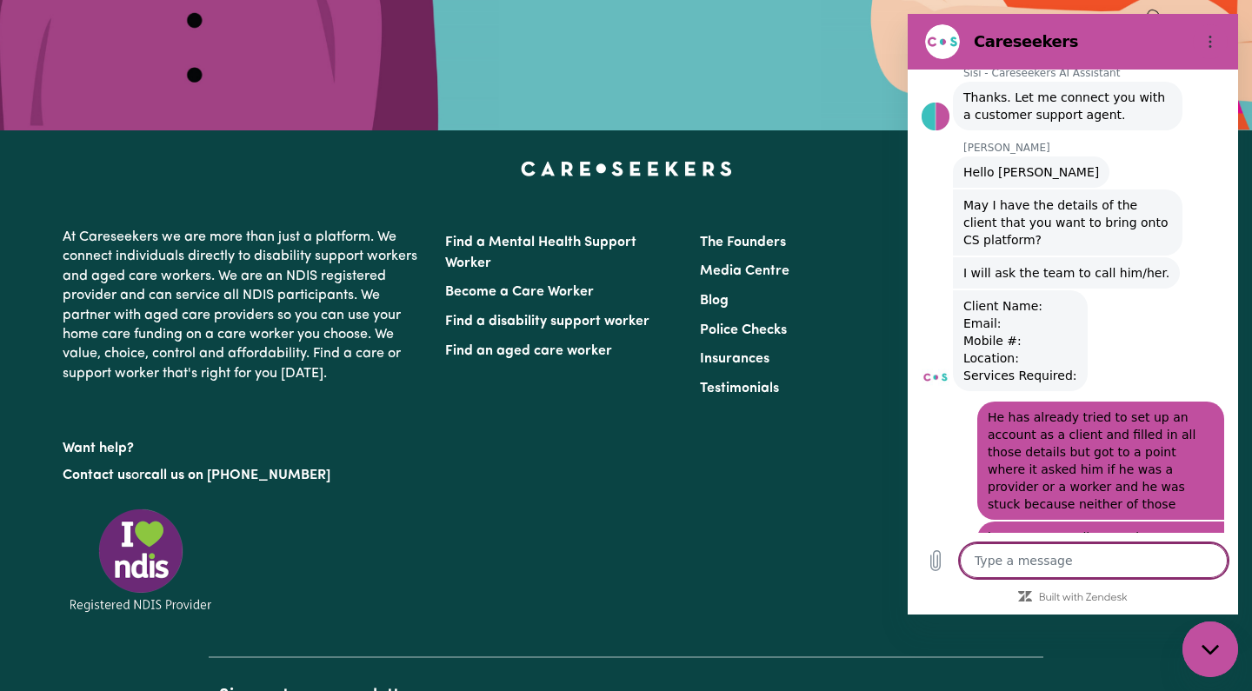
paste textarea "First attempt [EMAIL_ADDRESS][DOMAIN_NAME], 2nd attempt [EMAIL_ADDRESS][DOMAIN_…"
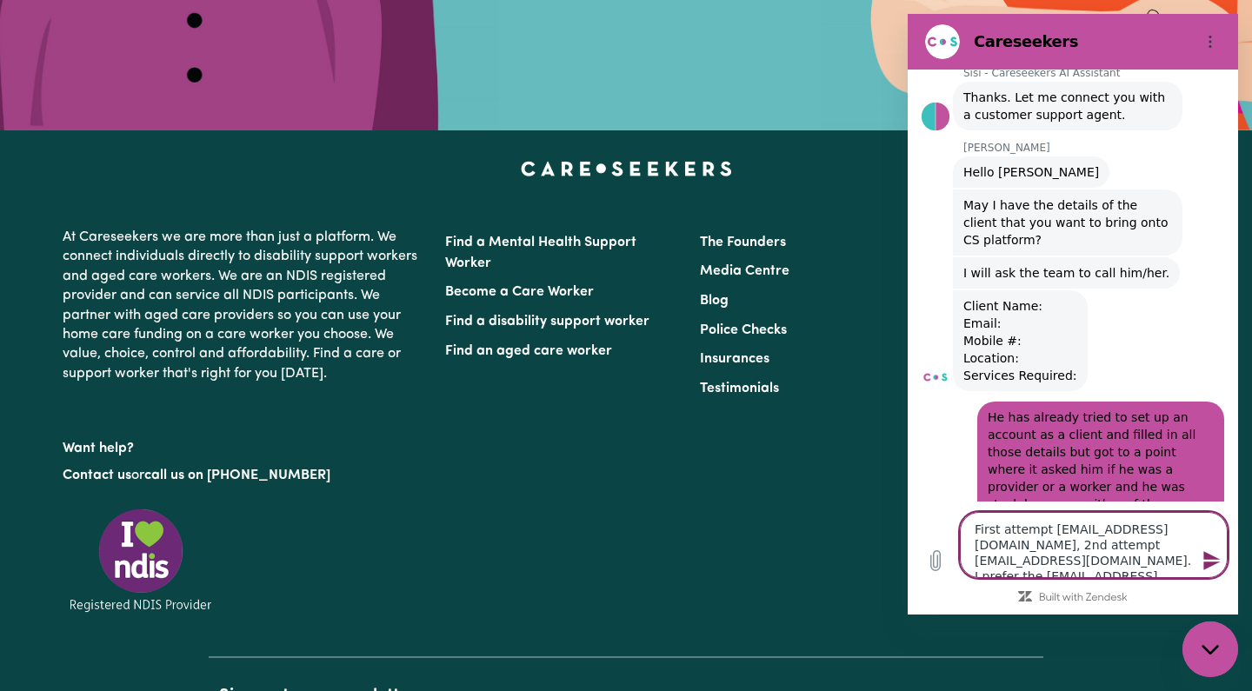
click at [1044, 531] on textarea "First attempt [EMAIL_ADDRESS][DOMAIN_NAME], 2nd attempt [EMAIL_ADDRESS][DOMAIN_…" at bounding box center [1094, 545] width 268 height 66
click at [1001, 534] on textarea "First attempt [EMAIL_ADDRESS][DOMAIN_NAME], 2nd attempt [EMAIL_ADDRESS][DOMAIN_…" at bounding box center [1094, 545] width 268 height 66
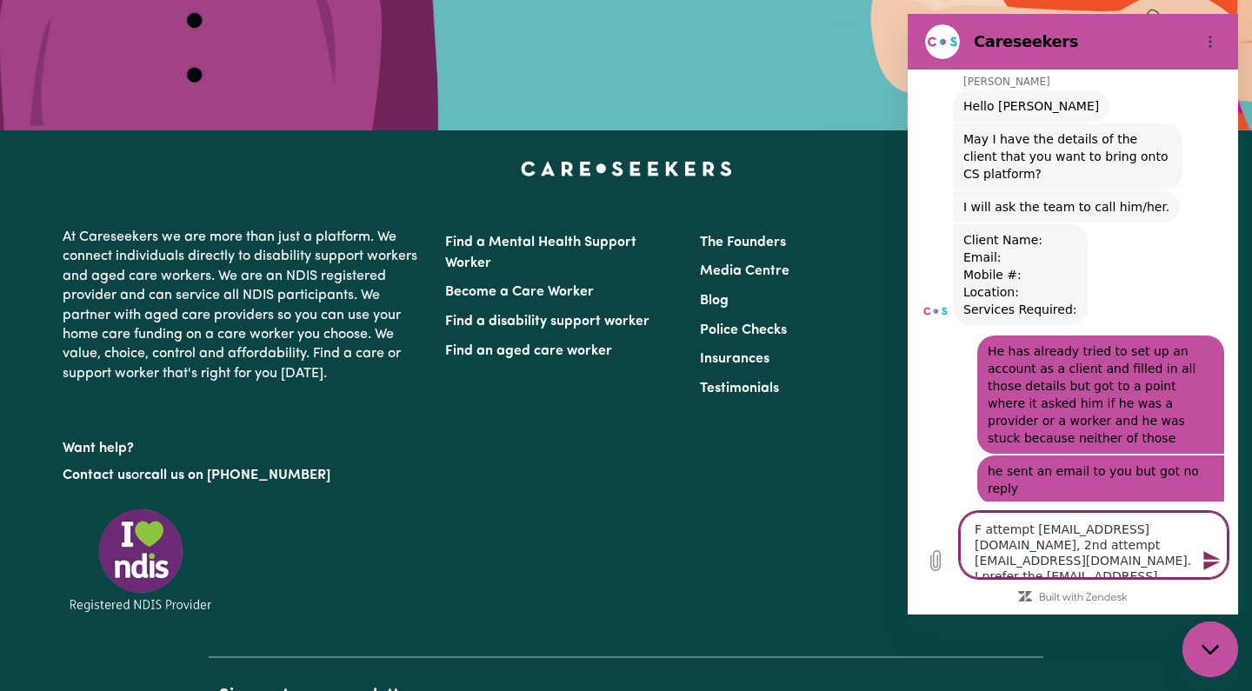
scroll to position [10730, 0]
click at [1037, 529] on textarea "His attempt [EMAIL_ADDRESS][DOMAIN_NAME], 2nd attempt [EMAIL_ADDRESS][DOMAIN_NA…" at bounding box center [1094, 545] width 268 height 66
click at [1039, 531] on textarea "His attempt [EMAIL_ADDRESS][DOMAIN_NAME], 2nd attempt [EMAIL_ADDRESS][DOMAIN_NA…" at bounding box center [1094, 545] width 268 height 66
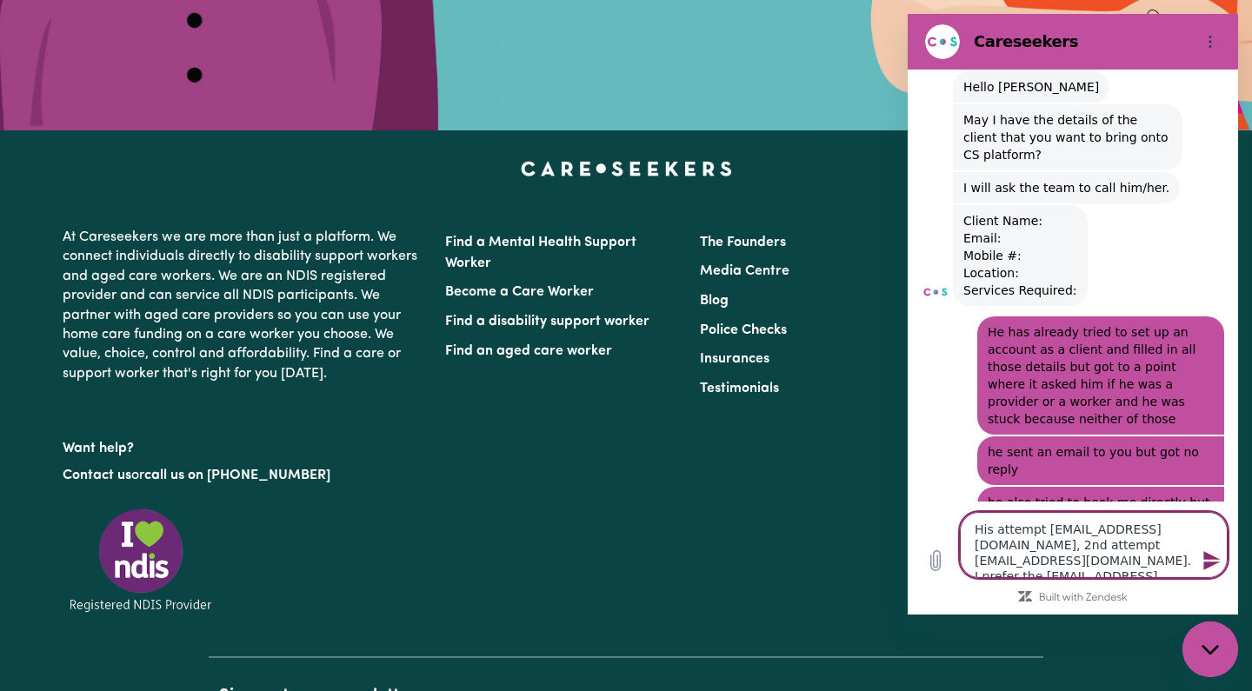
scroll to position [10754, 0]
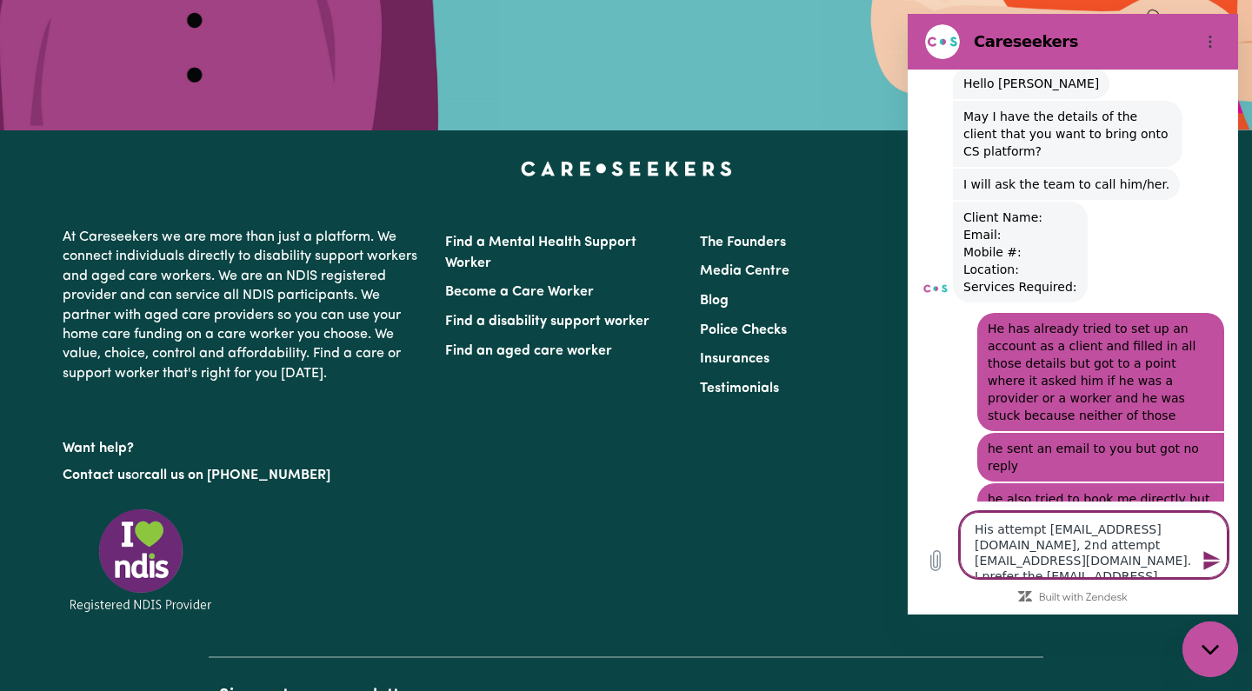
click at [1039, 530] on textarea "His attempt [EMAIL_ADDRESS][DOMAIN_NAME], 2nd attempt [EMAIL_ADDRESS][DOMAIN_NA…" at bounding box center [1094, 545] width 268 height 66
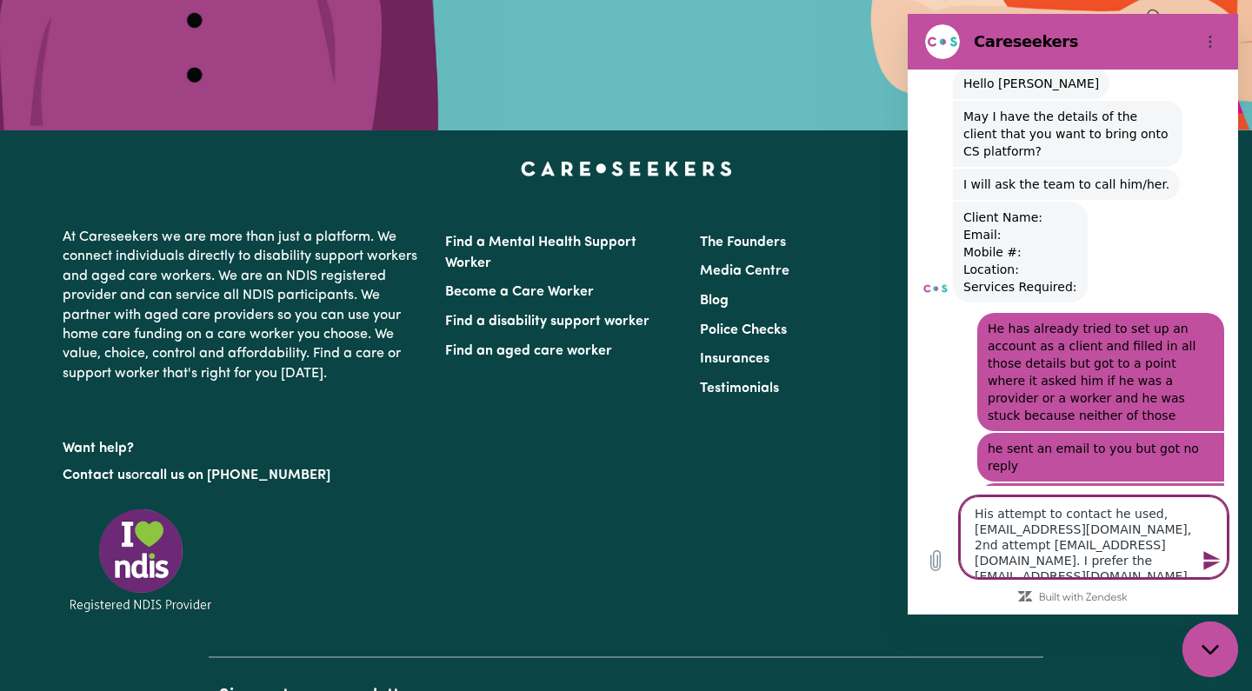
click at [1105, 548] on textarea "His attempt to contact he used, [EMAIL_ADDRESS][DOMAIN_NAME], 2nd attempt [EMAI…" at bounding box center [1094, 538] width 268 height 82
click at [1150, 548] on textarea "His attempt to contact he used, [EMAIL_ADDRESS][DOMAIN_NAME], 2nd attempt [EMAI…" at bounding box center [1094, 538] width 268 height 82
click at [1160, 547] on textarea "His attempt to contact he used, [EMAIL_ADDRESS][DOMAIN_NAME], 2nd attempt [EMAI…" at bounding box center [1094, 538] width 268 height 82
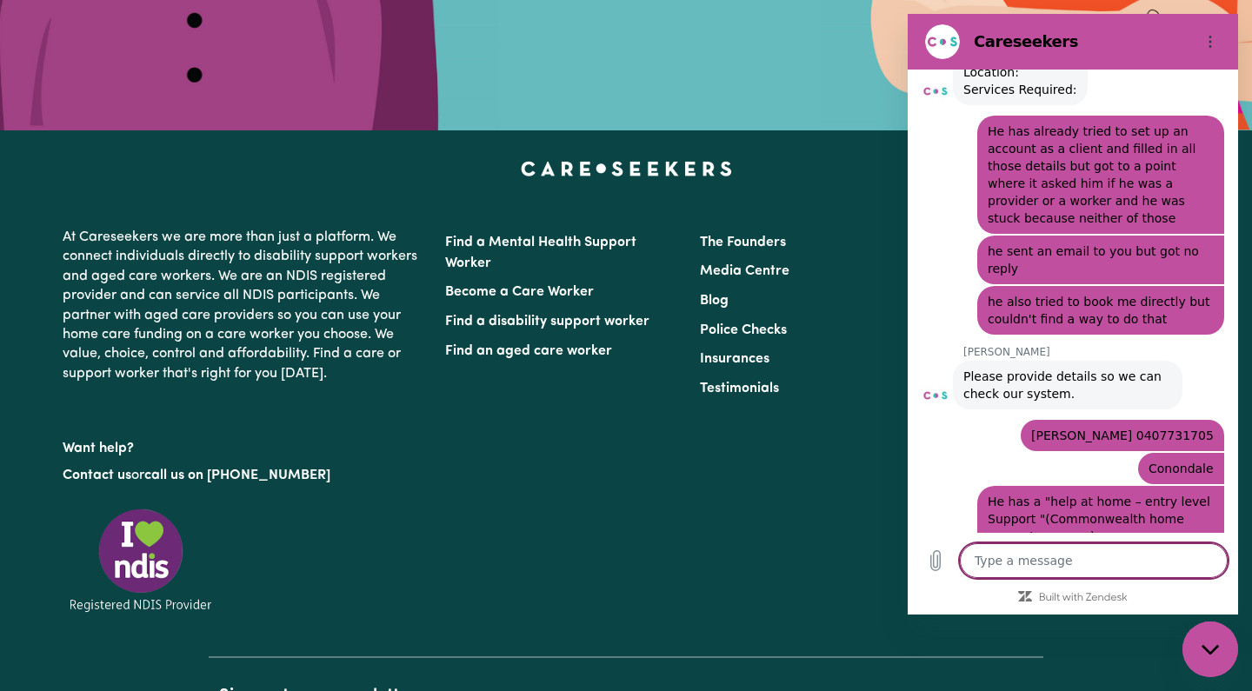
scroll to position [10950, 0]
click at [976, 564] on textarea "he has..." at bounding box center [1094, 560] width 268 height 35
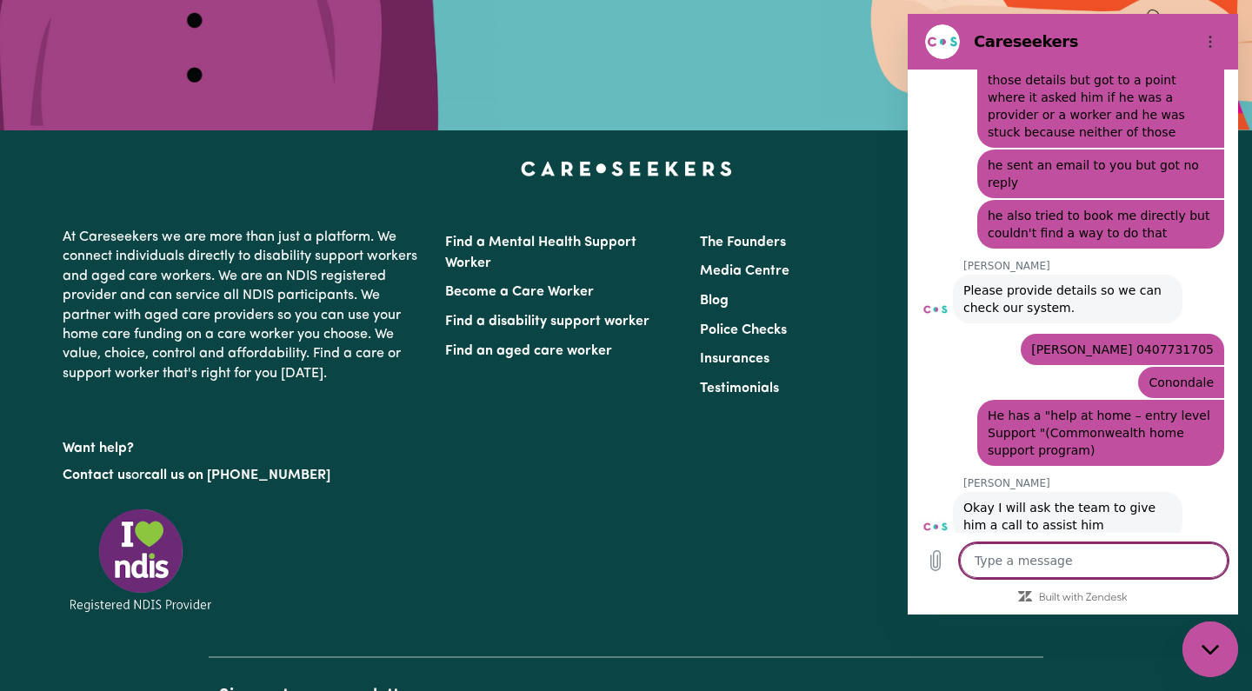
scroll to position [11041, 0]
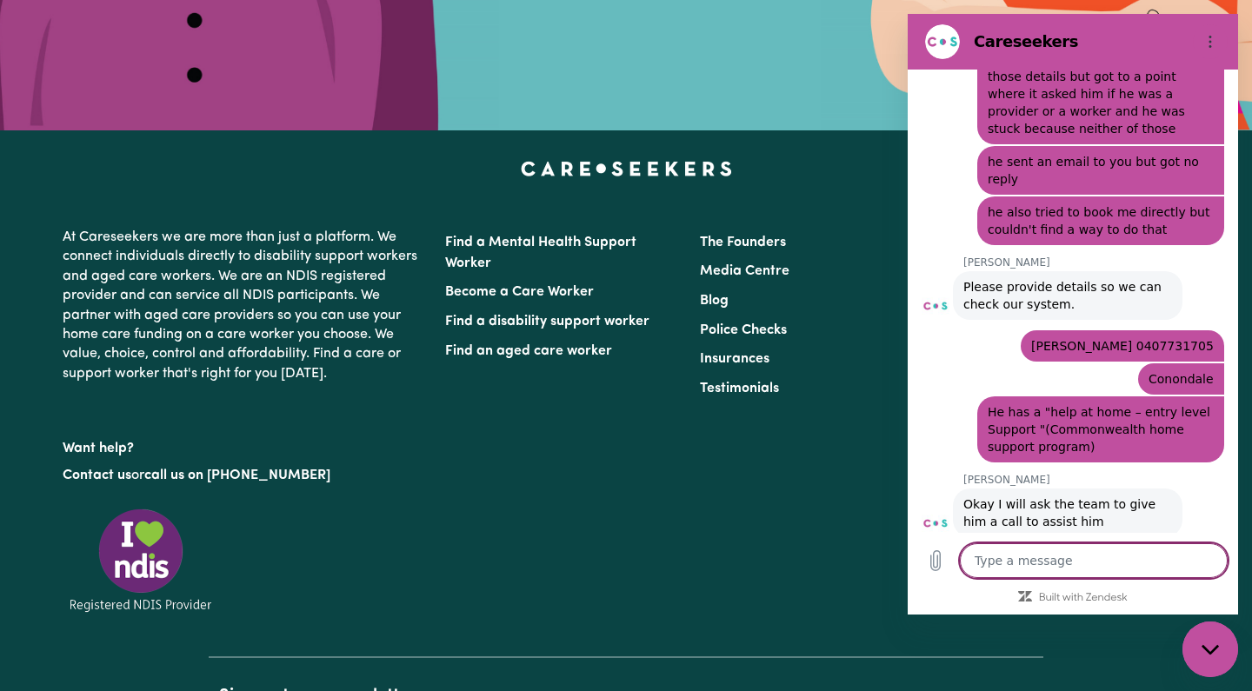
paste textarea "Social Support Individual: Visiting, Accompanied Activities e.g Shopping Referr…"
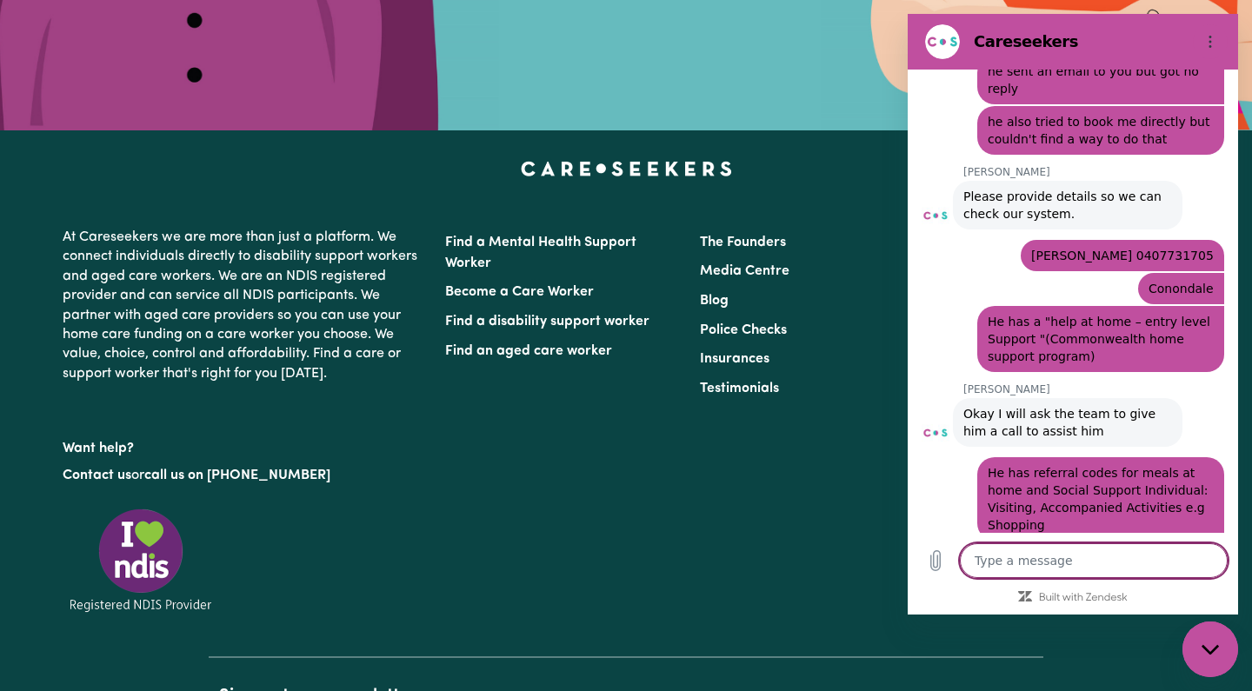
scroll to position [11135, 0]
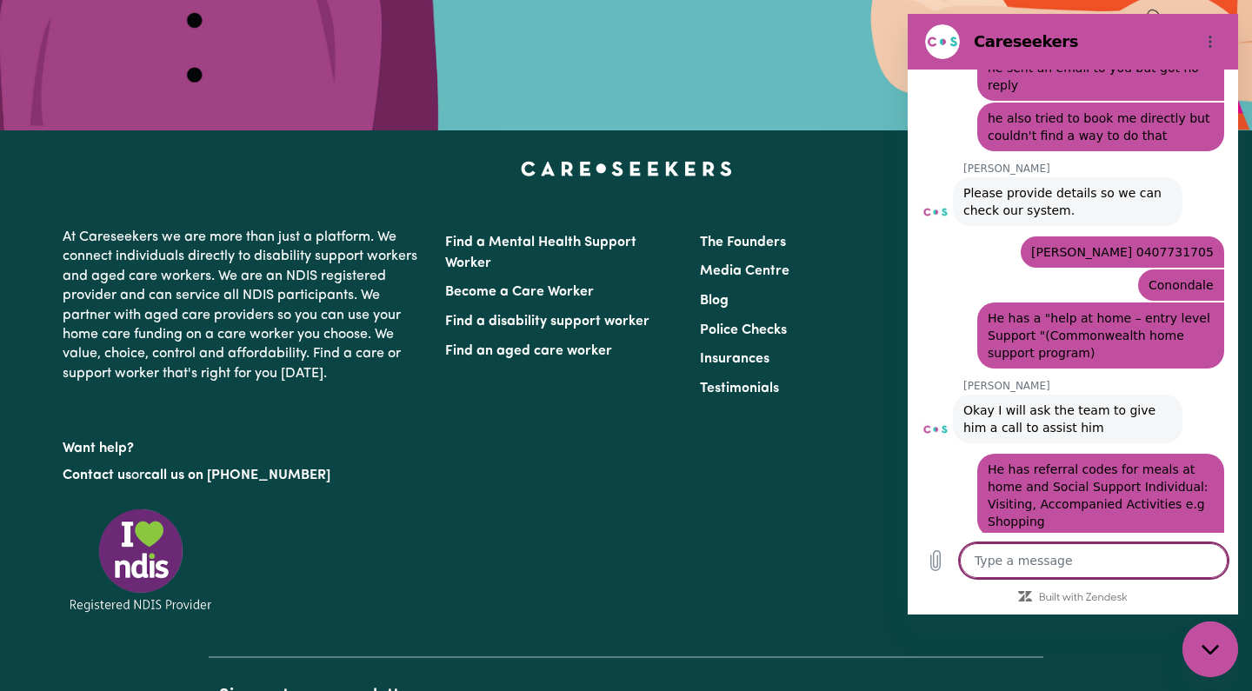
paste textarea "Meals at home referral code is 2–1607 9345 3620"
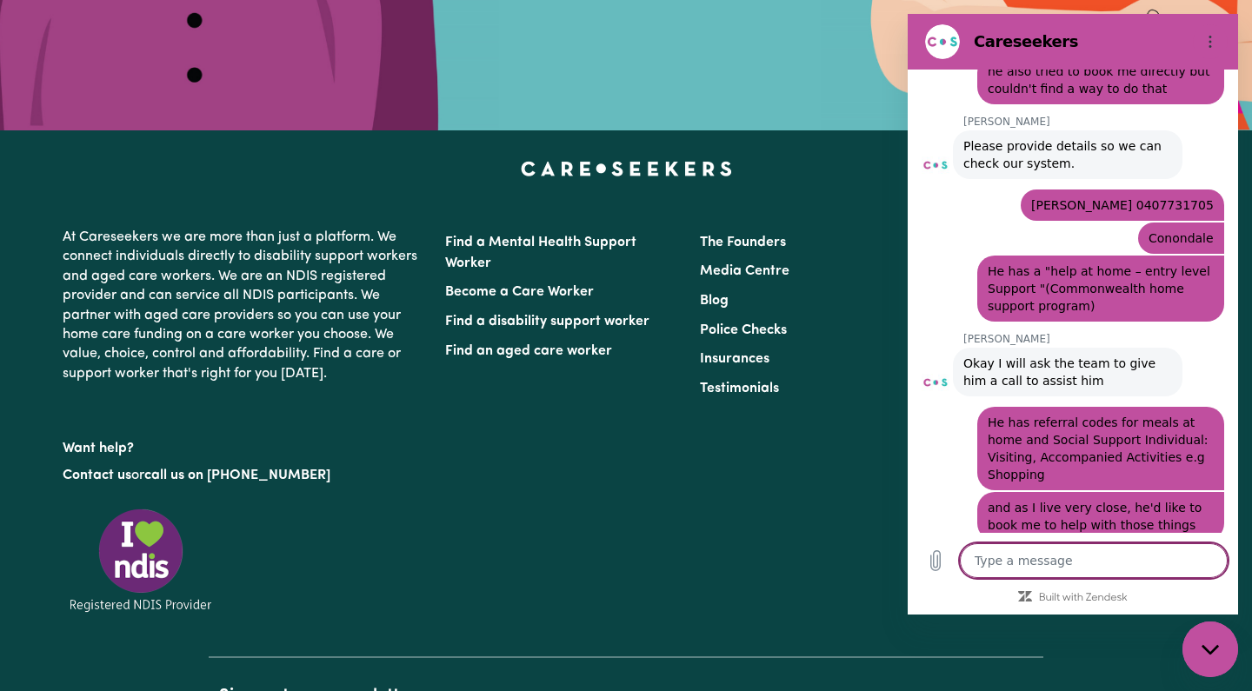
scroll to position [11185, 0]
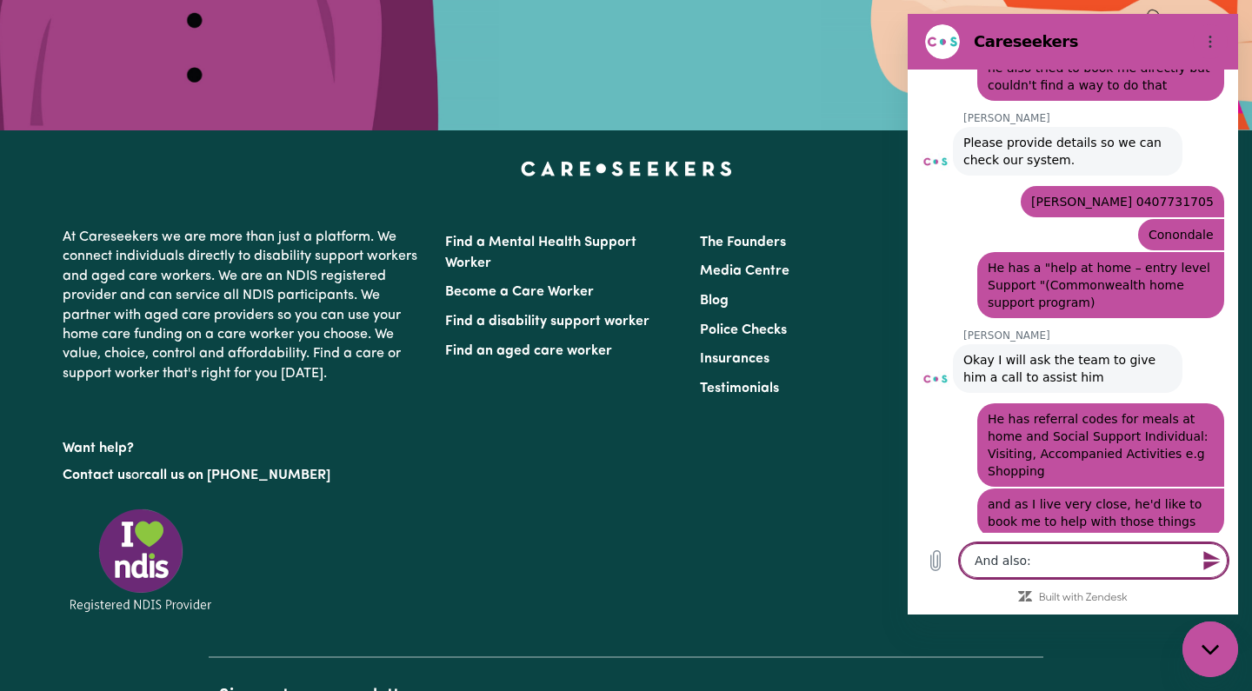
paste textarea "Domestic Assistance: General House Cleaning Referral code 2-160793454272"
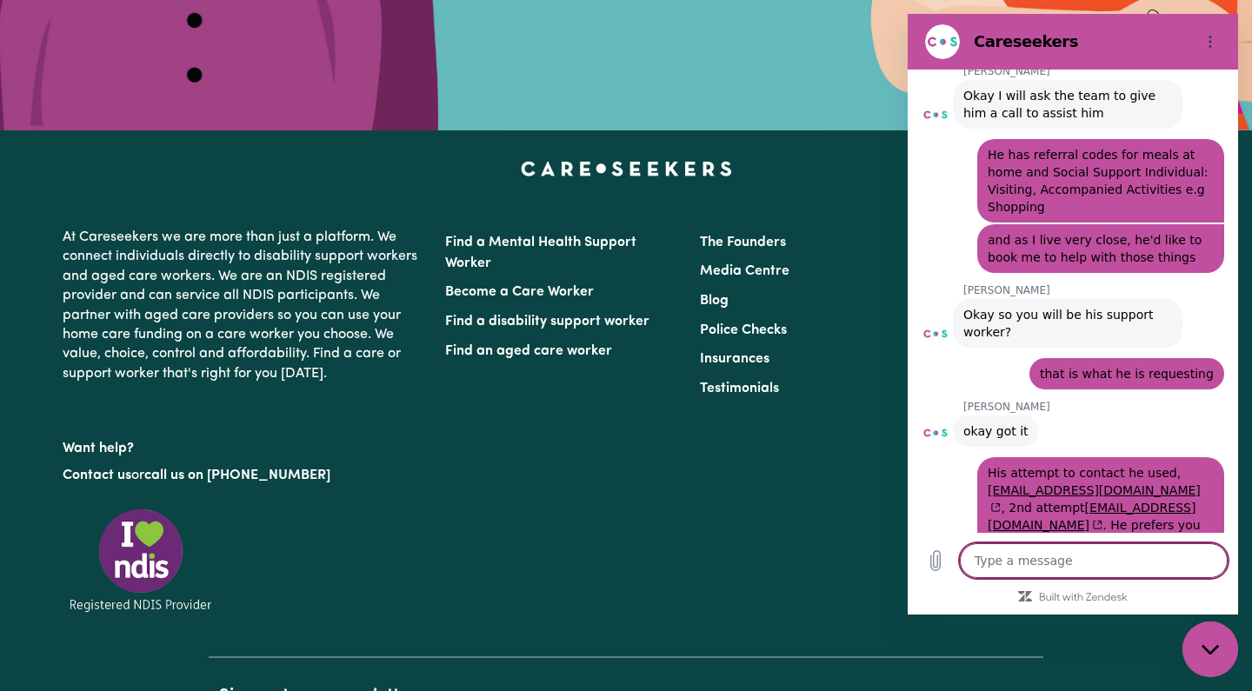
scroll to position [11453, 0]
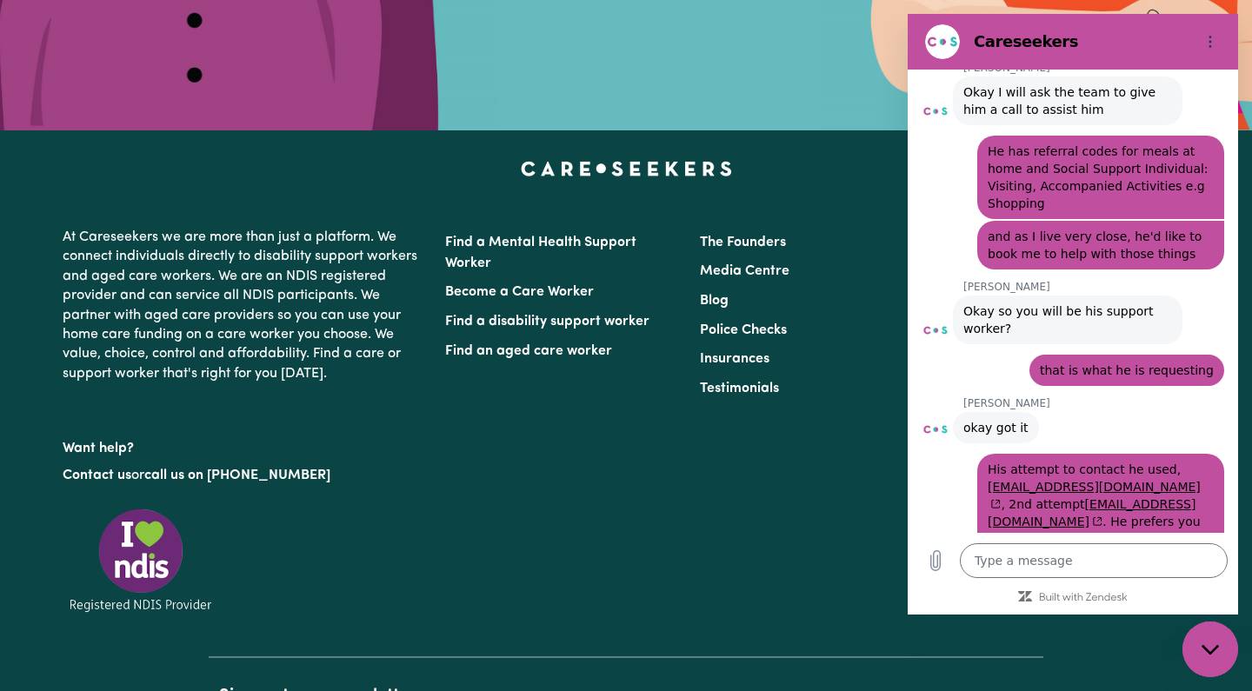
drag, startPoint x: 964, startPoint y: 403, endPoint x: 1128, endPoint y: 426, distance: 165.0
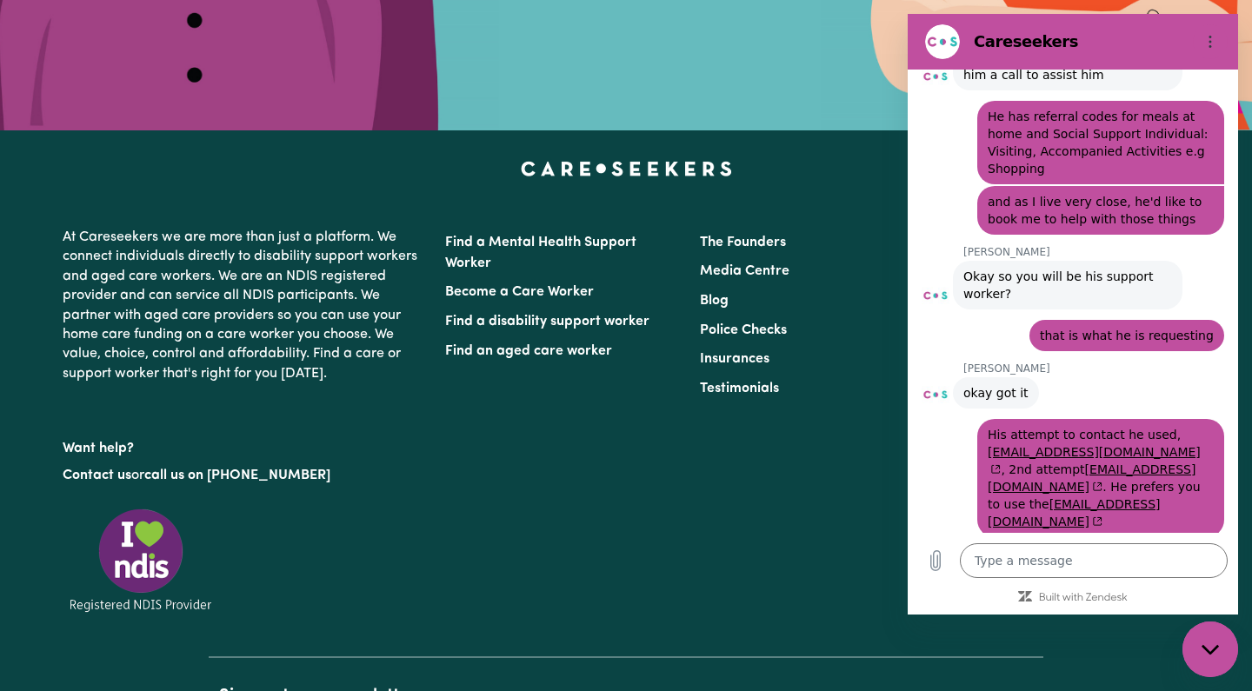
copy span "He sign up as a support worker but no worries we will fix this."
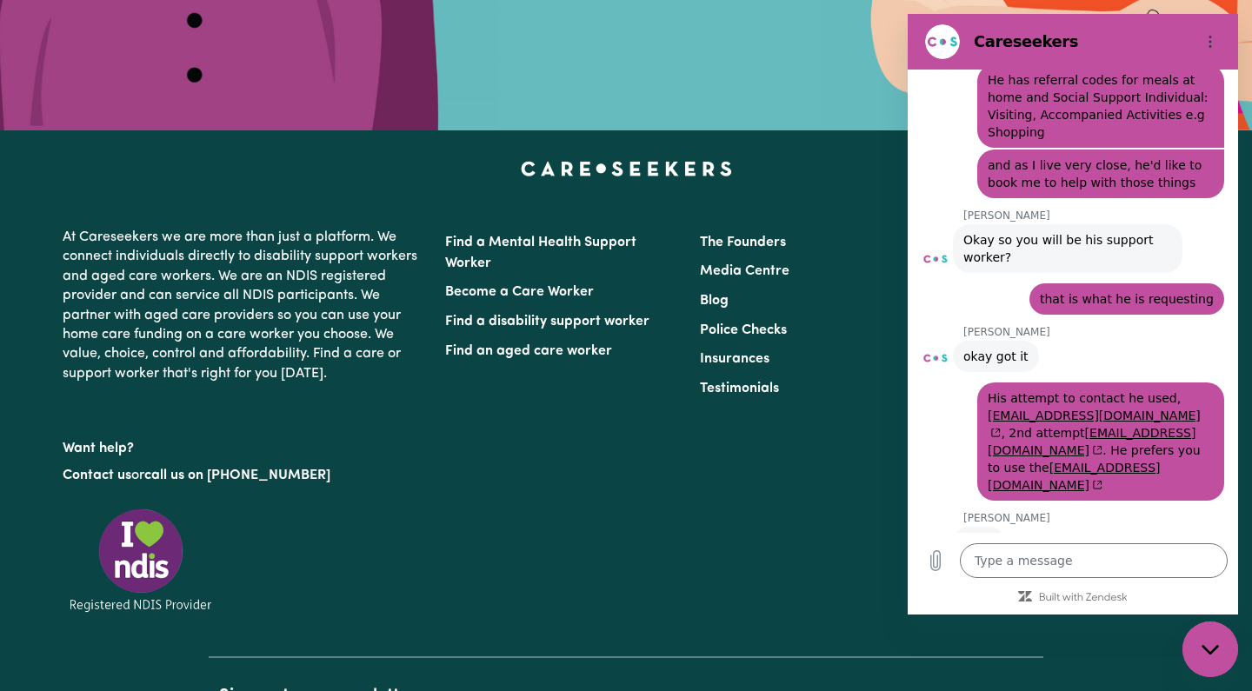
scroll to position [11528, 0]
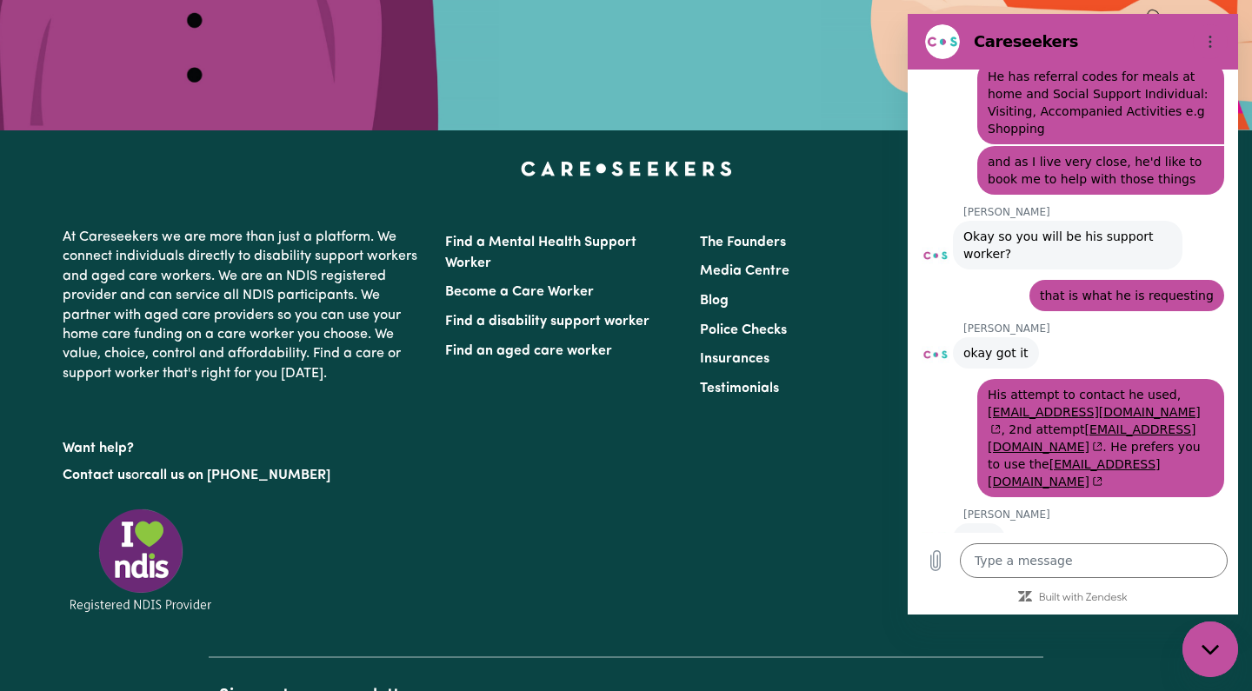
drag, startPoint x: 995, startPoint y: 493, endPoint x: 952, endPoint y: 471, distance: 47.8
copy span "Yes, I will ask the team to give him a call."
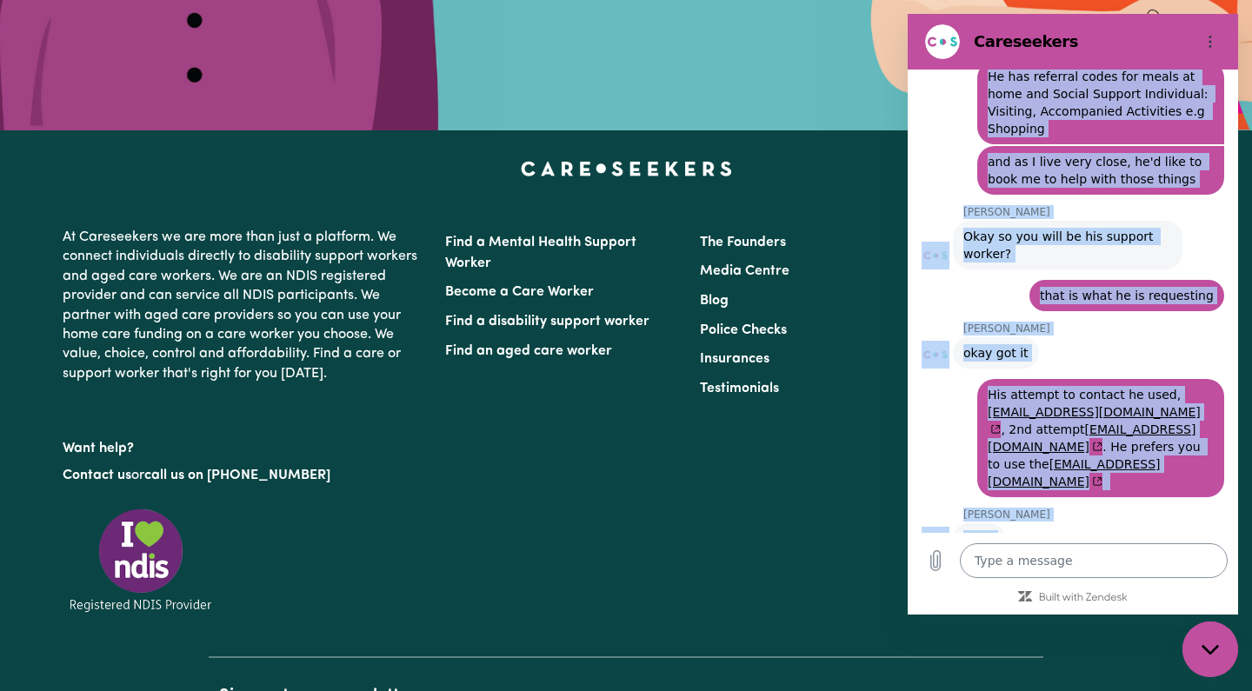
drag, startPoint x: 965, startPoint y: 341, endPoint x: 1041, endPoint y: 576, distance: 246.7
click at [1041, 576] on div "[DATE] 4:12 pm Web User 67e39a7d257a164102c62ba1 says: I have to provide 2 refe…" at bounding box center [1073, 342] width 330 height 545
copy div "Lor I dolo sit ametcon ad eli seddoe temp inc utla et dolor magn AL enimadmi? 4…"
